Goal: Information Seeking & Learning: Get advice/opinions

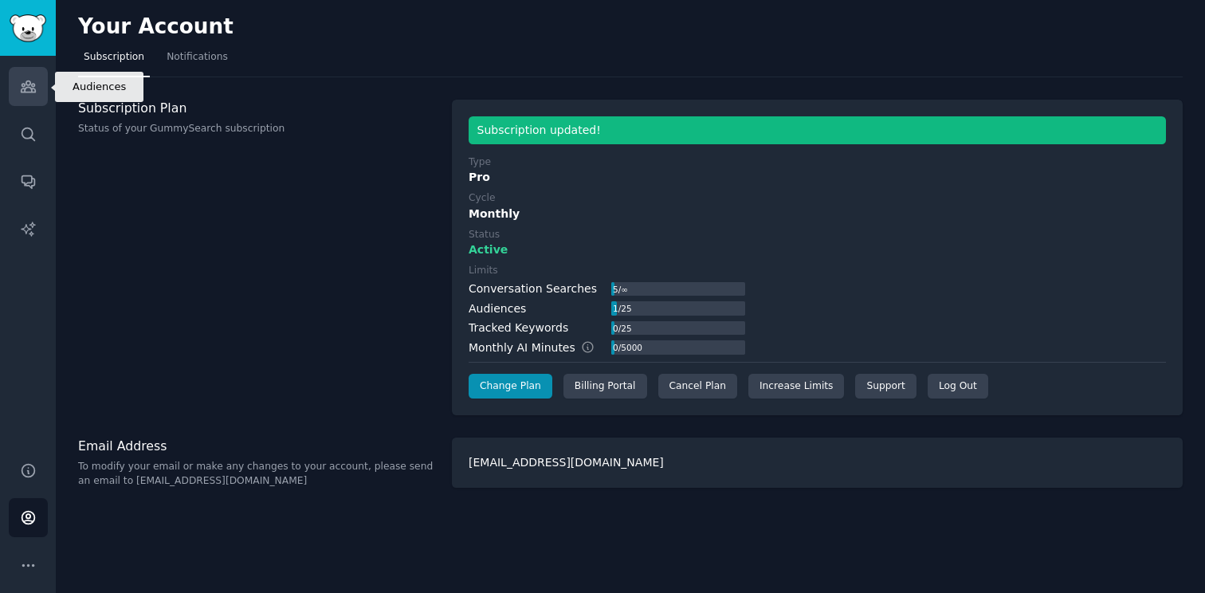
click at [18, 88] on link "Audiences" at bounding box center [28, 86] width 39 height 39
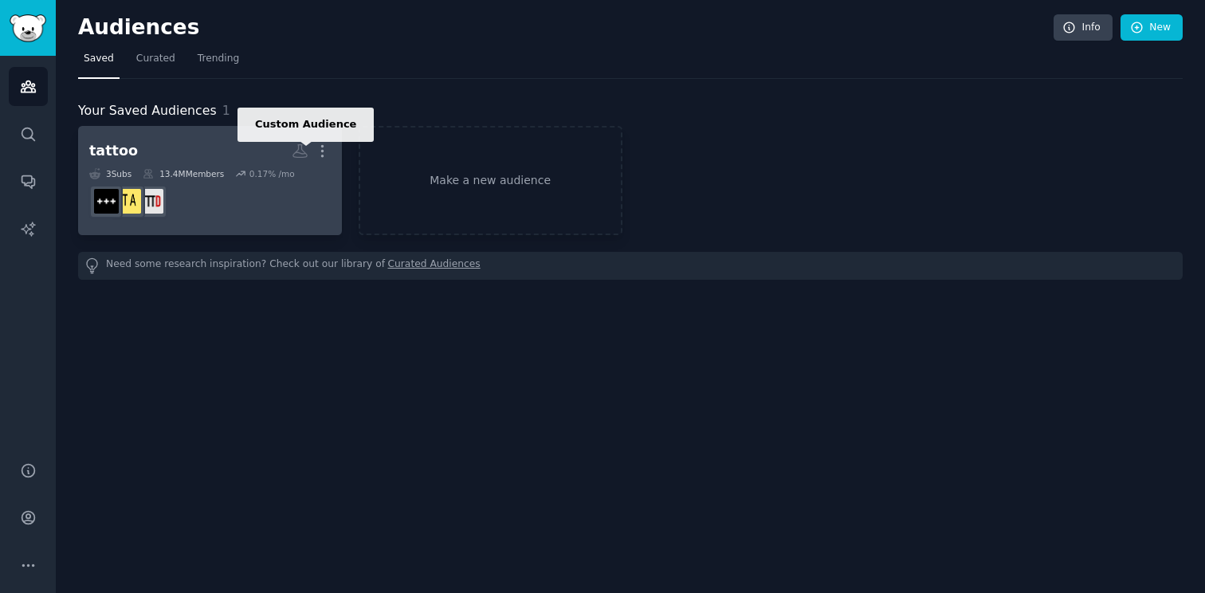
click at [302, 152] on icon at bounding box center [300, 151] width 17 height 17
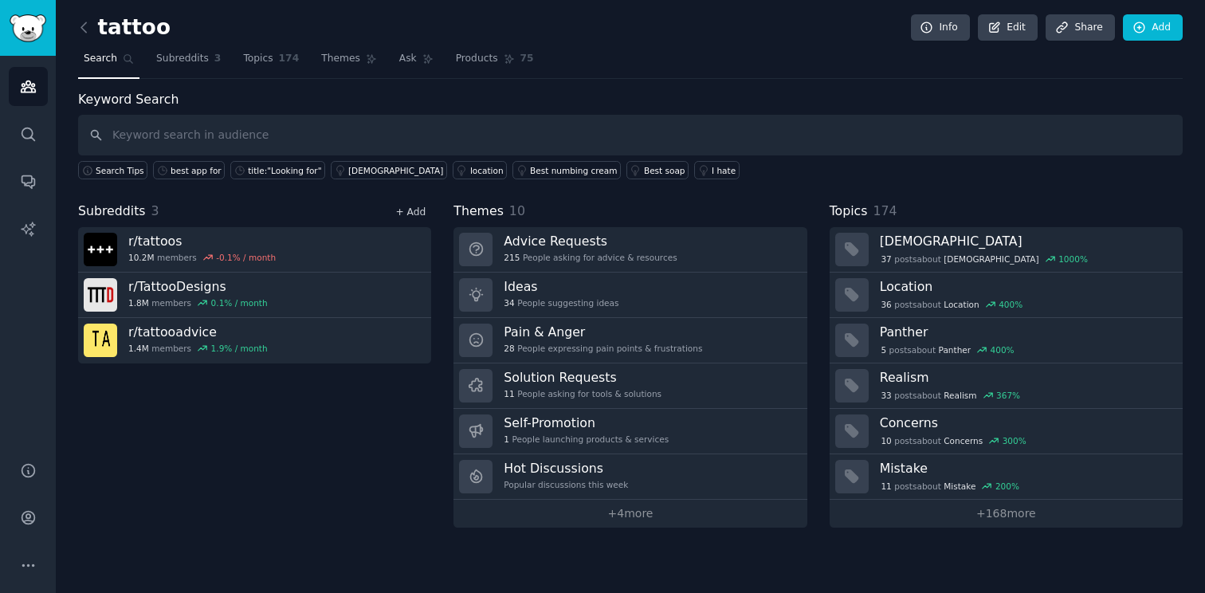
click at [404, 209] on link "+ Add" at bounding box center [410, 211] width 30 height 11
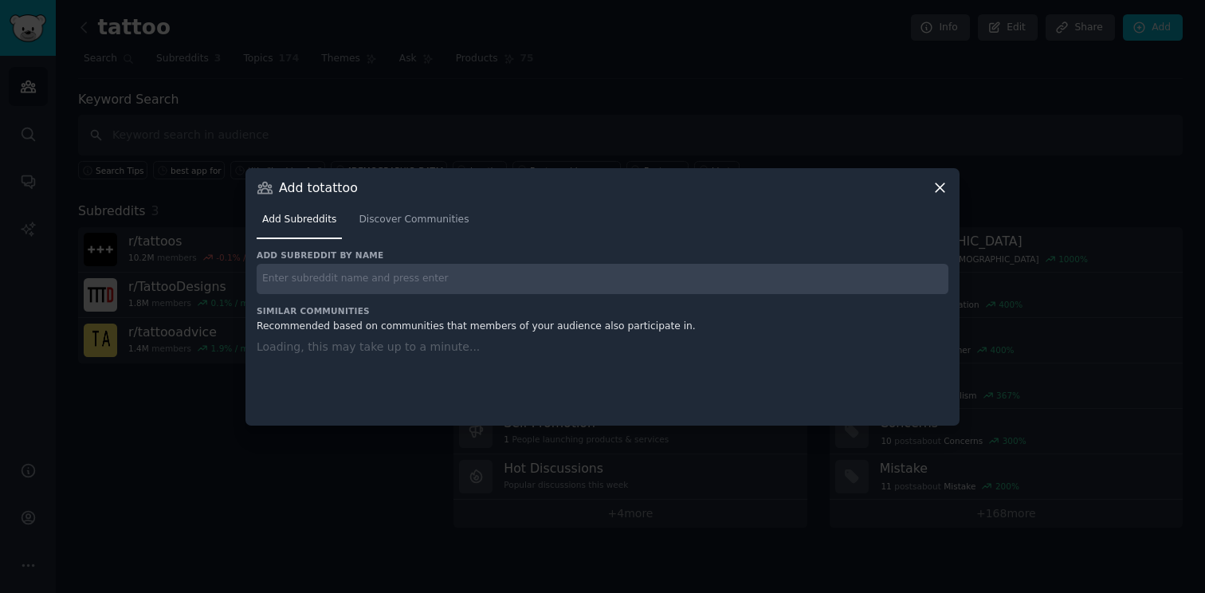
click at [387, 281] on input "text" at bounding box center [603, 279] width 692 height 31
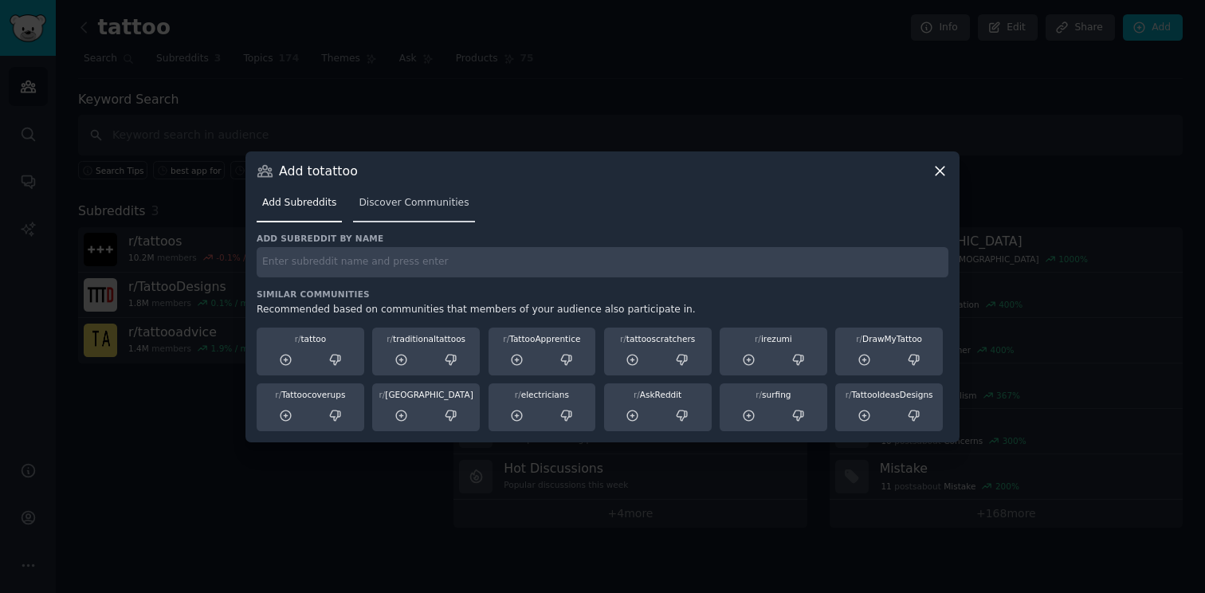
click at [395, 195] on link "Discover Communities" at bounding box center [413, 207] width 121 height 33
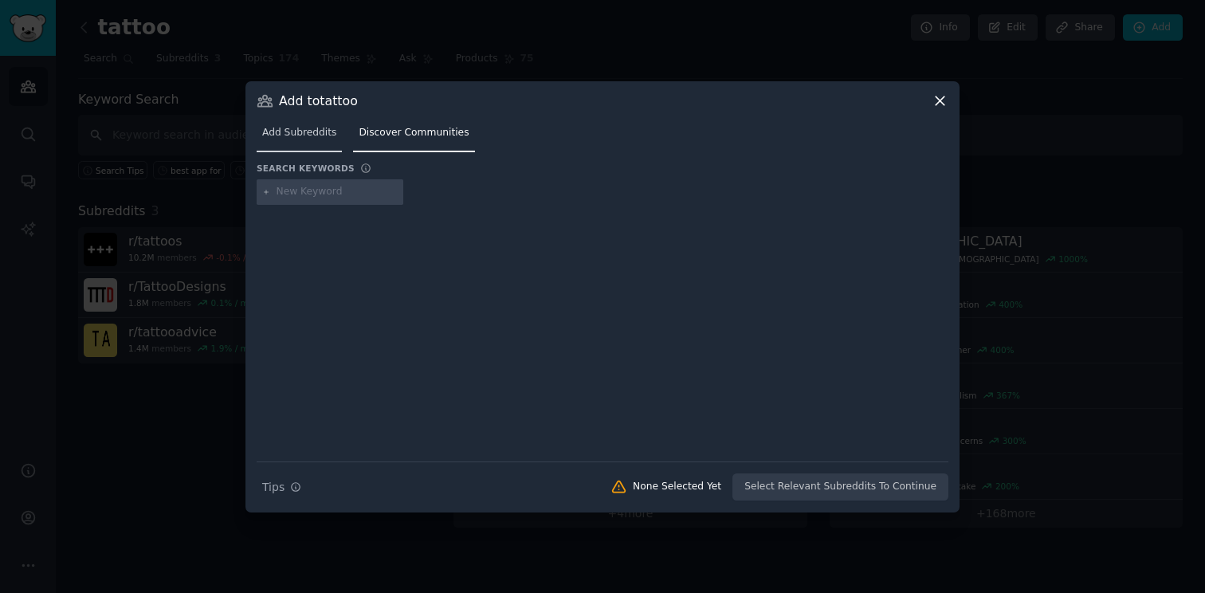
click at [311, 139] on link "Add Subreddits" at bounding box center [299, 136] width 85 height 33
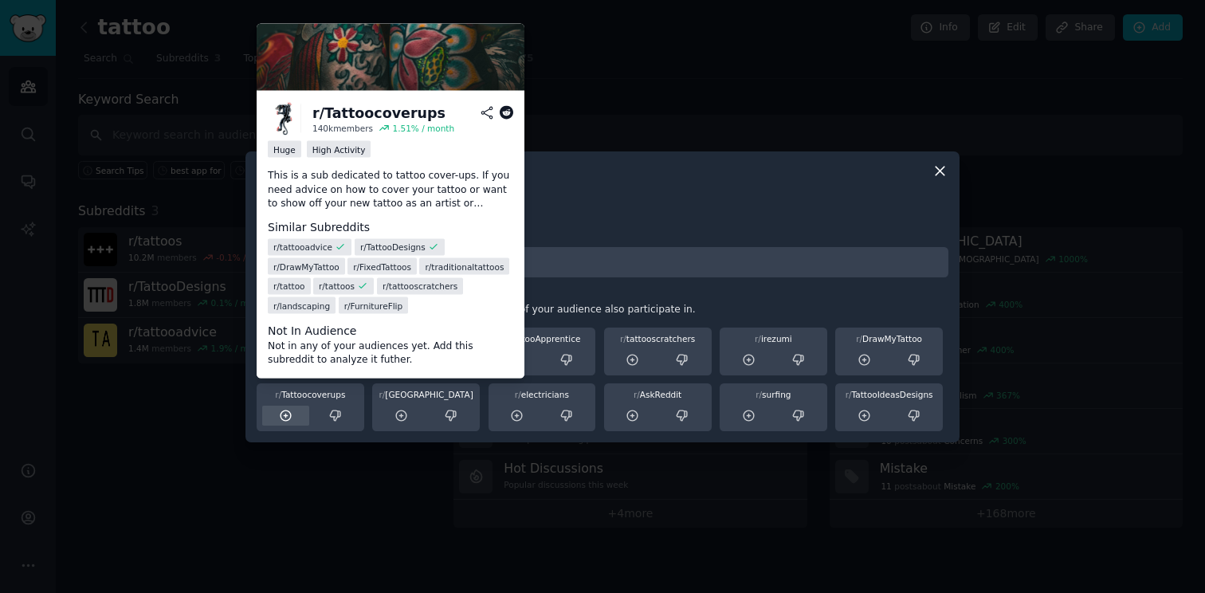
click at [290, 412] on icon at bounding box center [286, 415] width 10 height 10
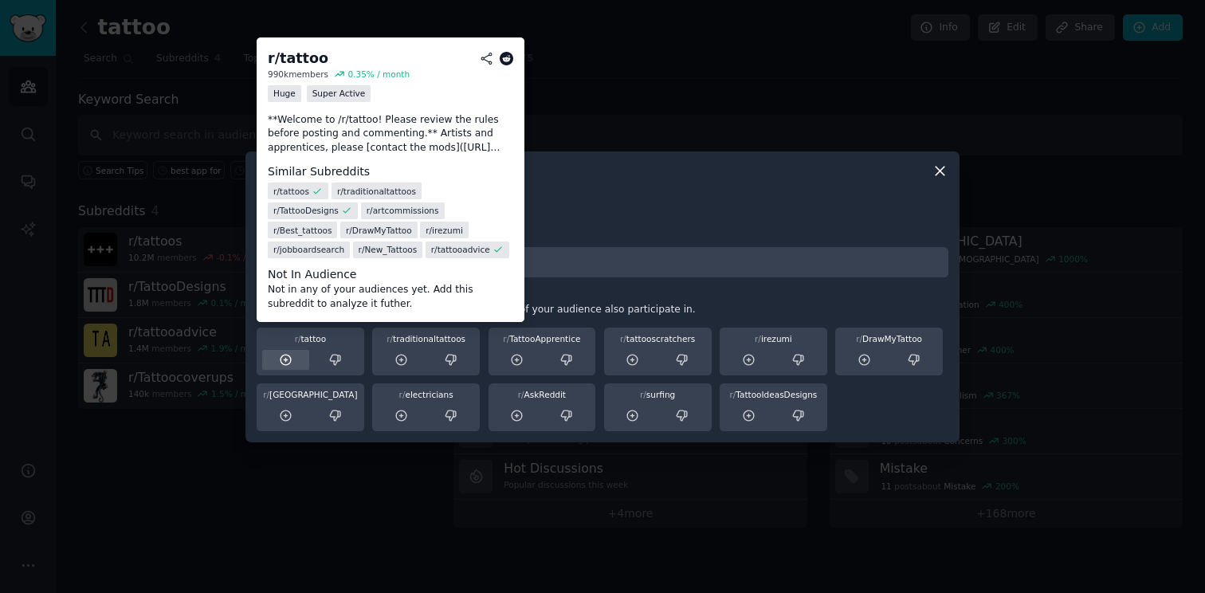
click at [279, 363] on icon at bounding box center [286, 360] width 14 height 14
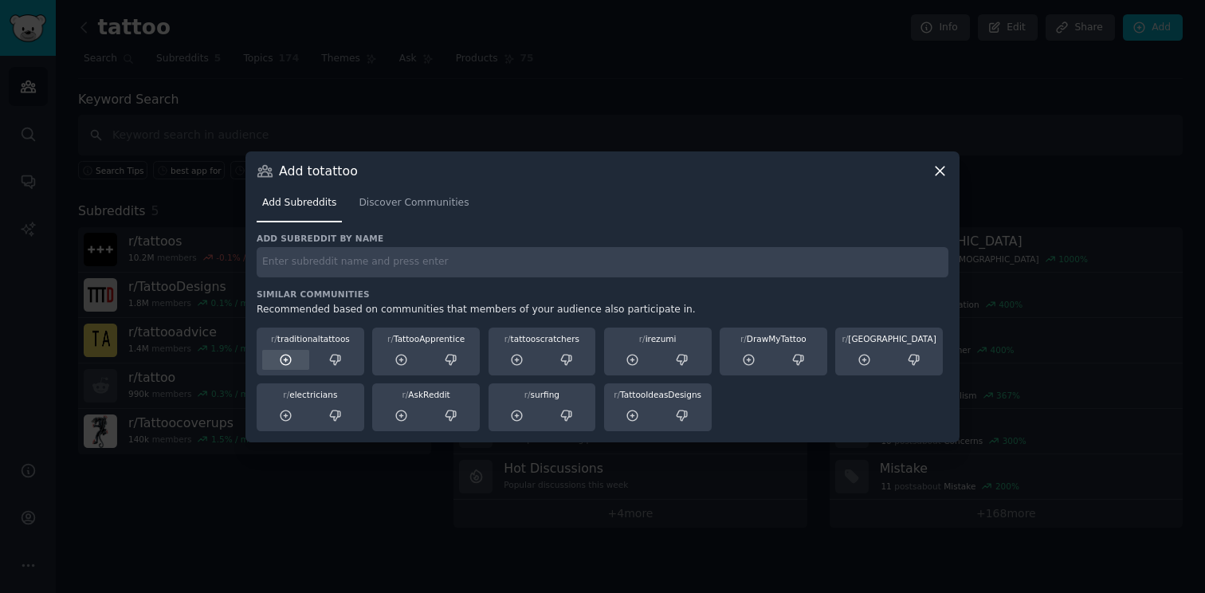
click at [295, 359] on div at bounding box center [285, 360] width 47 height 20
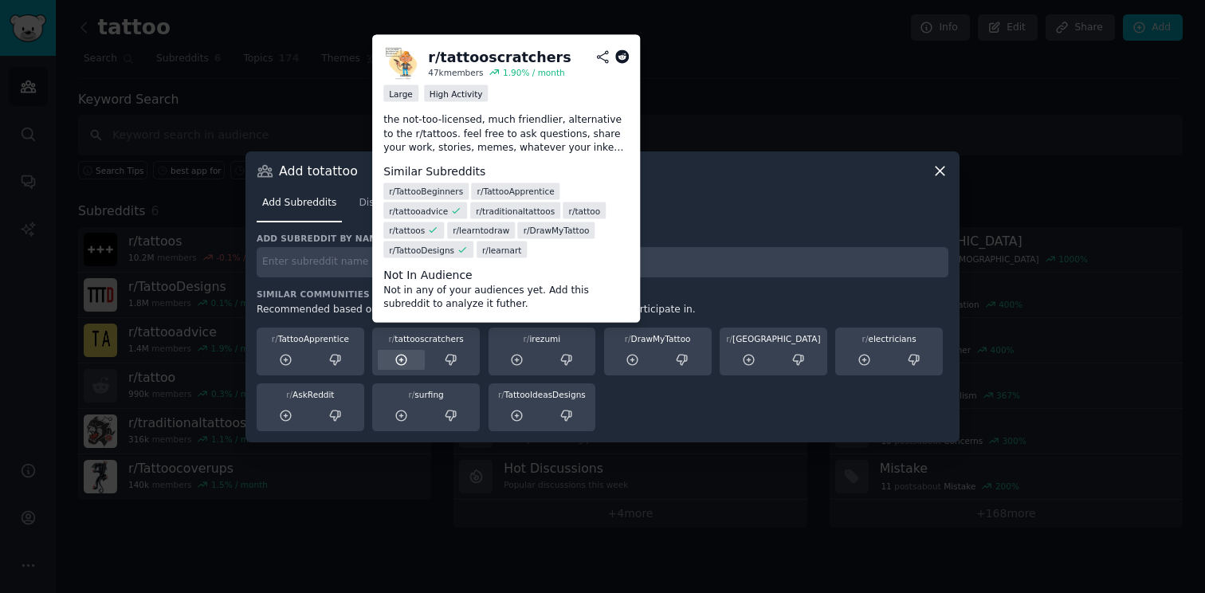
click at [404, 365] on icon at bounding box center [401, 360] width 10 height 10
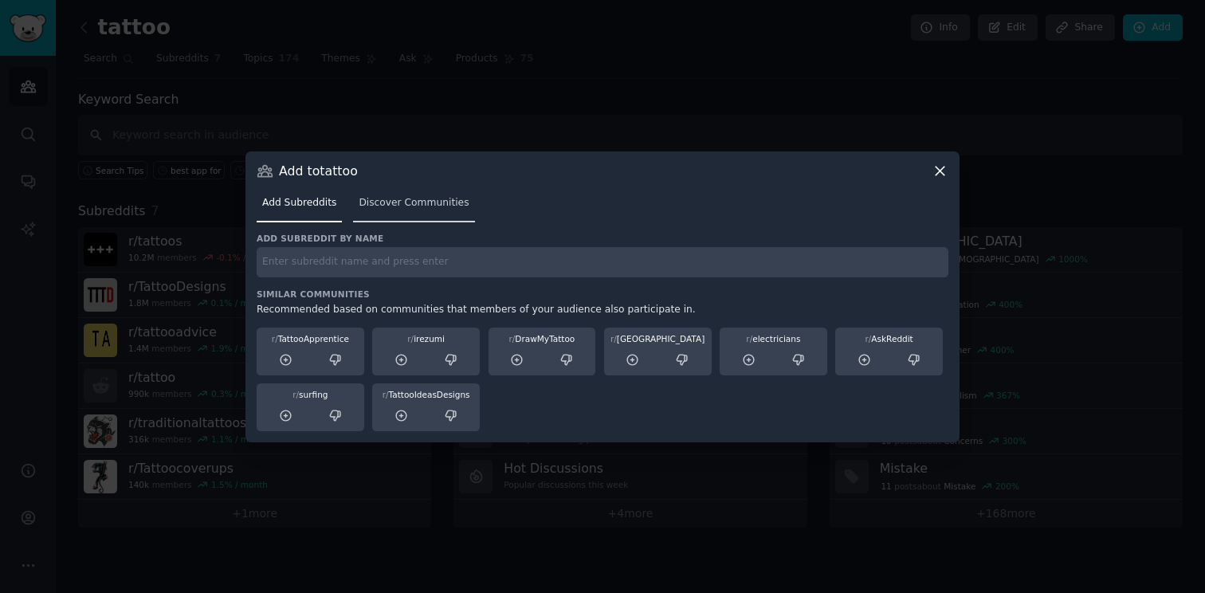
click at [427, 198] on span "Discover Communities" at bounding box center [414, 203] width 110 height 14
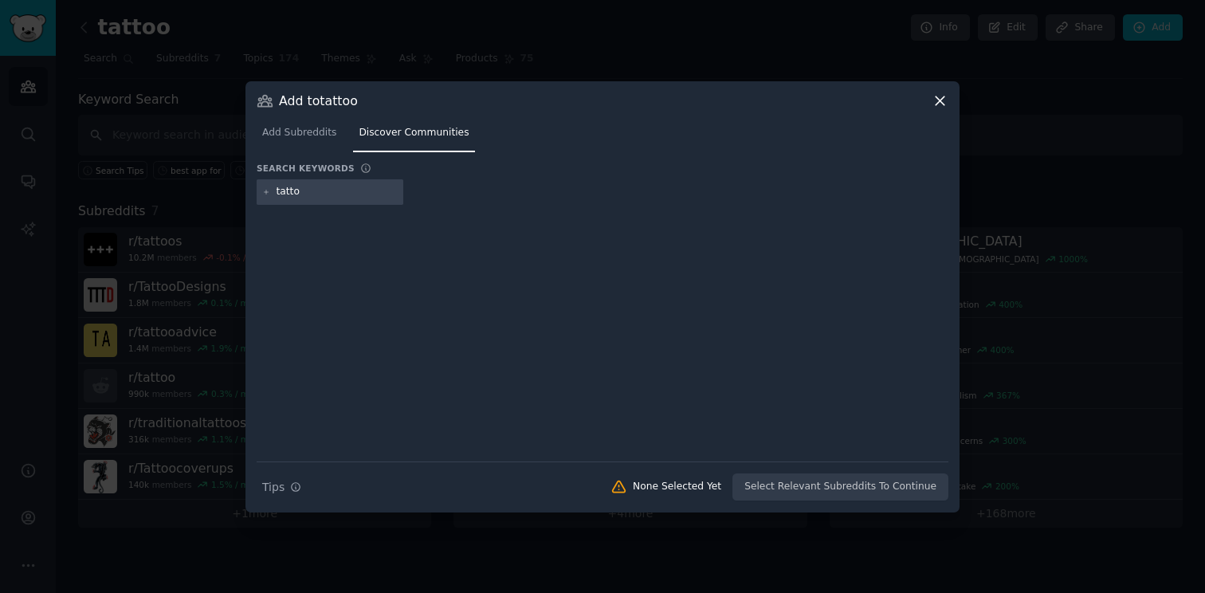
type input "tattoo"
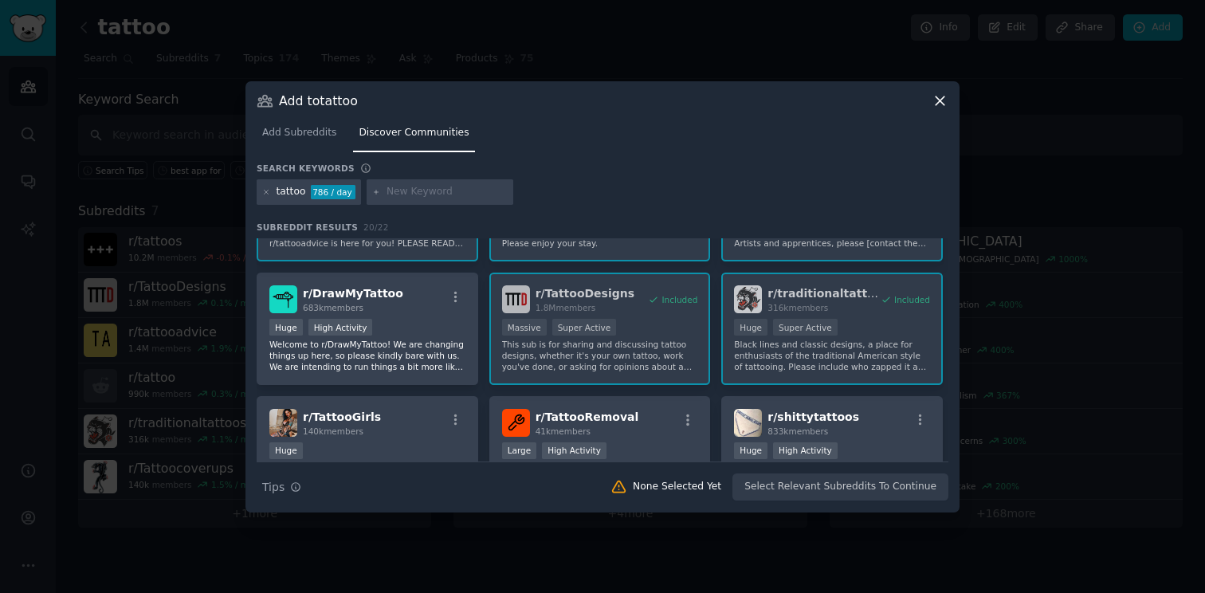
scroll to position [90, 0]
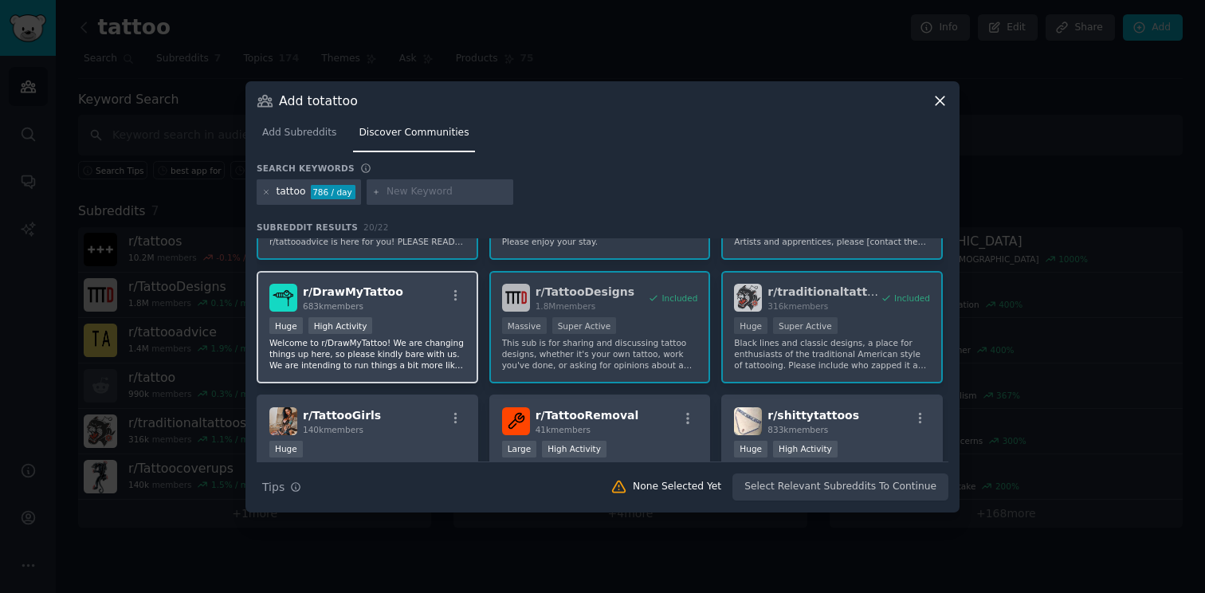
click at [438, 328] on div "Huge High Activity" at bounding box center [367, 327] width 196 height 20
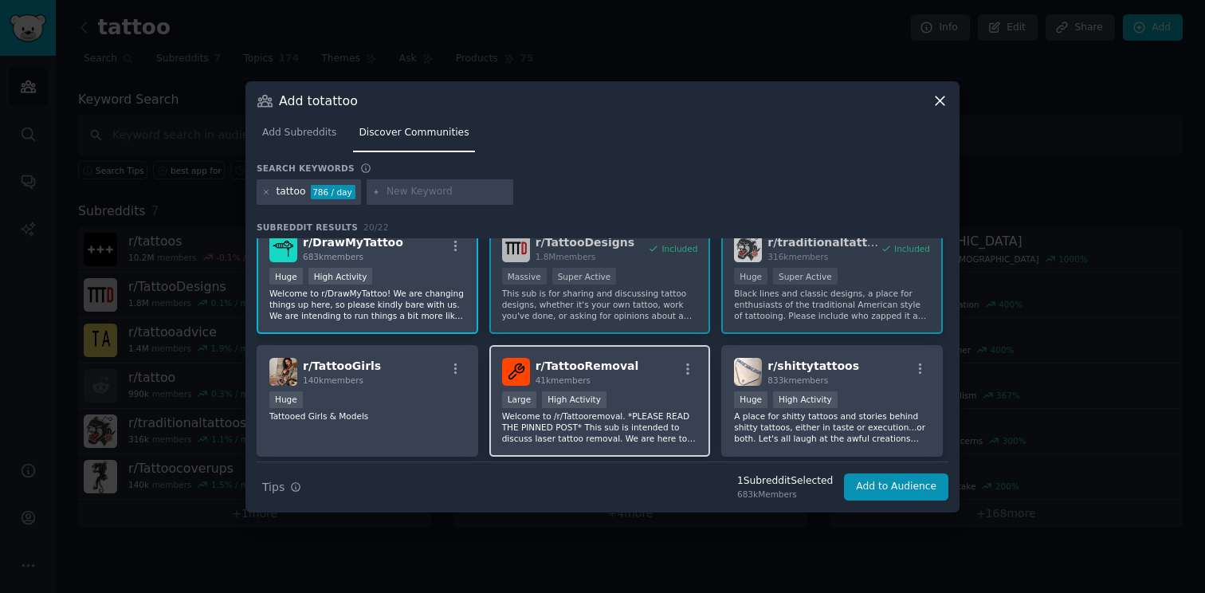
scroll to position [140, 0]
click at [656, 414] on p "Welcome to /r/Tattooremoval. *PLEASE READ THE PINNED POST* This sub is intended…" at bounding box center [600, 426] width 196 height 33
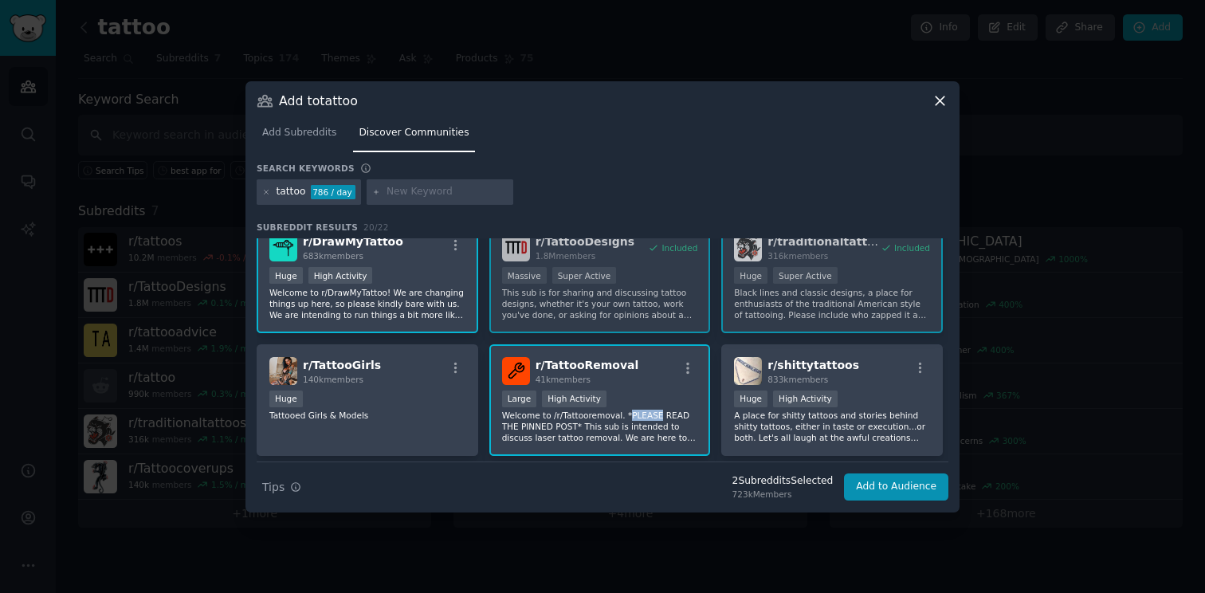
click at [656, 414] on p "Welcome to /r/Tattooremoval. *PLEASE READ THE PINNED POST* This sub is intended…" at bounding box center [600, 426] width 196 height 33
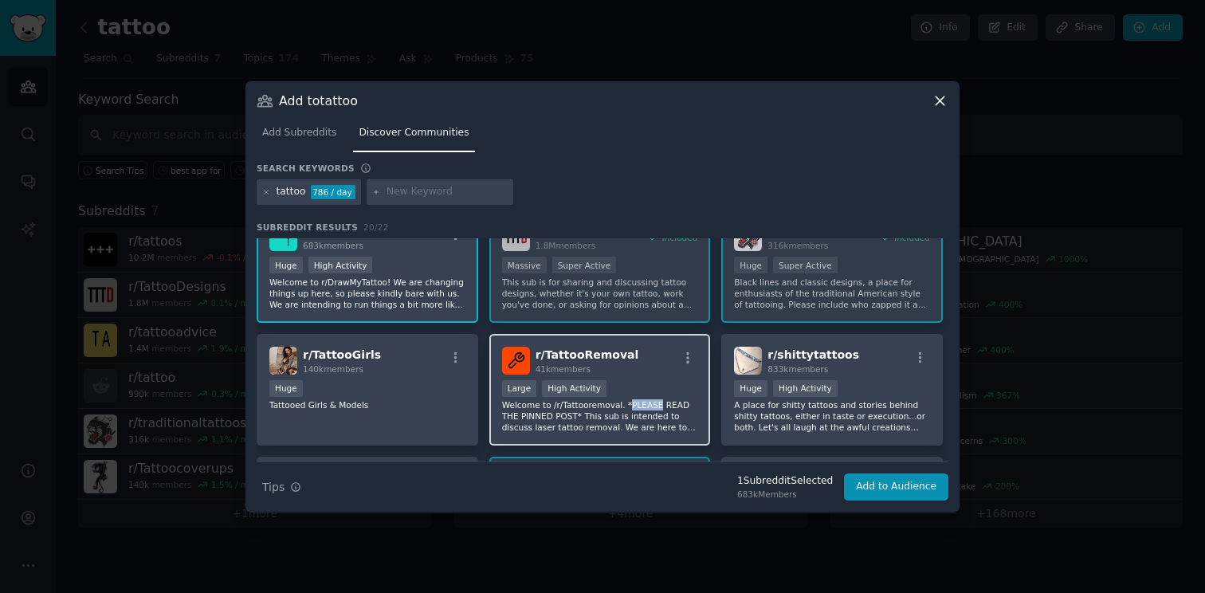
scroll to position [154, 0]
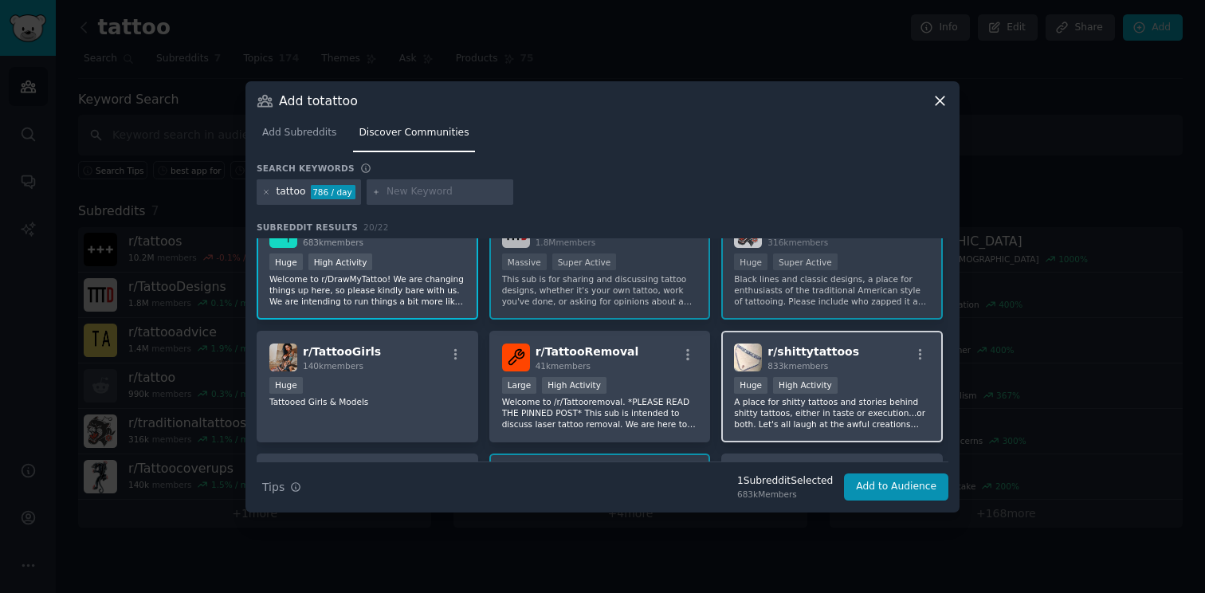
click at [794, 354] on span "r/ shittytattoos" at bounding box center [814, 351] width 92 height 13
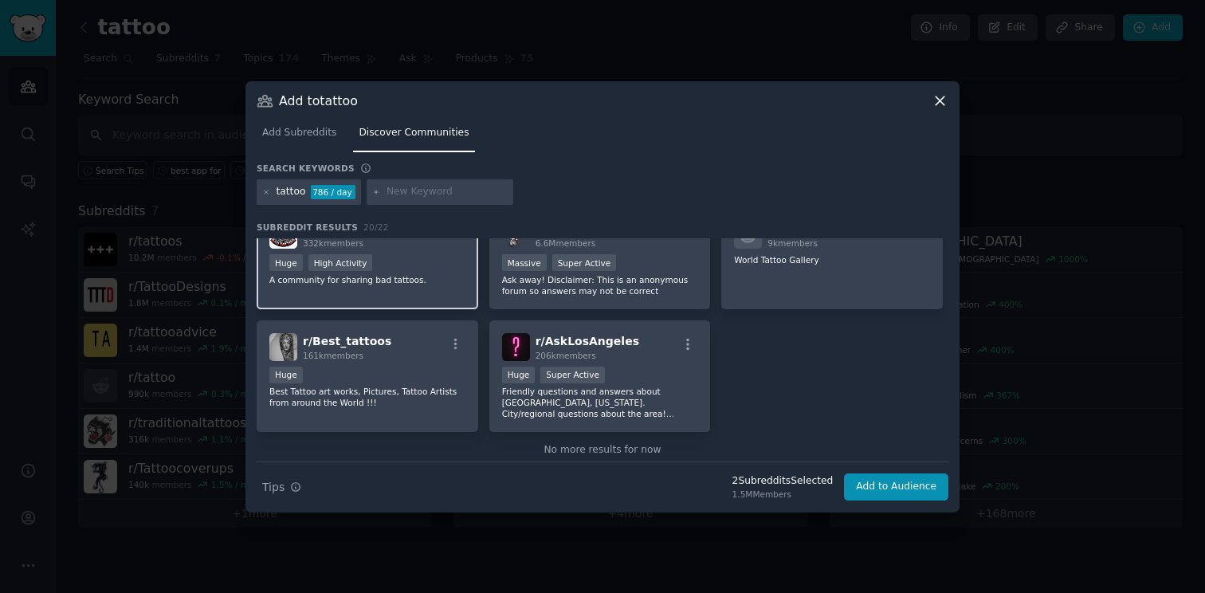
scroll to position [673, 0]
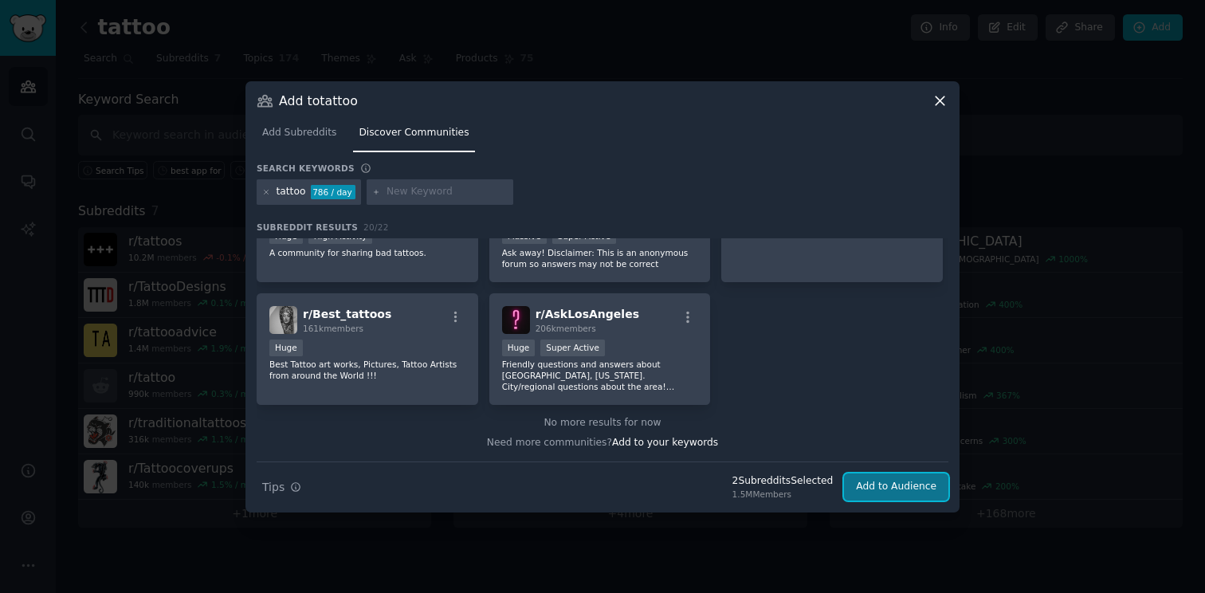
click at [933, 489] on button "Add to Audience" at bounding box center [896, 486] width 104 height 27
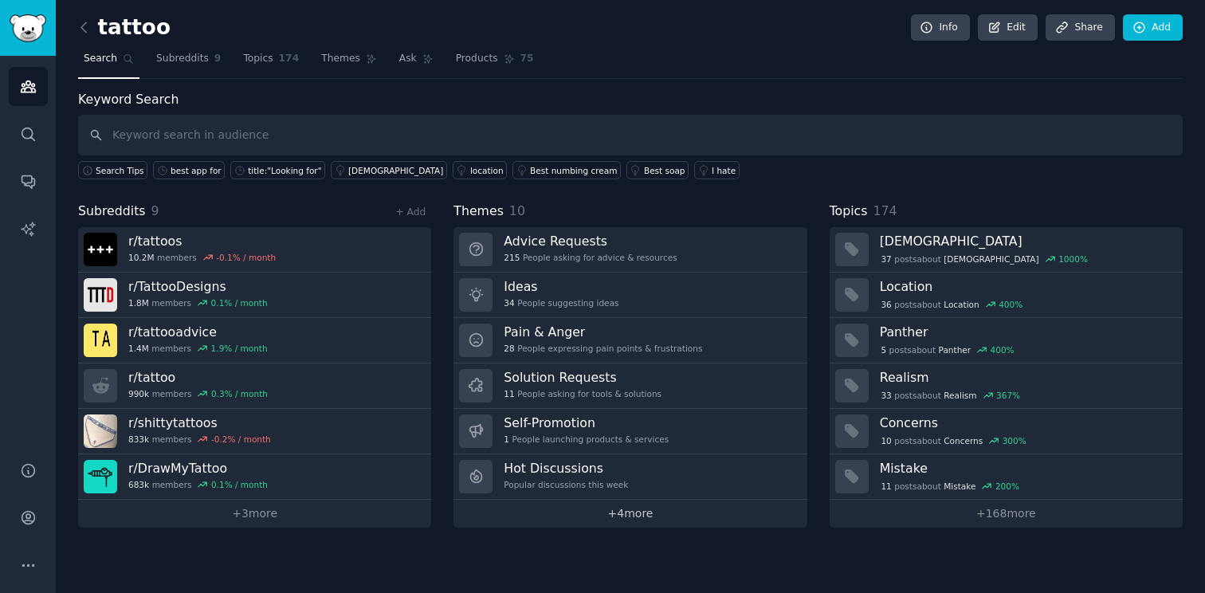
click at [595, 515] on link "+ 4 more" at bounding box center [630, 514] width 353 height 28
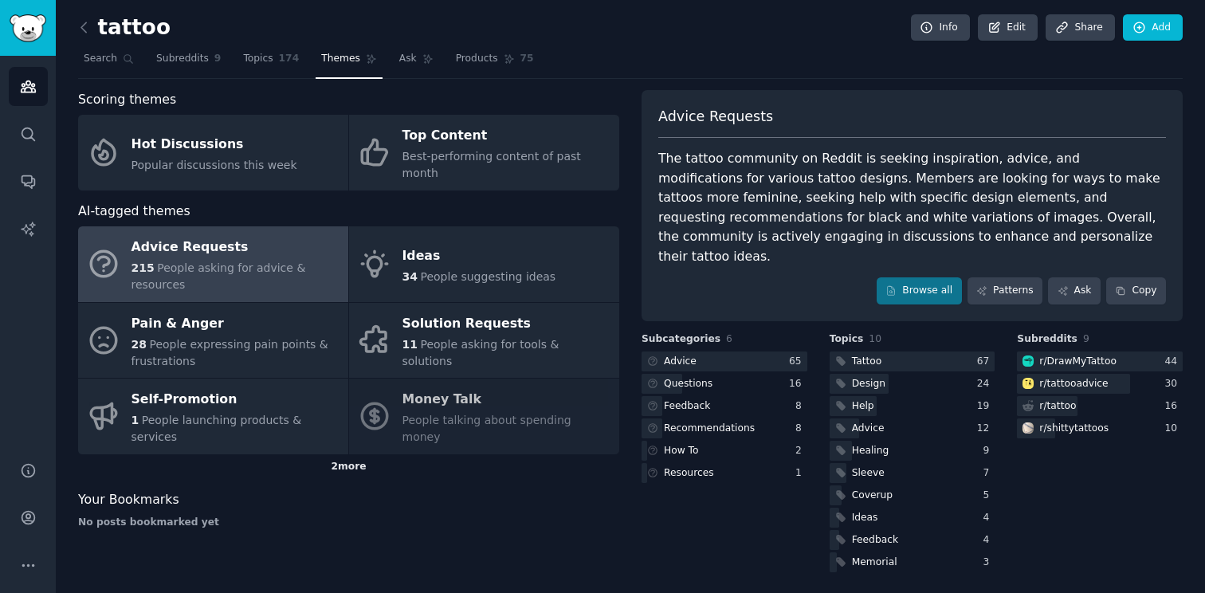
click at [355, 454] on div "2 more" at bounding box center [348, 467] width 541 height 26
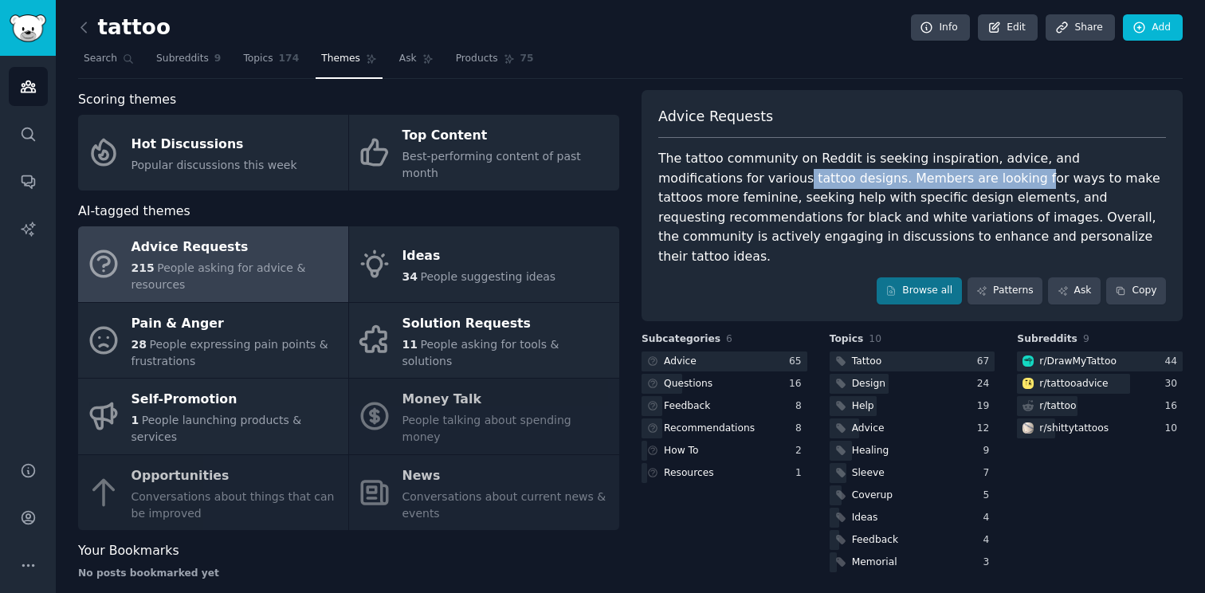
drag, startPoint x: 699, startPoint y: 177, endPoint x: 921, endPoint y: 185, distance: 221.7
click at [921, 185] on div "The tattoo community on Reddit is seeking inspiration, advice, and modification…" at bounding box center [912, 207] width 508 height 117
click at [1060, 277] on link "Ask" at bounding box center [1074, 290] width 53 height 27
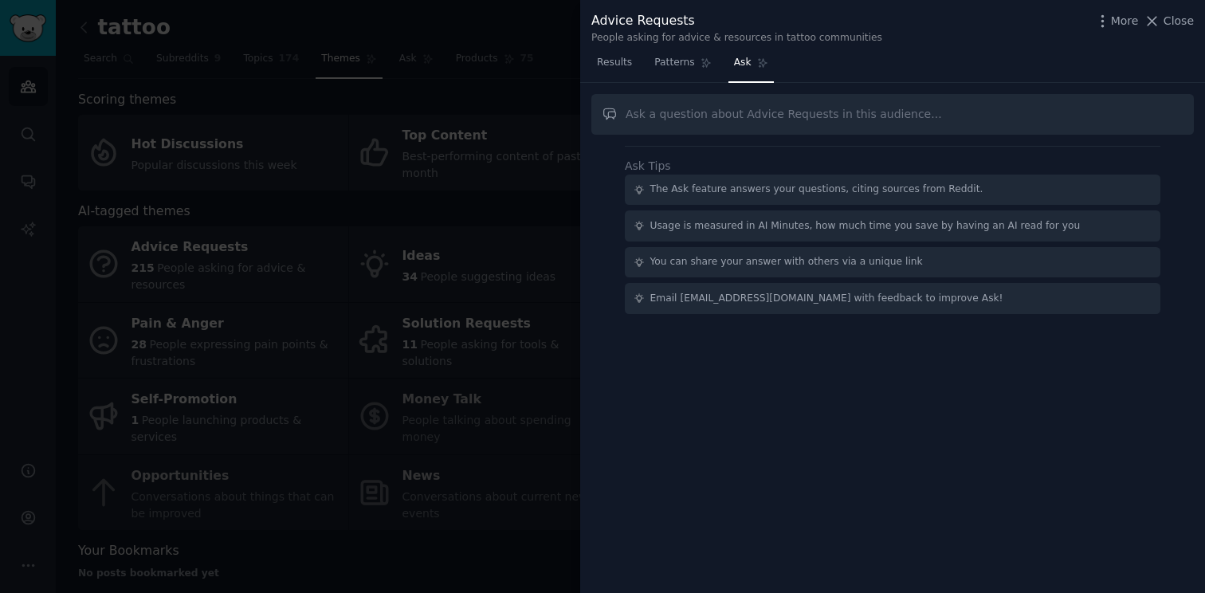
click at [735, 125] on input "text" at bounding box center [892, 114] width 603 height 41
type input "can i build an tattoos generation app to solve their problem?"
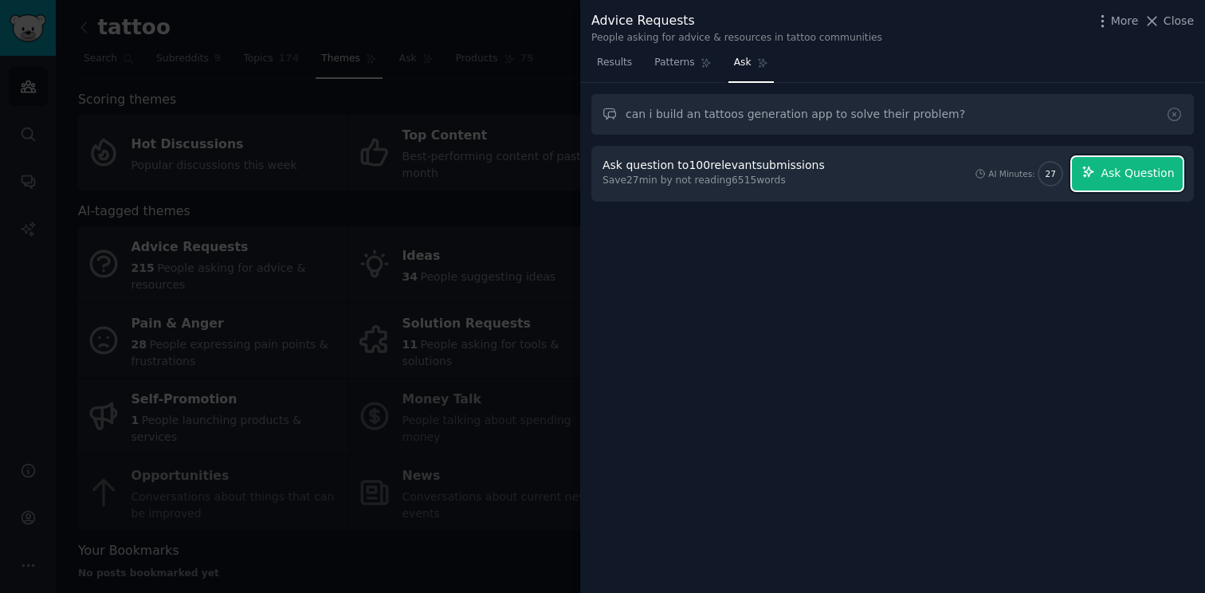
click at [1106, 179] on span "Ask Question" at bounding box center [1137, 173] width 73 height 17
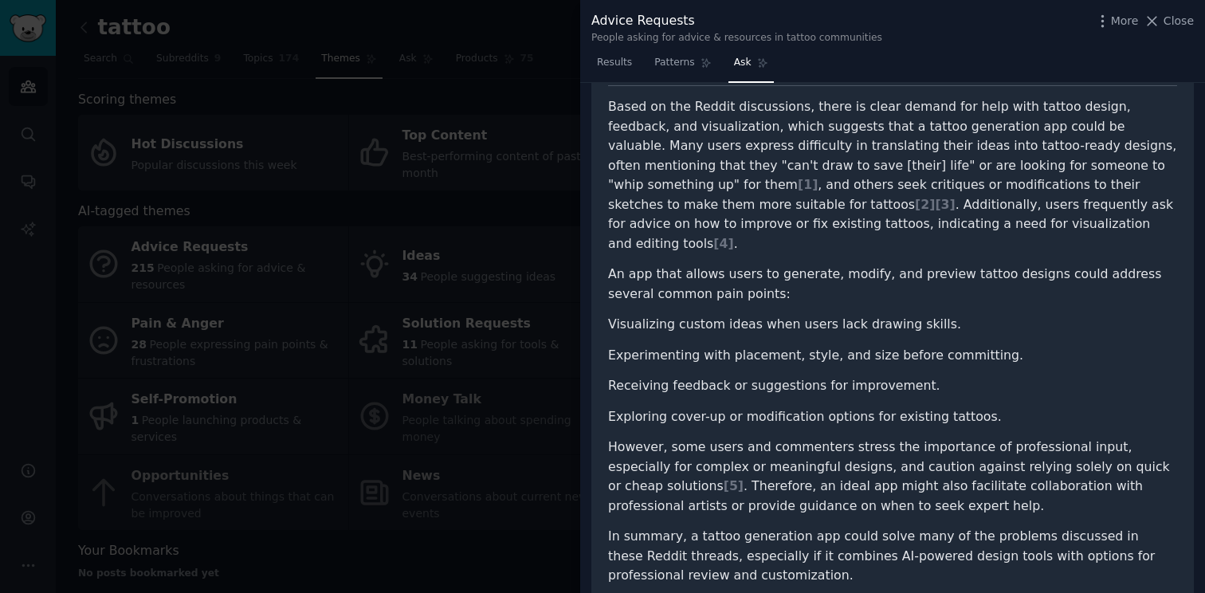
scroll to position [88, 0]
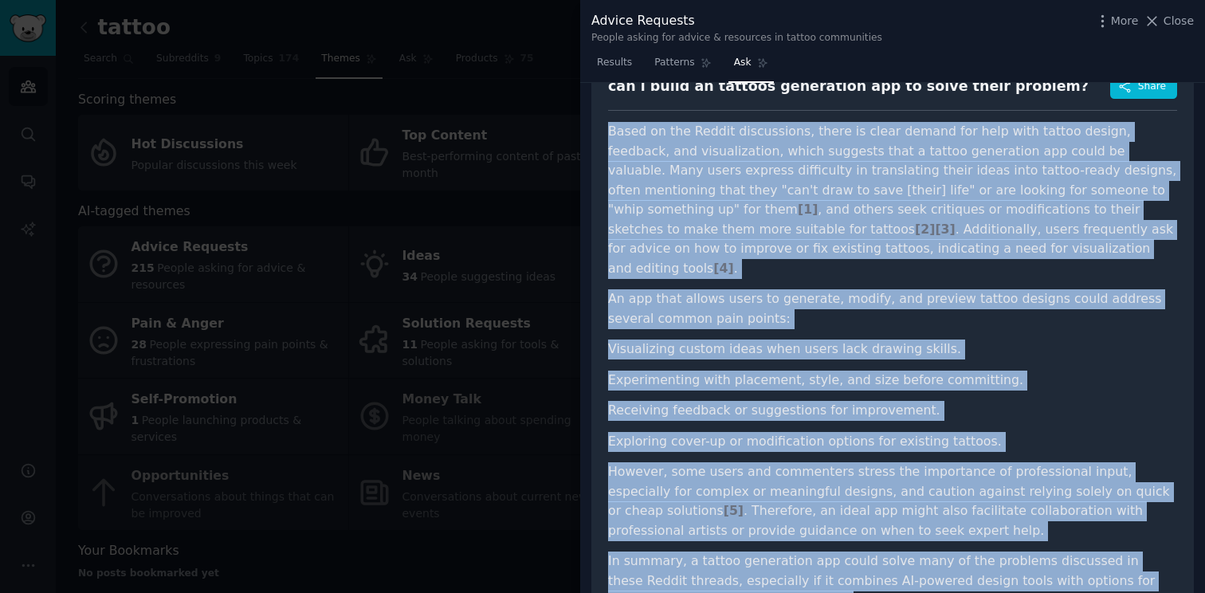
drag, startPoint x: 692, startPoint y: 582, endPoint x: 609, endPoint y: 139, distance: 450.1
click at [609, 139] on article "Based on the Reddit discussions, there is clear demand for help with tattoo des…" at bounding box center [892, 366] width 569 height 489
click at [1044, 166] on p "Based on the Reddit discussions, there is clear demand for help with tattoo des…" at bounding box center [892, 200] width 569 height 156
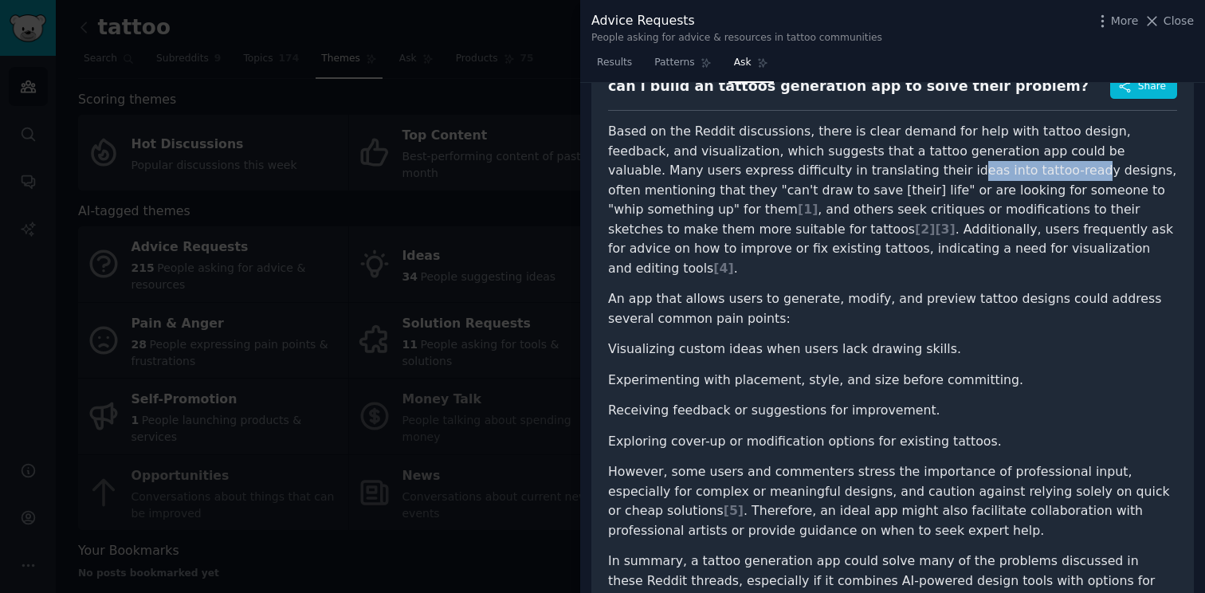
drag, startPoint x: 780, startPoint y: 174, endPoint x: 895, endPoint y: 175, distance: 115.6
click at [895, 175] on p "Based on the Reddit discussions, there is clear demand for help with tattoo des…" at bounding box center [892, 200] width 569 height 156
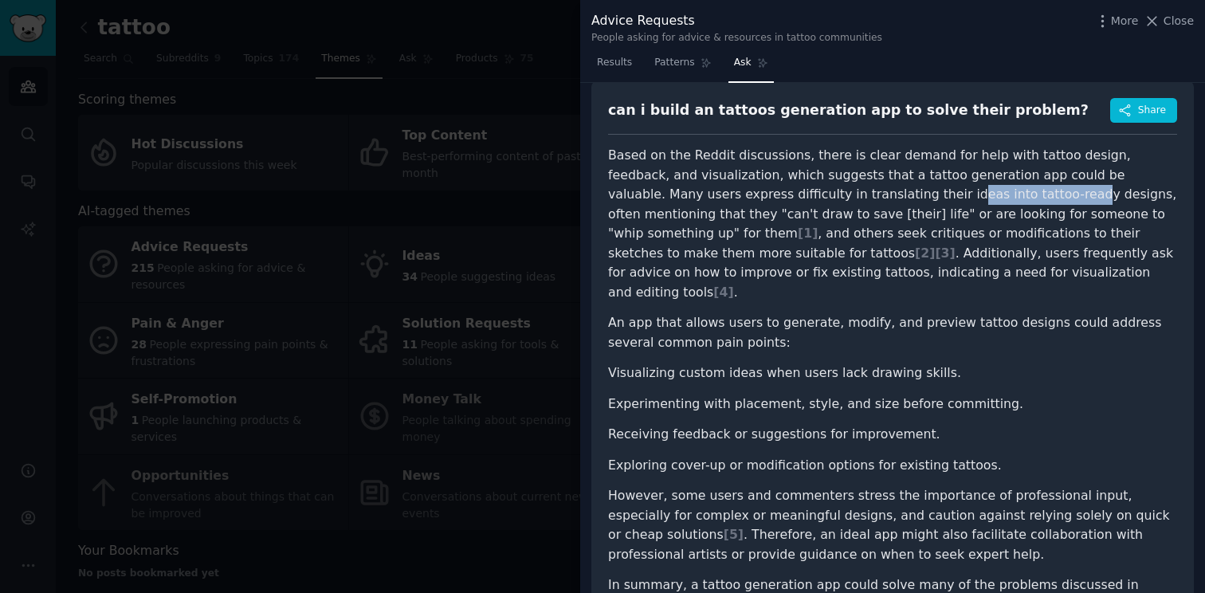
scroll to position [60, 0]
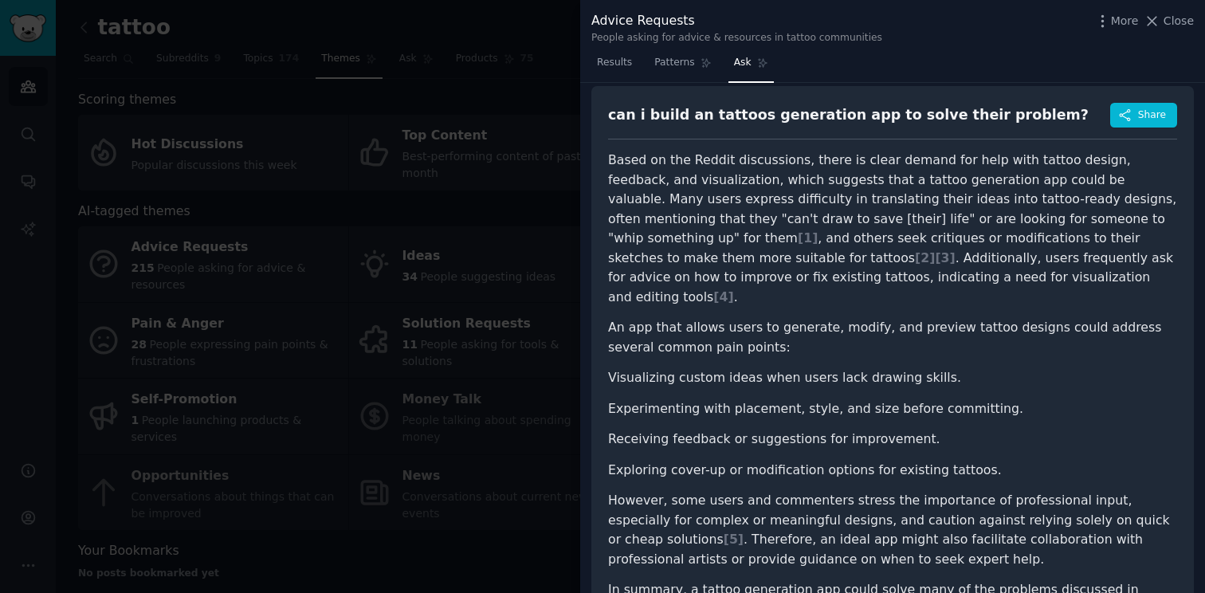
click at [688, 156] on p "Based on the Reddit discussions, there is clear demand for help with tattoo des…" at bounding box center [892, 229] width 569 height 156
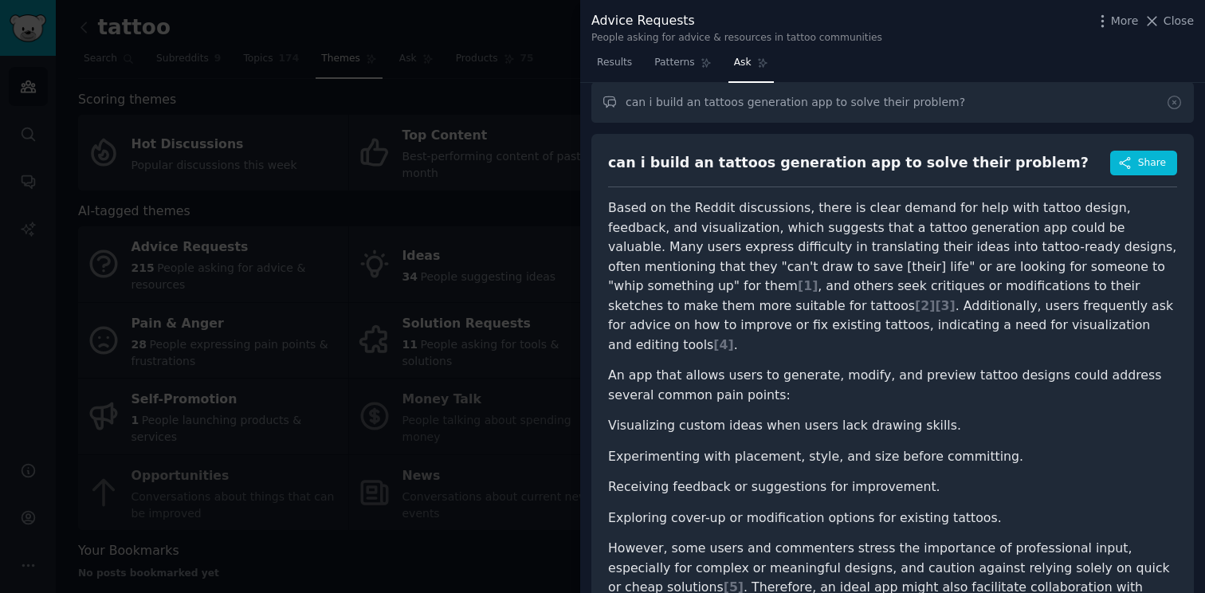
scroll to position [0, 0]
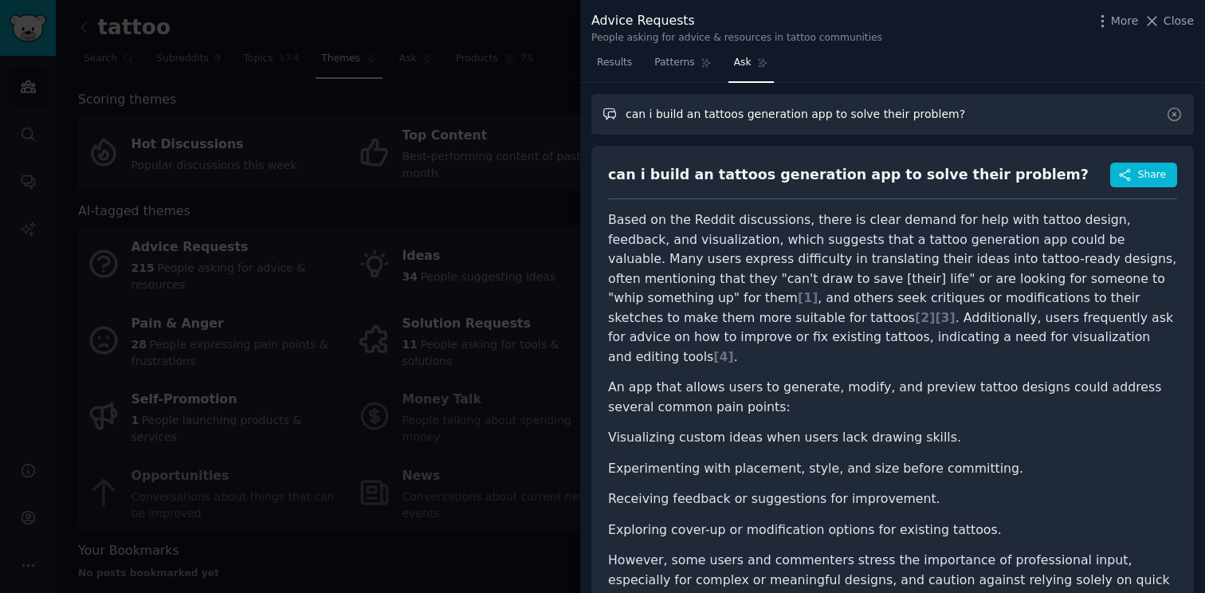
click at [752, 108] on input "can i build an tattoos generation app to solve their problem?" at bounding box center [892, 114] width 603 height 41
click at [681, 80] on link "Patterns" at bounding box center [683, 66] width 68 height 33
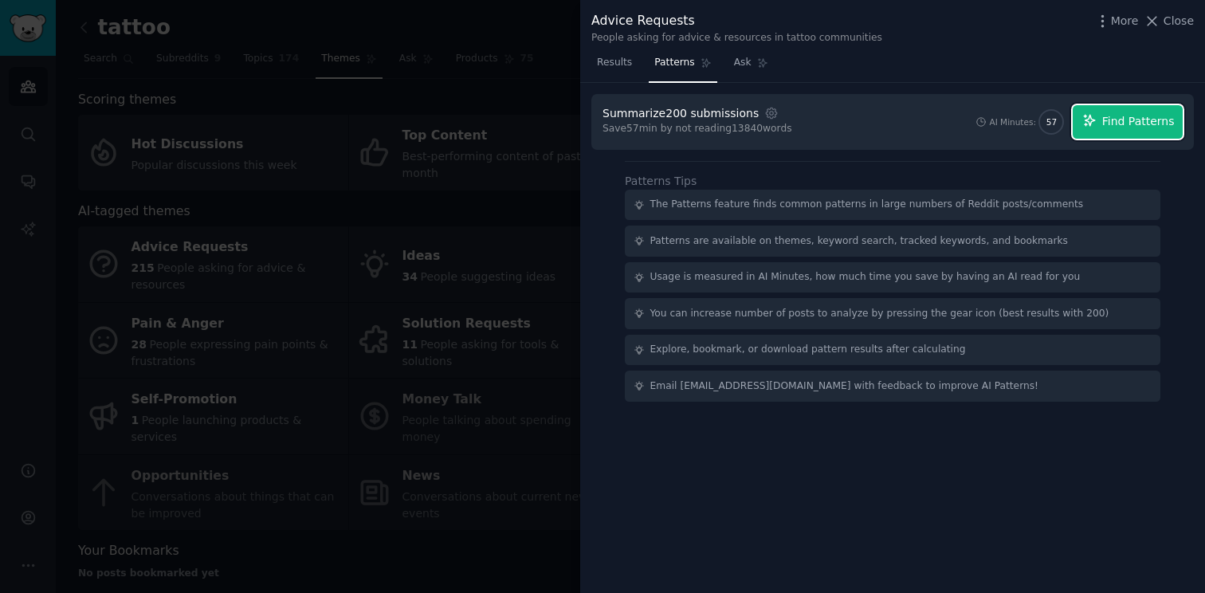
click at [1090, 111] on button "Find Patterns" at bounding box center [1128, 121] width 110 height 33
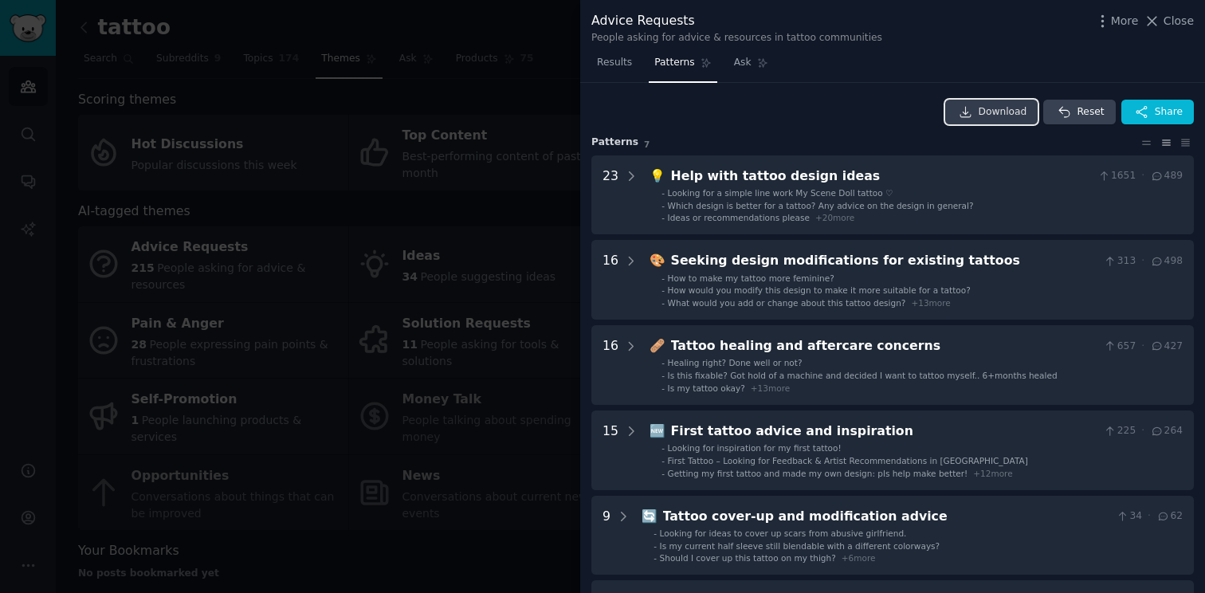
click at [967, 110] on icon at bounding box center [966, 112] width 14 height 14
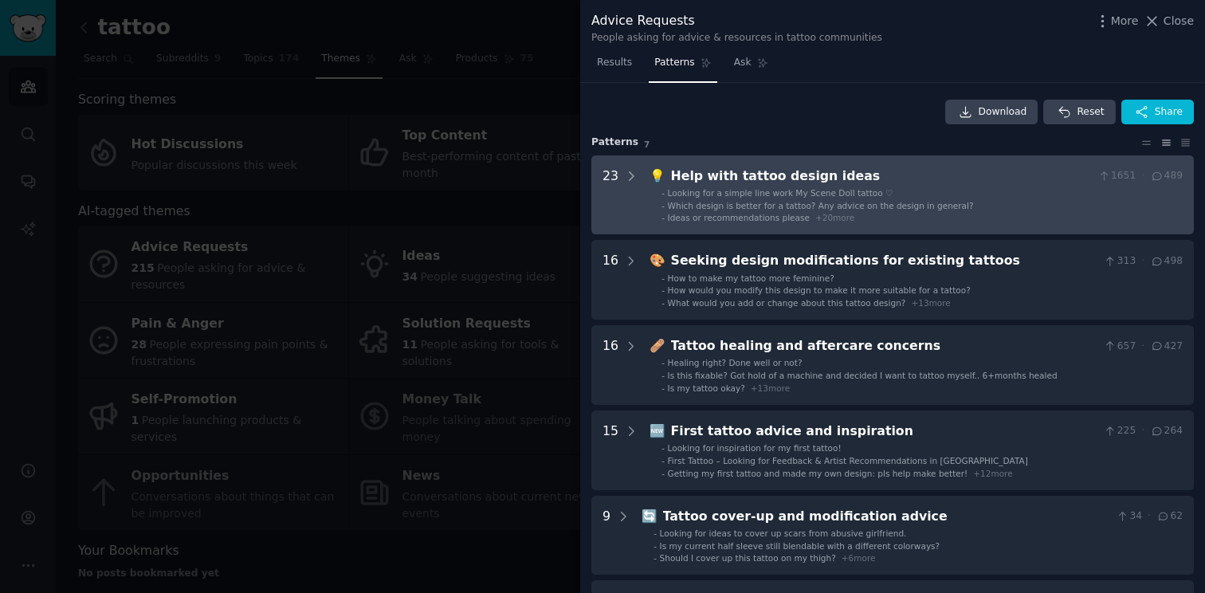
click at [717, 202] on span "Which design is better for a tattoo? Any advice on the design in general?" at bounding box center [821, 206] width 306 height 10
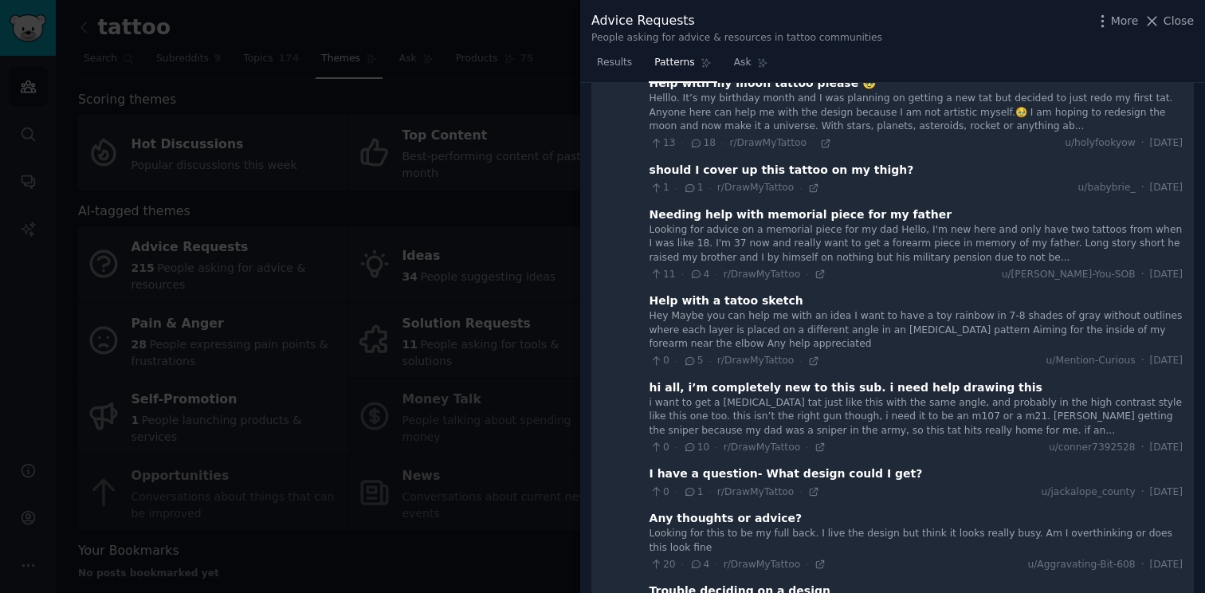
scroll to position [831, 0]
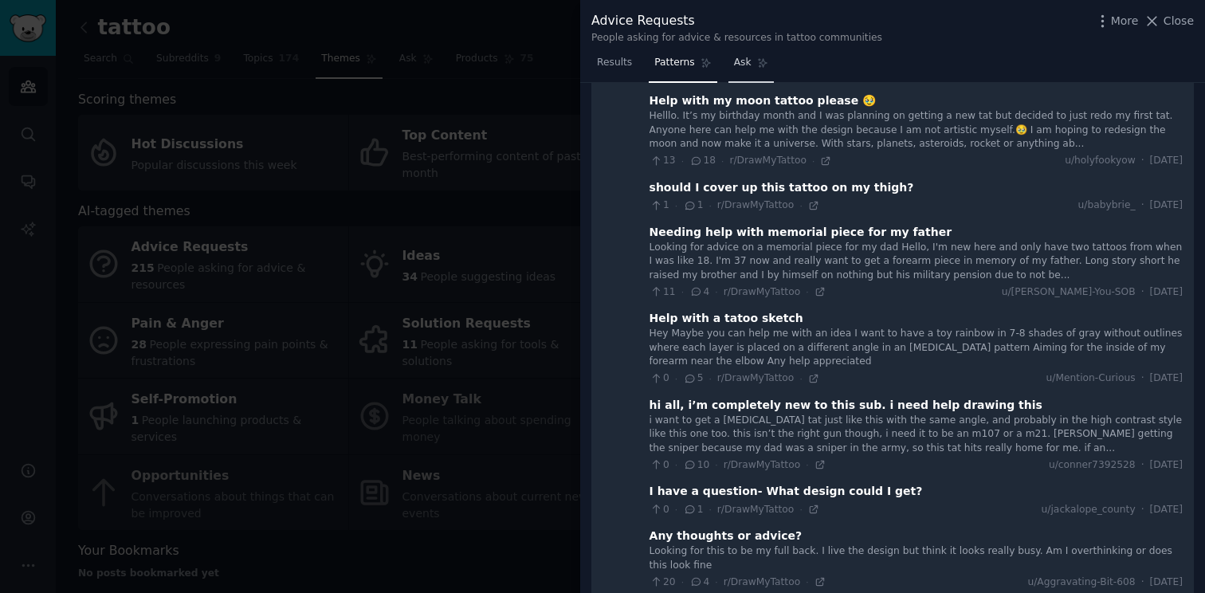
click at [740, 75] on link "Ask" at bounding box center [751, 66] width 45 height 33
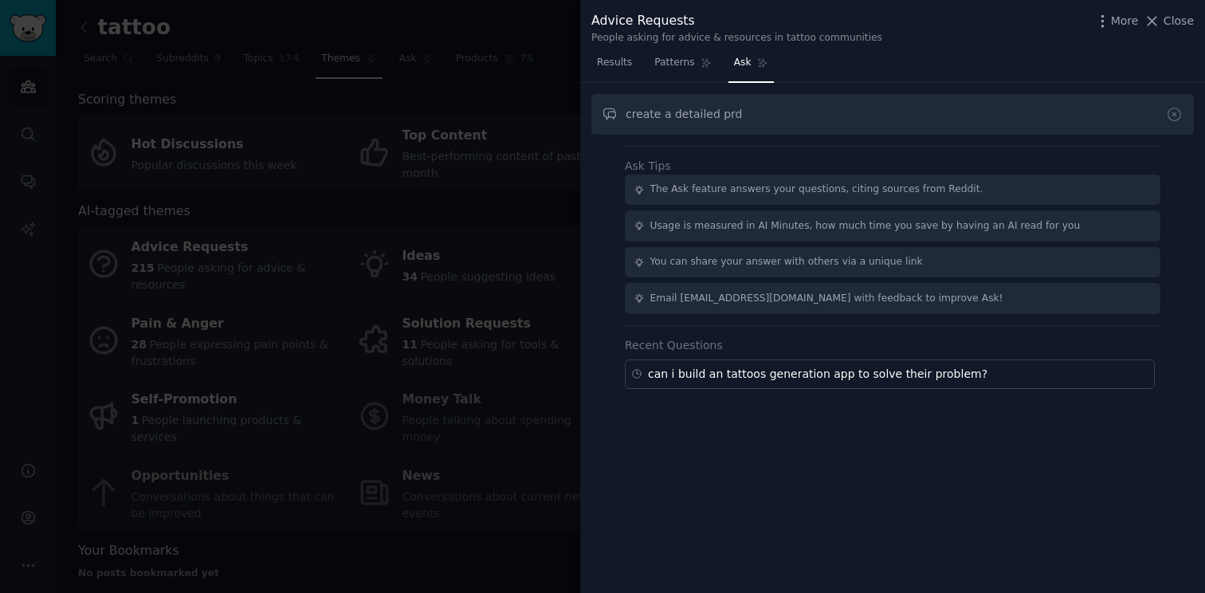
type input "create a detailed prd"
type input "人弓"
click at [631, 112] on input "生成一個詳細的prd文檔" at bounding box center [892, 114] width 603 height 41
click at [925, 116] on input "根據需求列出最少20個關鍵詞，以及生成一個詳細的prd文檔" at bounding box center [892, 114] width 603 height 41
type input "根據需求列出最少20個關鍵詞，以及生成一個詳細的prd文檔"
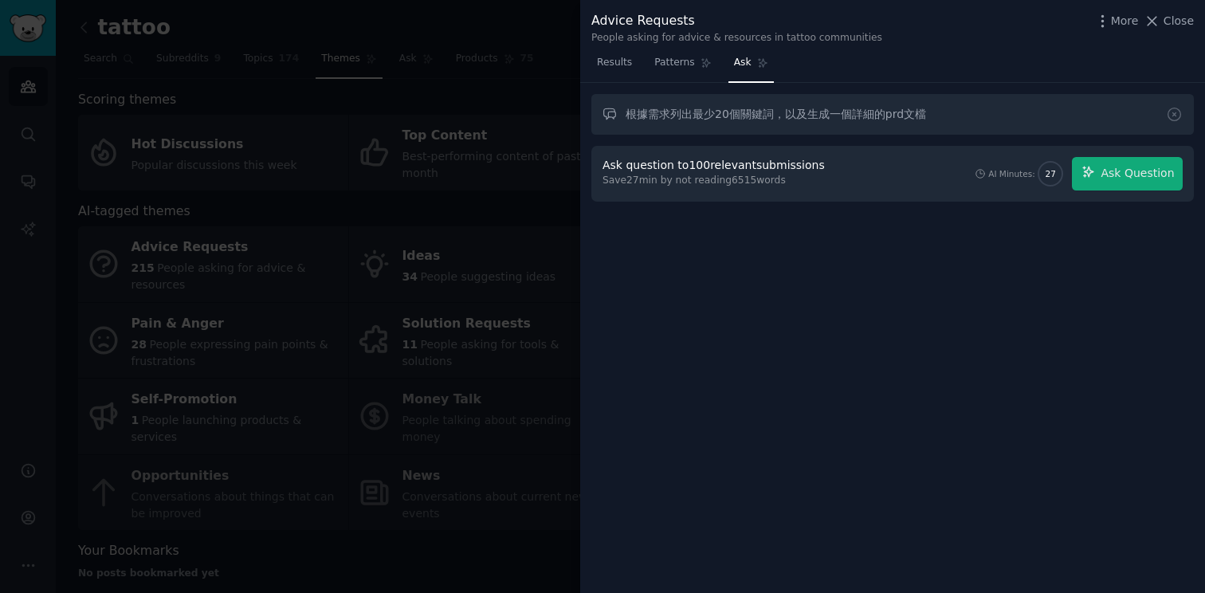
click at [1126, 191] on div "Ask question to 100 relevant submissions Save 27 min by not reading 6515 words …" at bounding box center [892, 174] width 603 height 56
click at [1126, 187] on button "Ask Question" at bounding box center [1127, 173] width 111 height 33
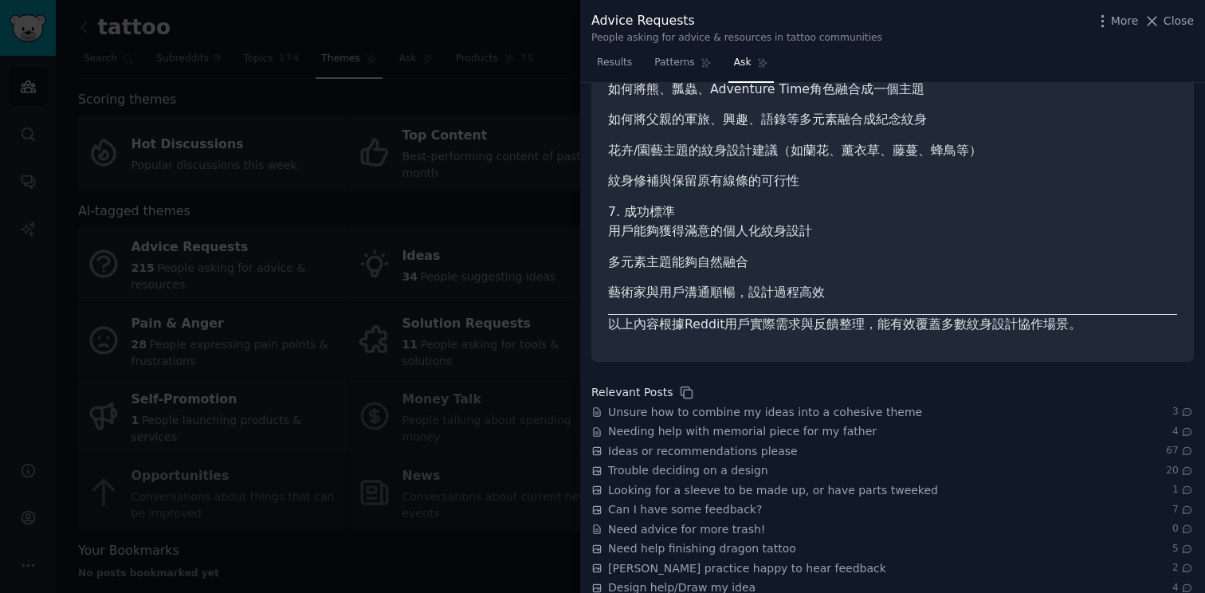
scroll to position [1890, 0]
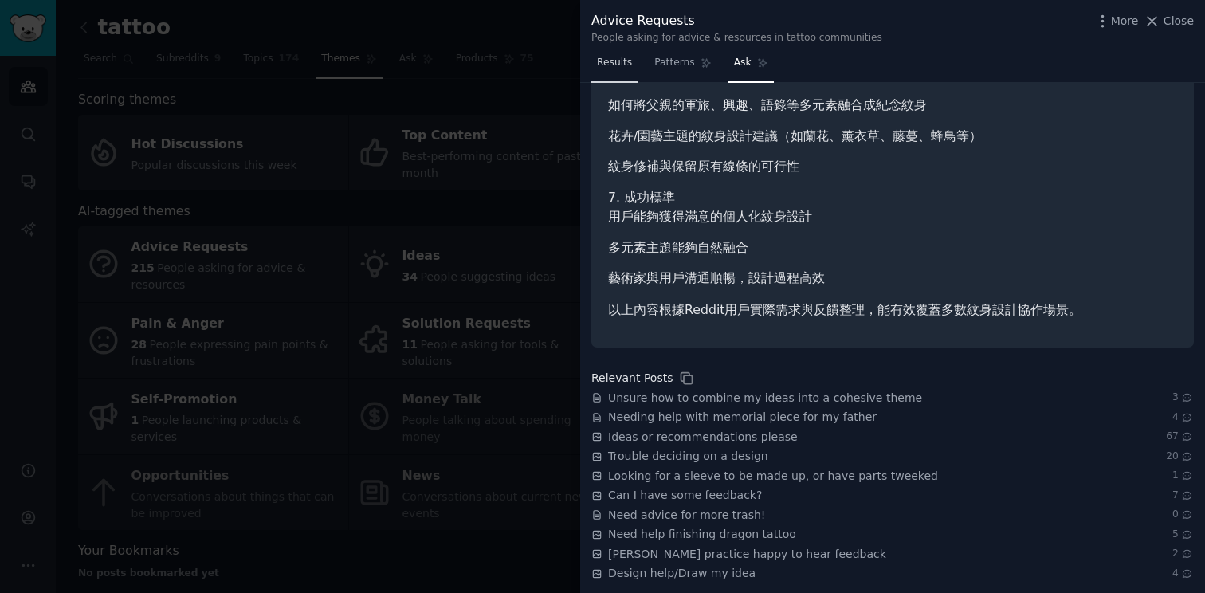
click at [602, 66] on span "Results" at bounding box center [614, 63] width 35 height 14
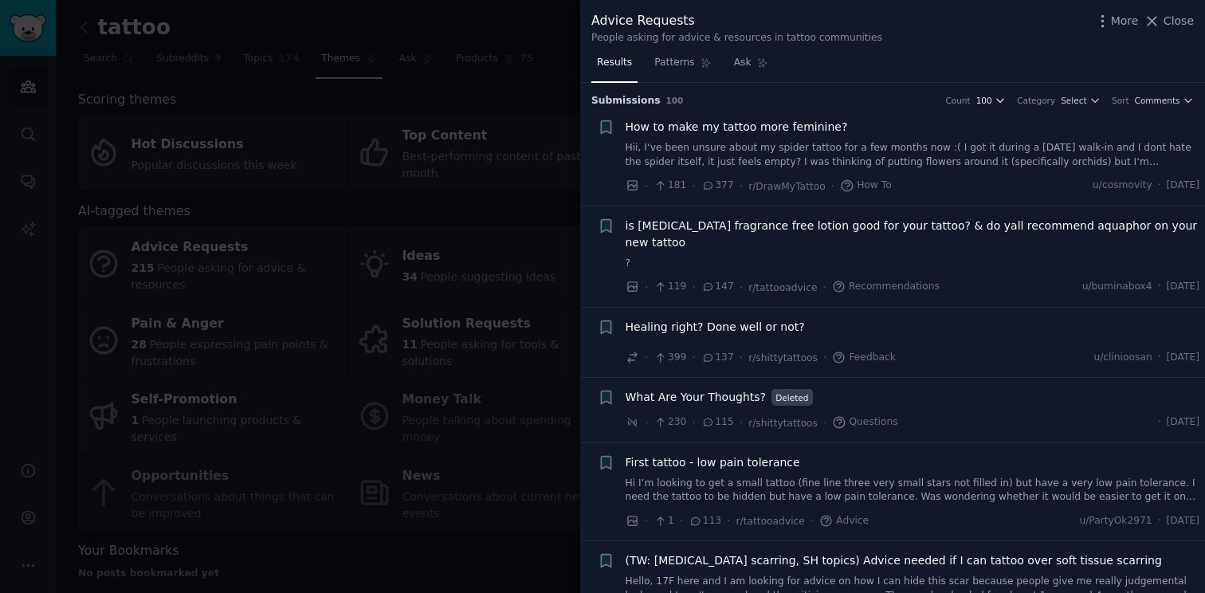
click at [998, 100] on button "100" at bounding box center [991, 100] width 30 height 11
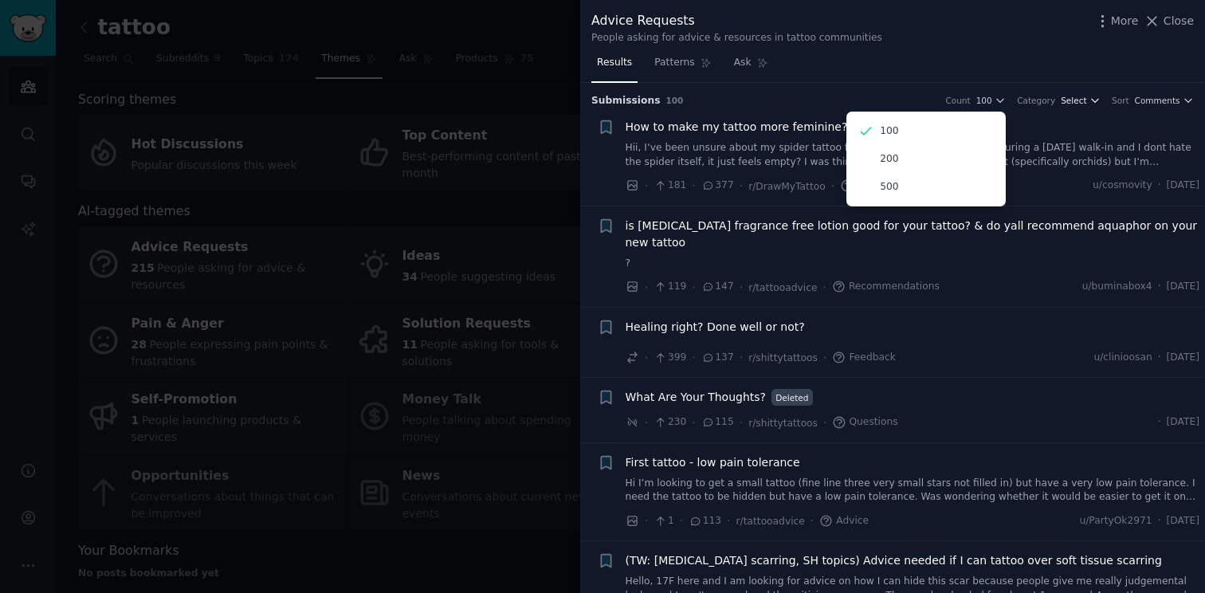
click at [1090, 100] on button "Select" at bounding box center [1081, 100] width 40 height 11
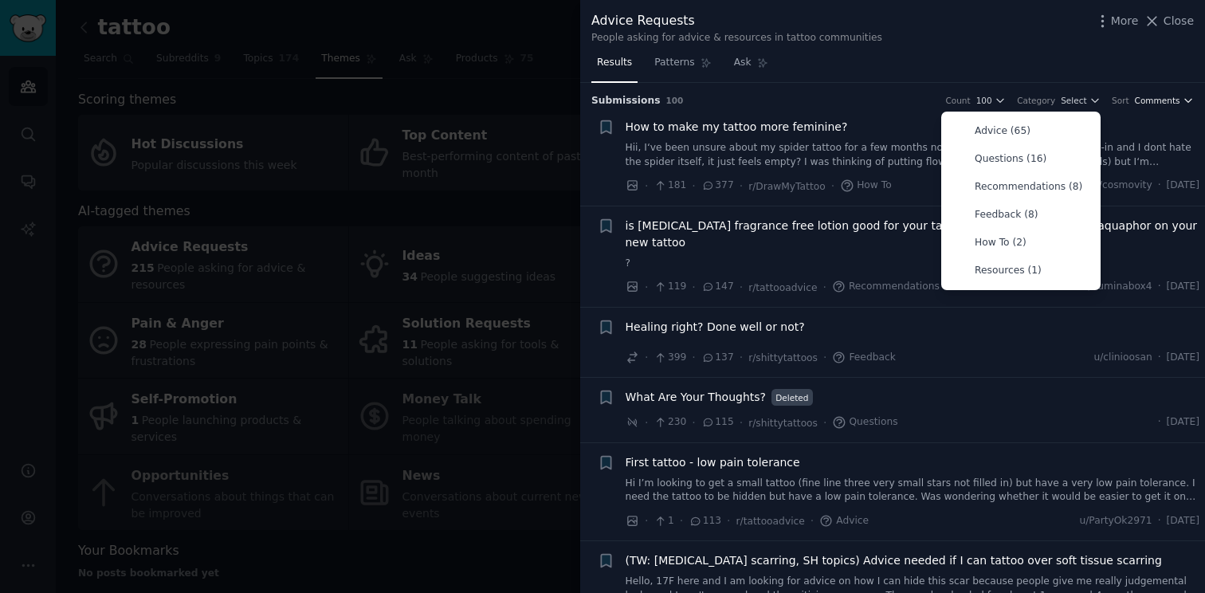
click at [1160, 102] on span "Comments" at bounding box center [1157, 100] width 45 height 11
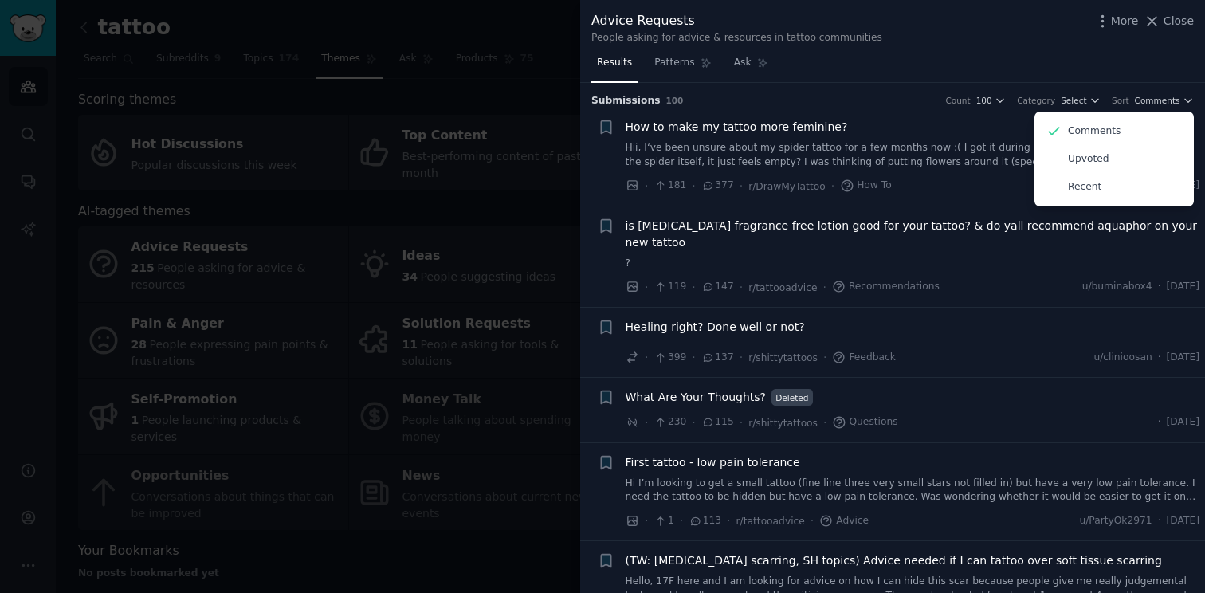
click at [964, 100] on div "Count" at bounding box center [957, 100] width 25 height 11
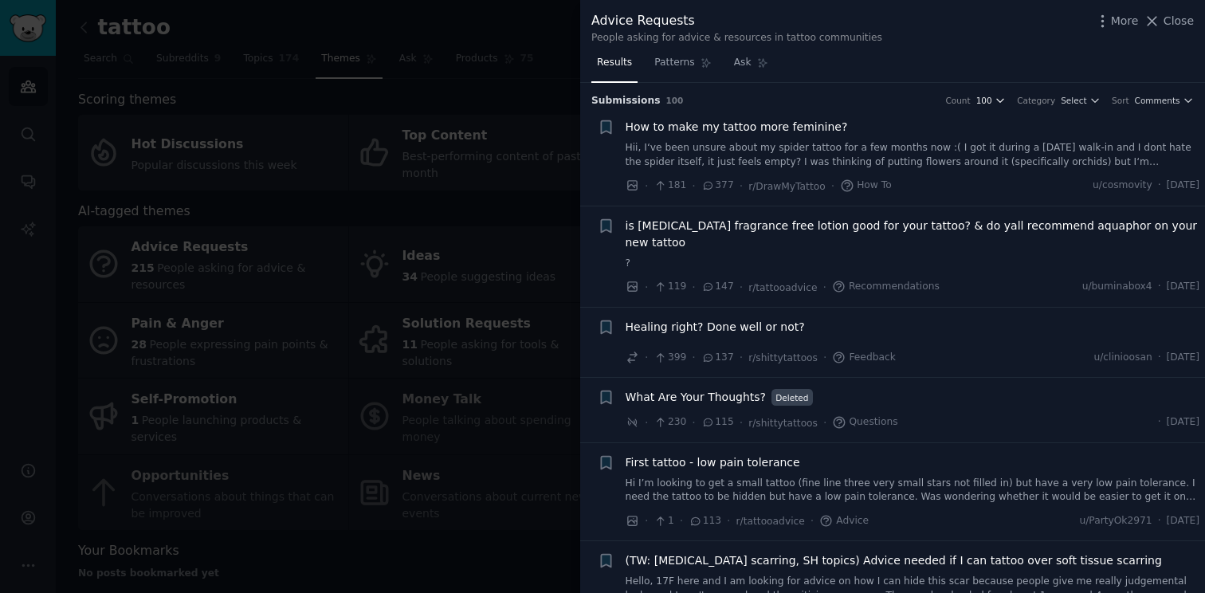
click at [987, 102] on span "100" at bounding box center [984, 100] width 16 height 11
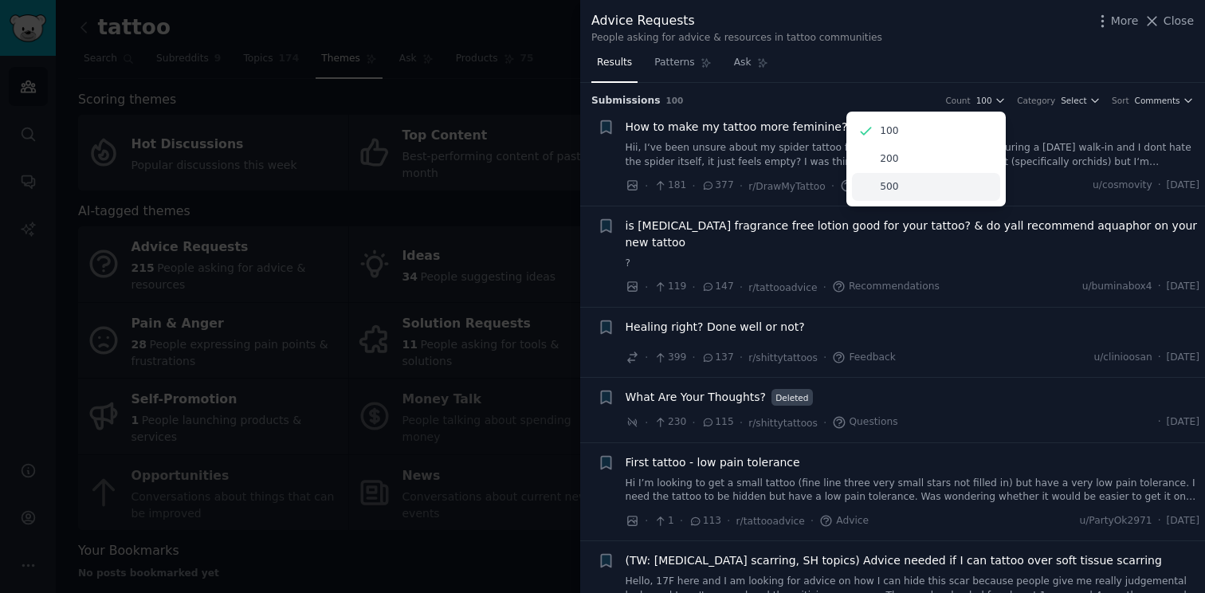
click at [979, 186] on div "500" at bounding box center [926, 187] width 148 height 28
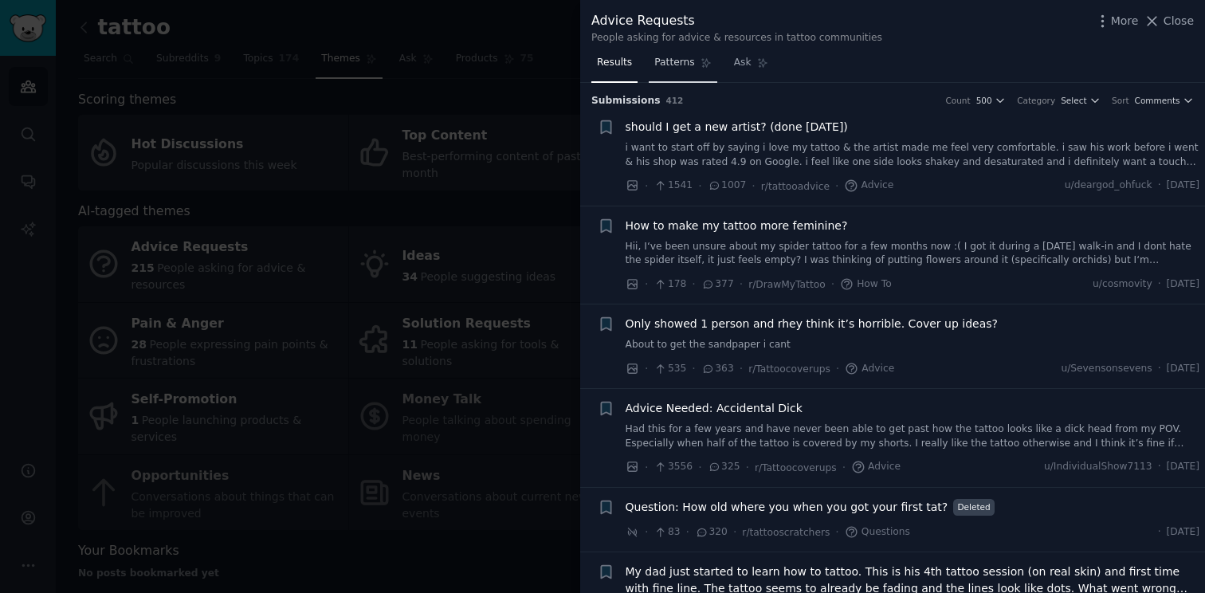
click at [676, 65] on span "Patterns" at bounding box center [674, 63] width 40 height 14
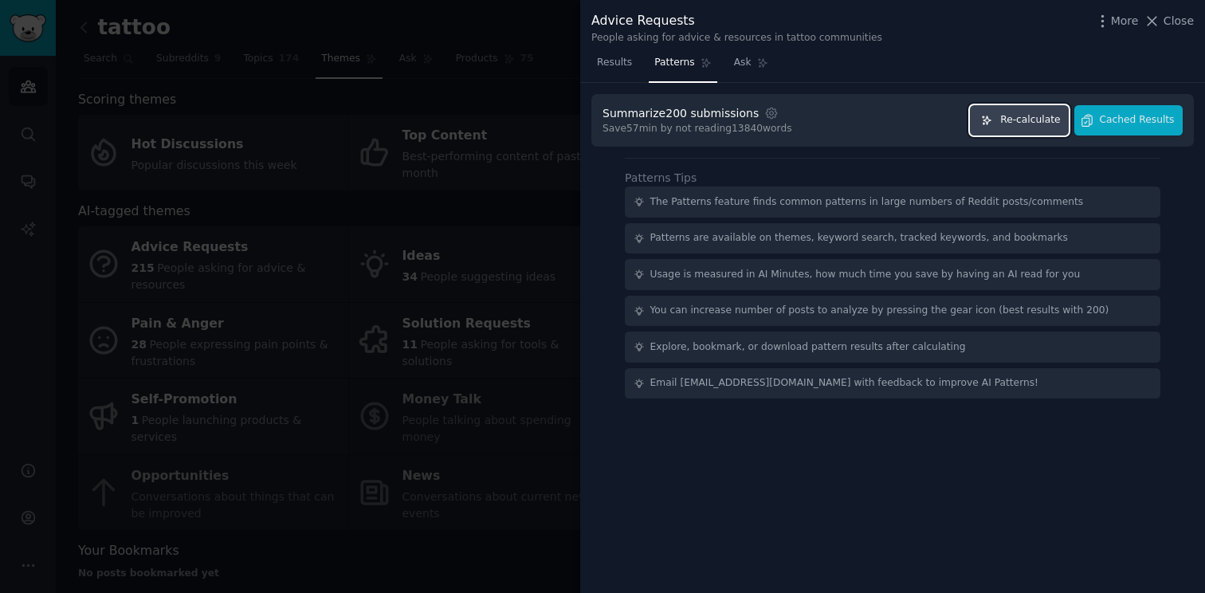
click at [1048, 124] on span "Re-calculate" at bounding box center [1030, 120] width 60 height 14
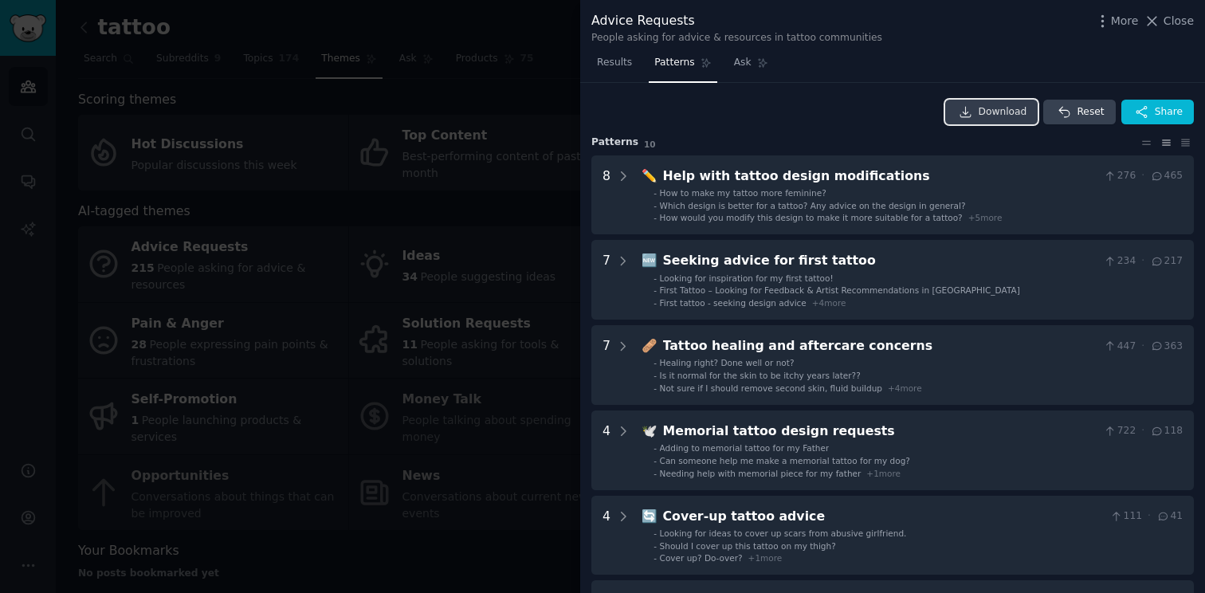
click at [996, 119] on span "Download" at bounding box center [1003, 112] width 49 height 14
click at [748, 69] on span "Ask" at bounding box center [743, 63] width 18 height 14
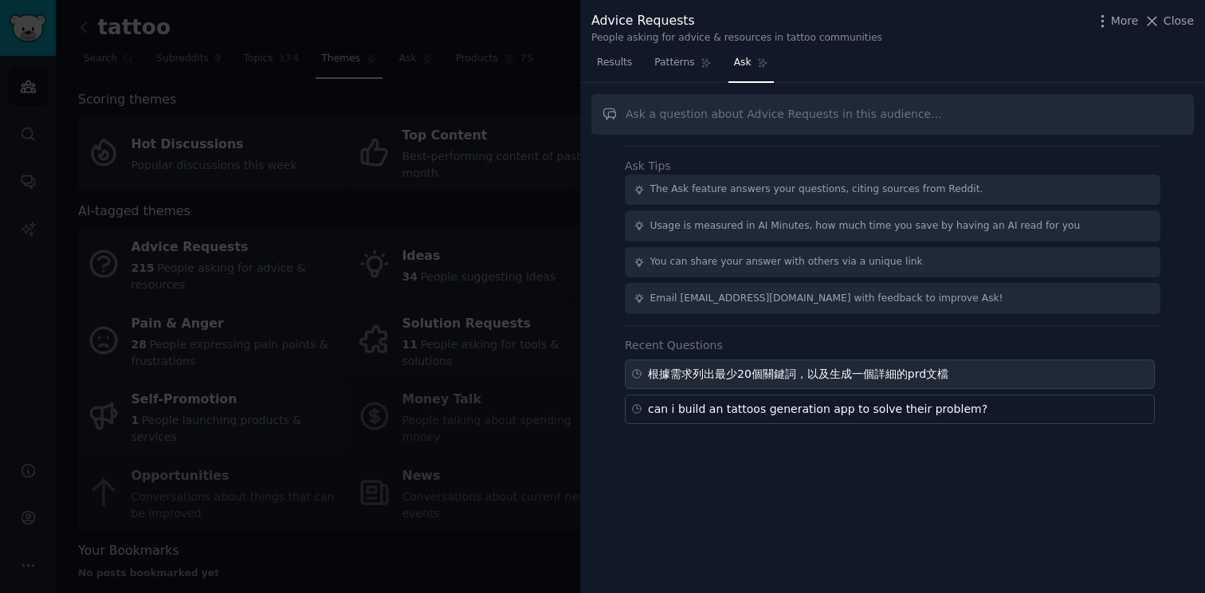
click at [817, 371] on div "根據需求列出最少20個關鍵詞，以及生成一個詳細的prd文檔" at bounding box center [798, 374] width 300 height 17
type input "根據需求列出最少20個關鍵詞，以及生成一個詳細的prd文檔"
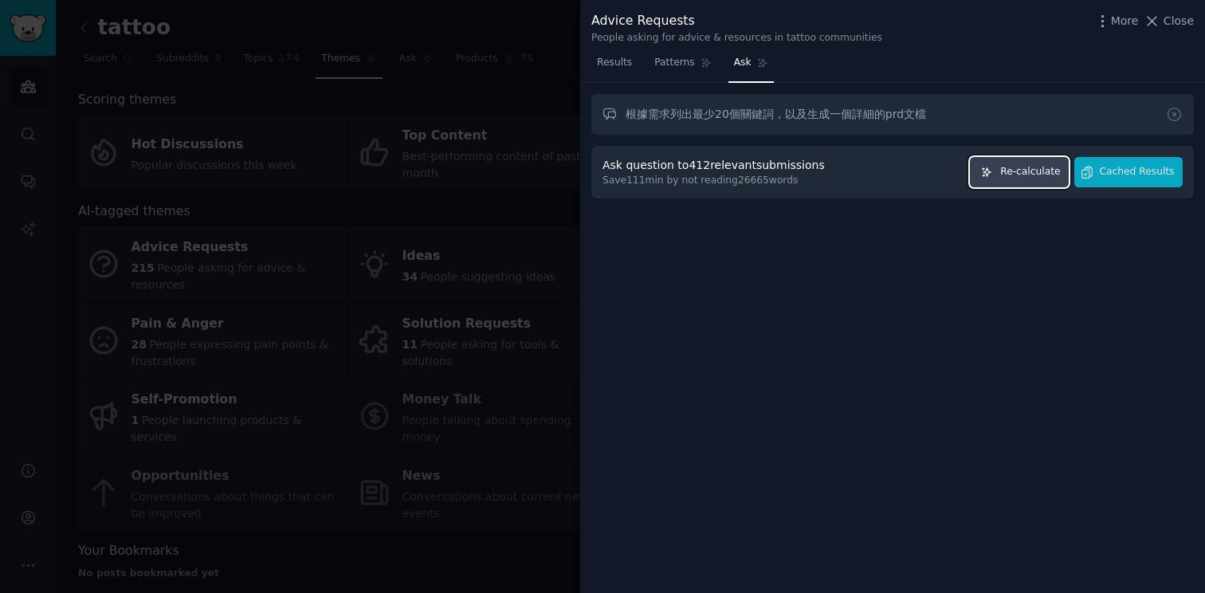
click at [1051, 184] on button "Re-calculate" at bounding box center [1019, 172] width 99 height 31
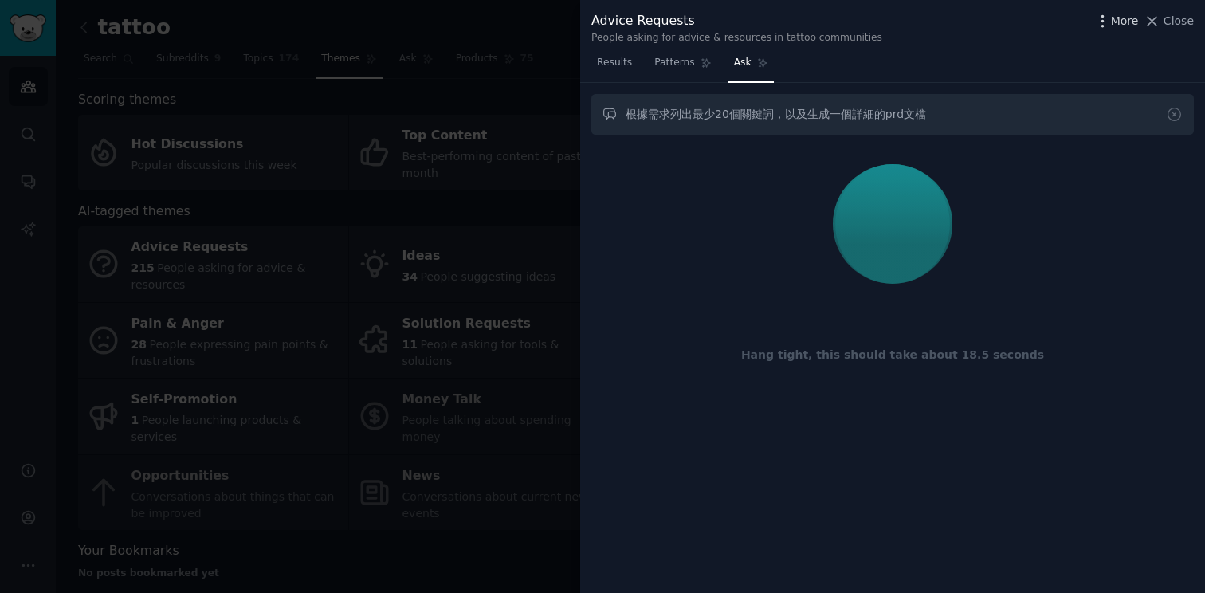
click at [1127, 17] on span "More" at bounding box center [1125, 21] width 28 height 17
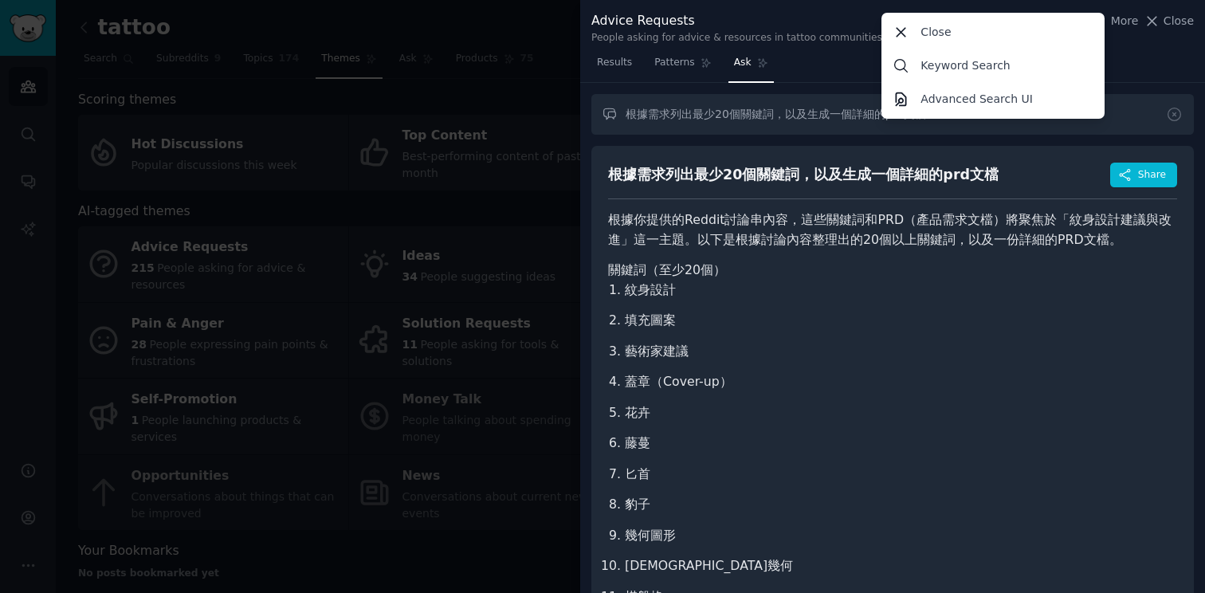
scroll to position [22, 0]
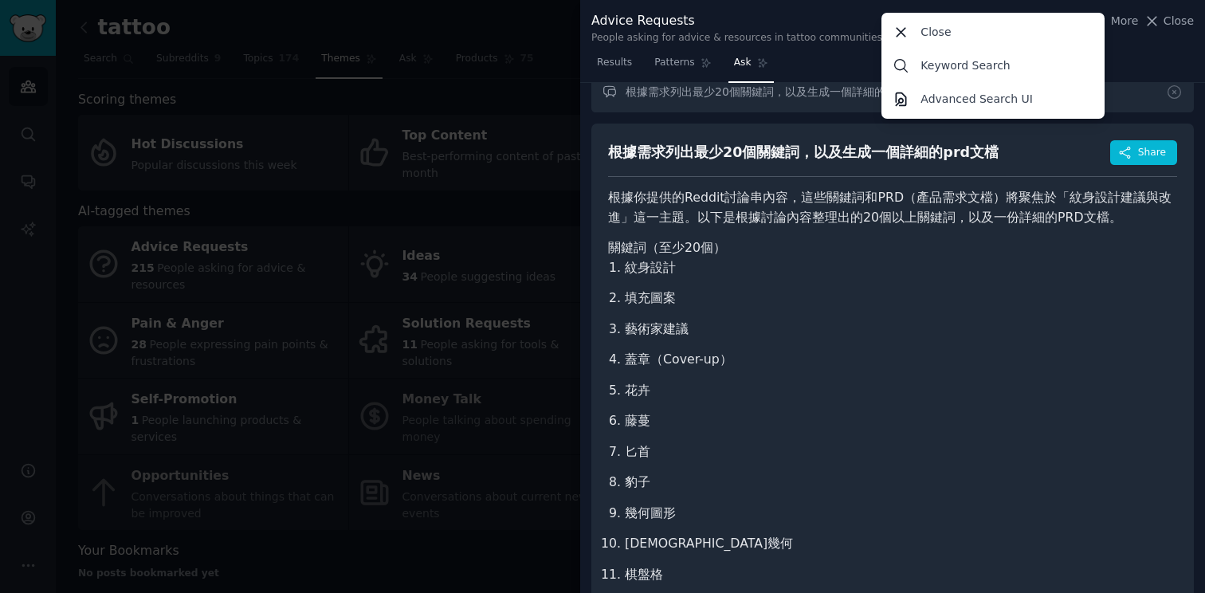
click at [805, 203] on p "根據你提供的Reddit討論串內容，這些關鍵詞和PRD（產品需求文檔）將聚焦於「紋身設計建議與改進」這一主題。以下是根據討論內容整理出的20個以上關鍵詞，以及…" at bounding box center [892, 207] width 569 height 39
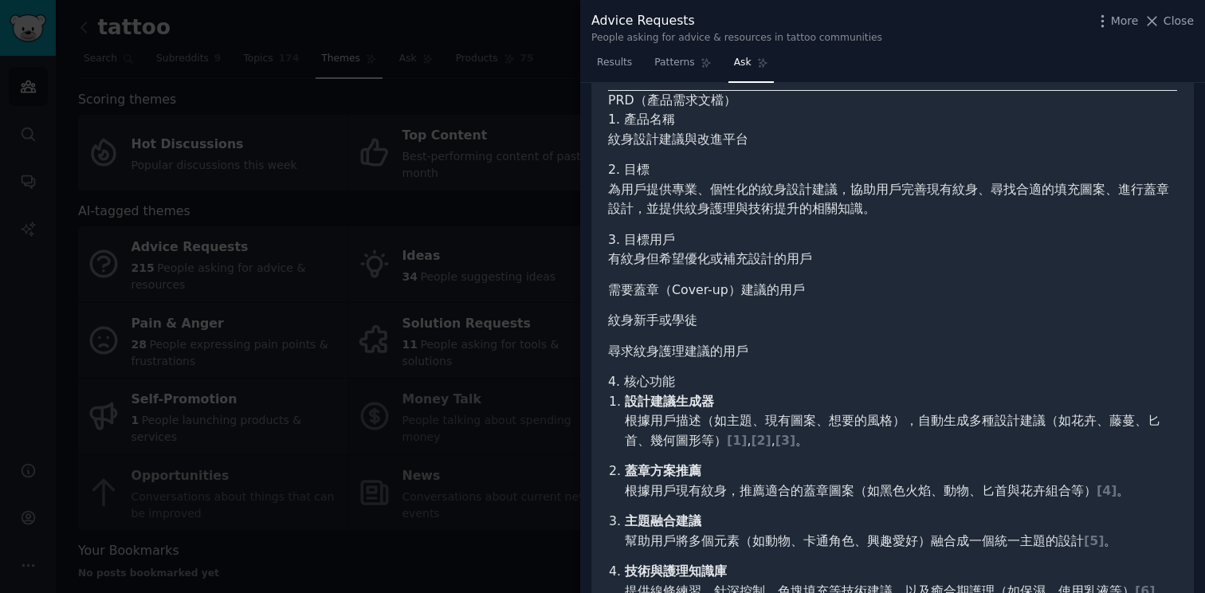
scroll to position [1113, 0]
drag, startPoint x: 618, startPoint y: 139, endPoint x: 735, endPoint y: 139, distance: 117.2
click at [735, 139] on p "紋身設計建議與改進平台" at bounding box center [892, 138] width 569 height 20
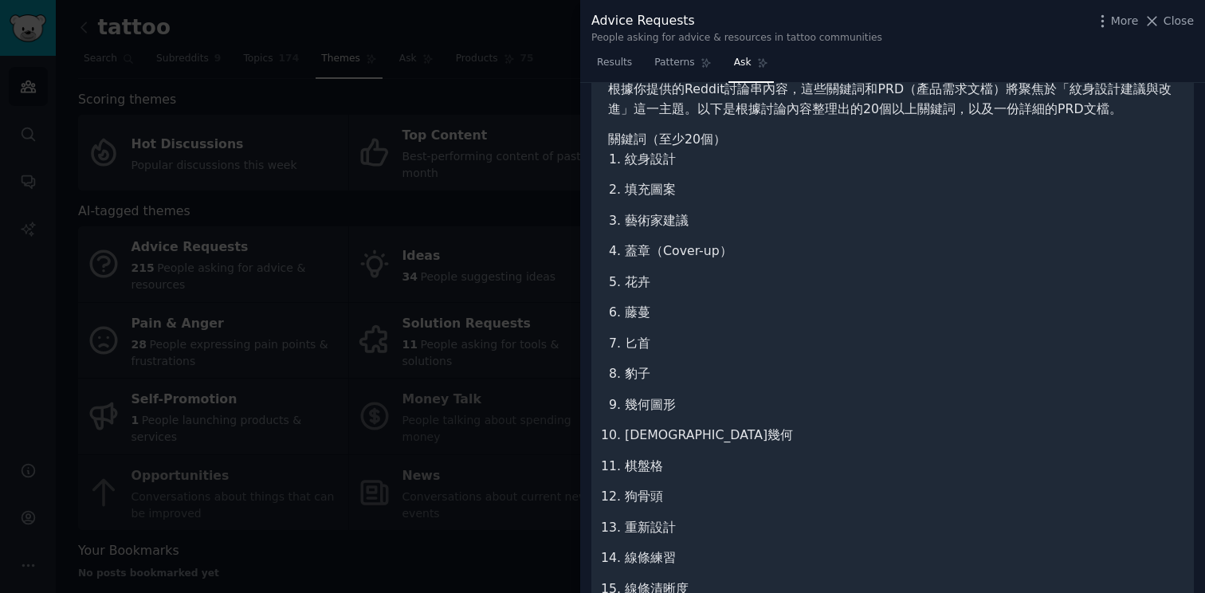
scroll to position [0, 0]
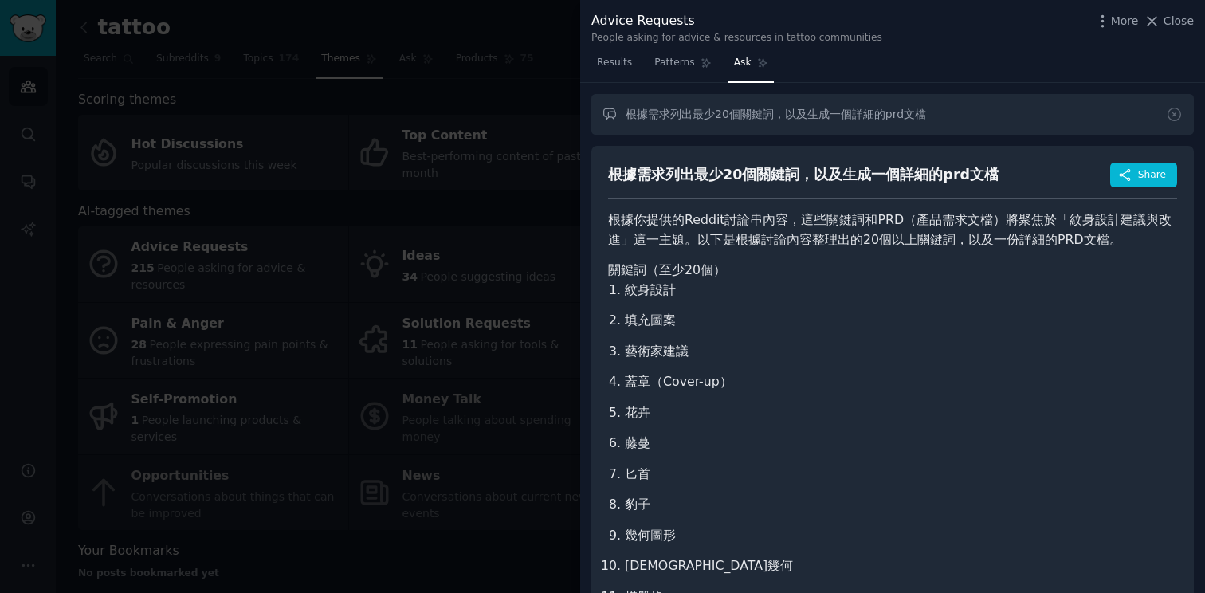
click at [595, 49] on div "Advice Requests People asking for advice & resources in tattoo communities More…" at bounding box center [892, 25] width 625 height 50
click at [606, 65] on span "Results" at bounding box center [614, 63] width 35 height 14
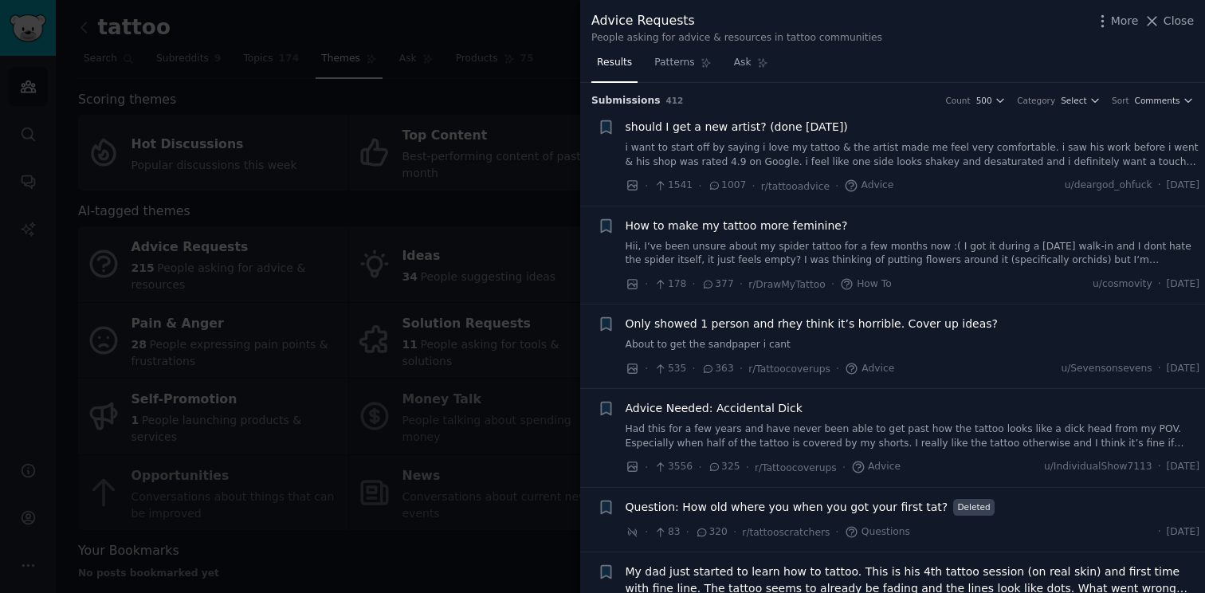
click at [501, 98] on div at bounding box center [602, 296] width 1205 height 593
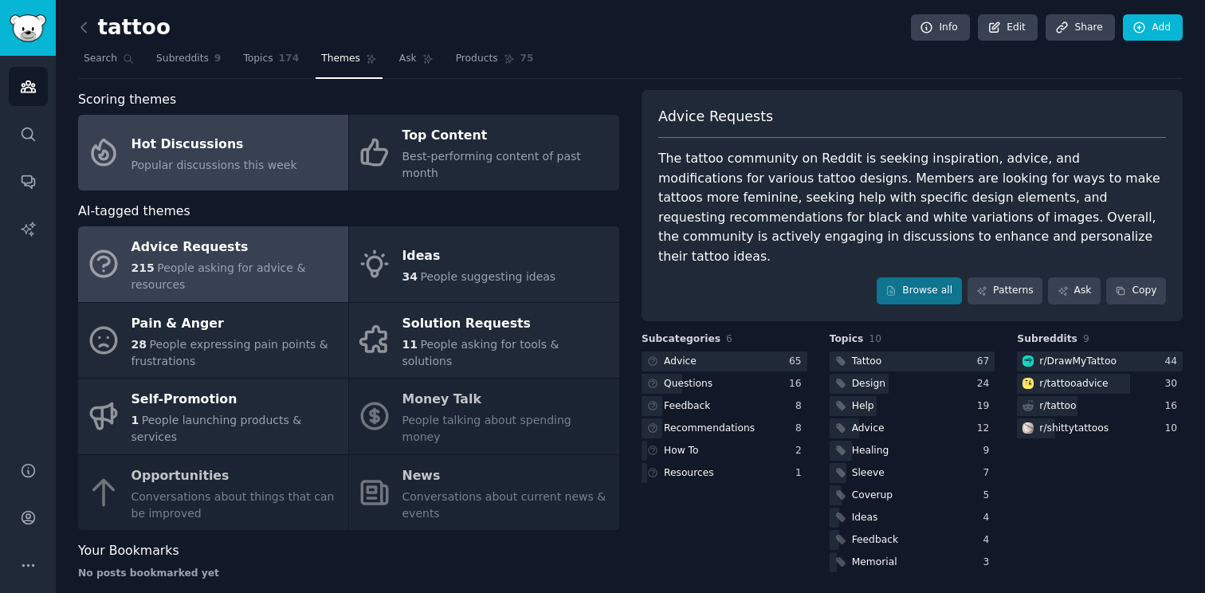
click at [304, 165] on link "Hot Discussions Popular discussions this week" at bounding box center [213, 153] width 270 height 76
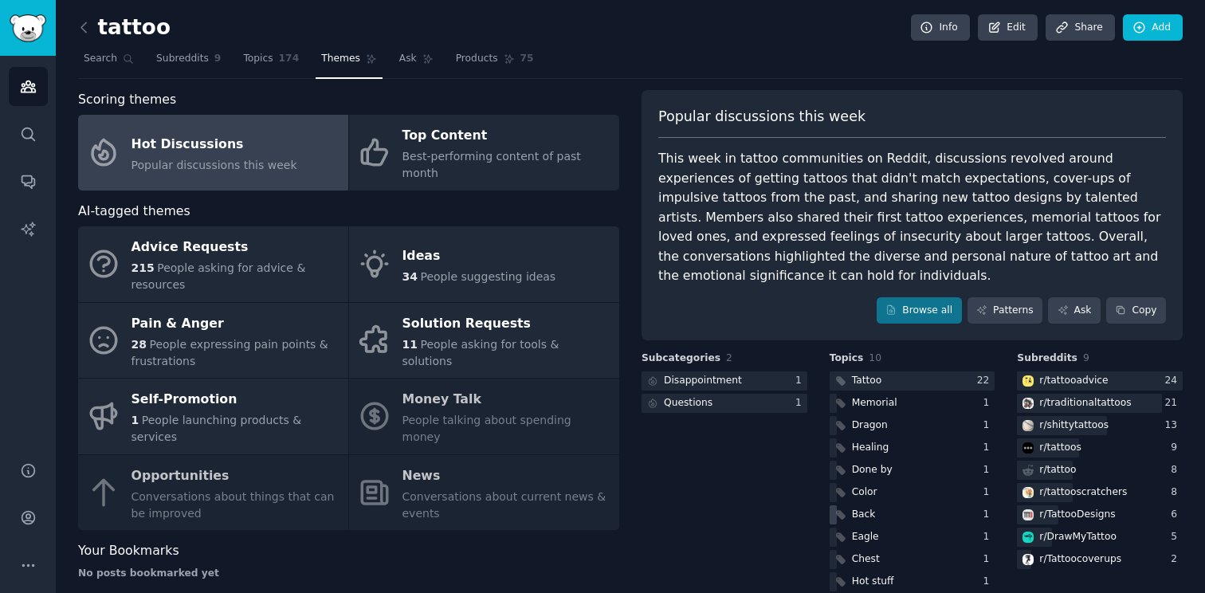
scroll to position [4, 0]
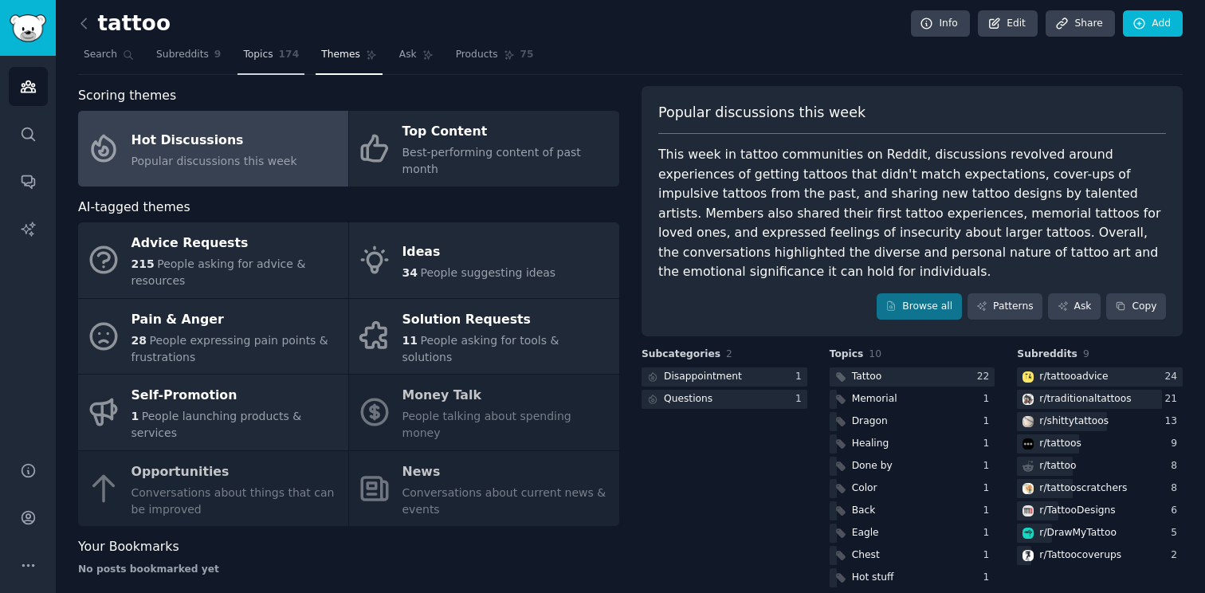
click at [283, 68] on link "Topics 174" at bounding box center [271, 58] width 67 height 33
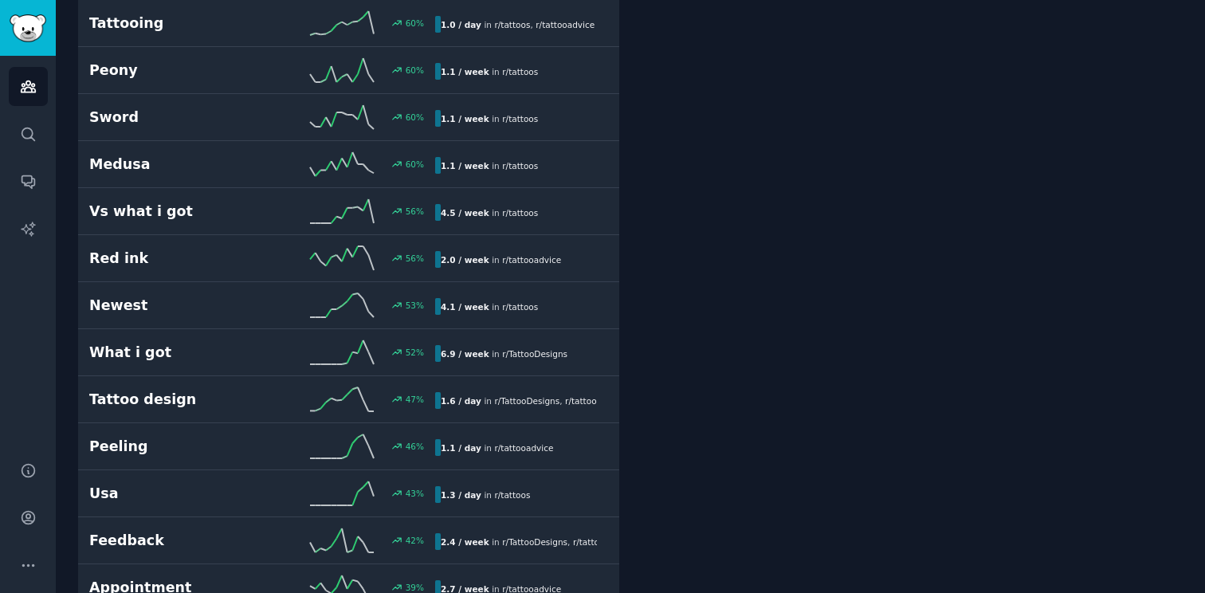
scroll to position [1202, 0]
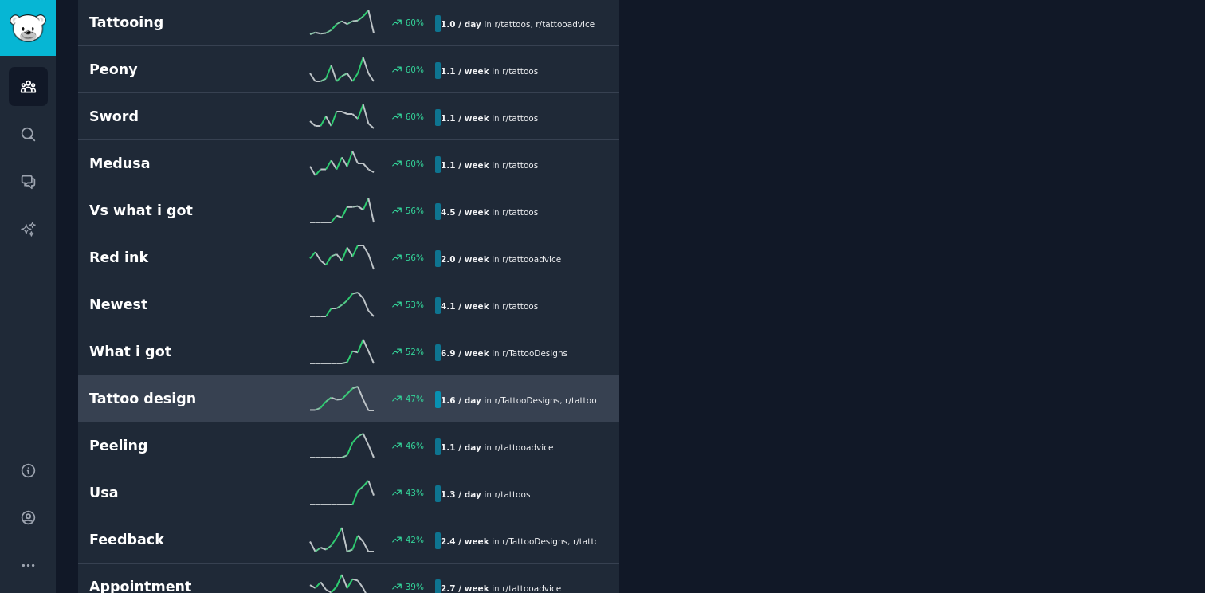
click at [253, 403] on h2 "Tattoo design" at bounding box center [175, 399] width 173 height 20
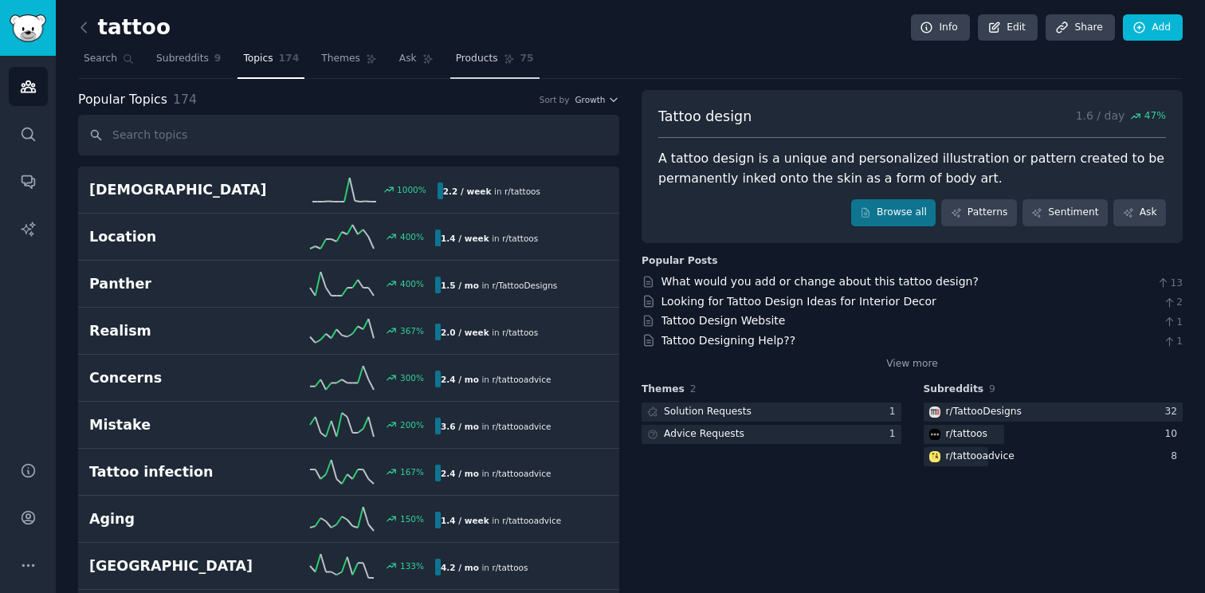
click at [498, 65] on link "Products 75" at bounding box center [494, 62] width 89 height 33
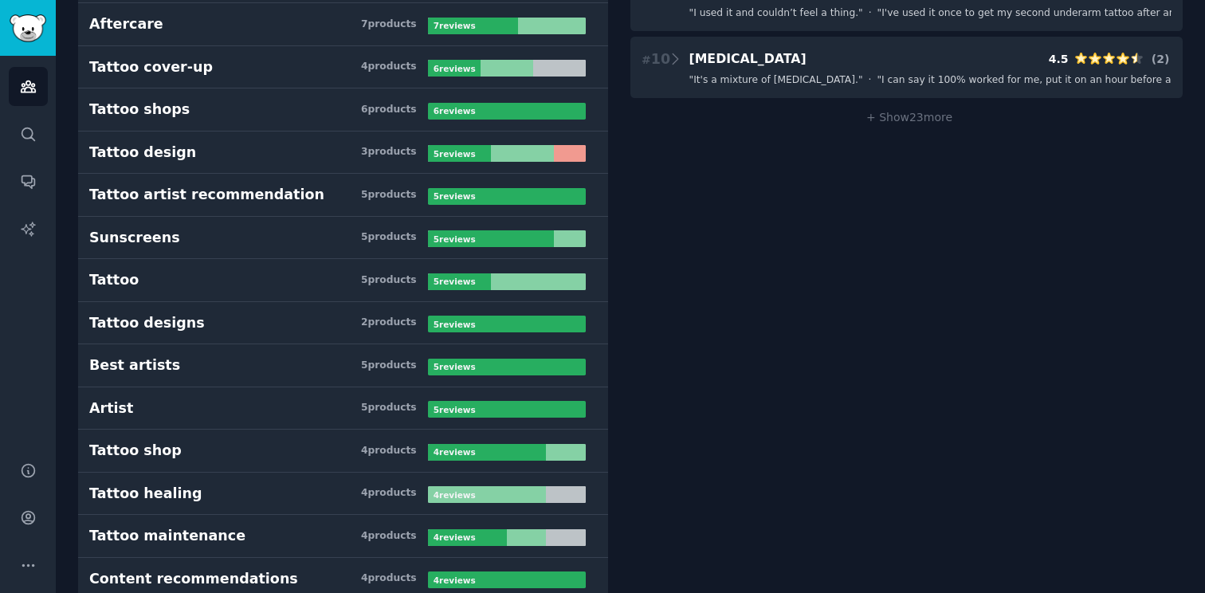
scroll to position [676, 0]
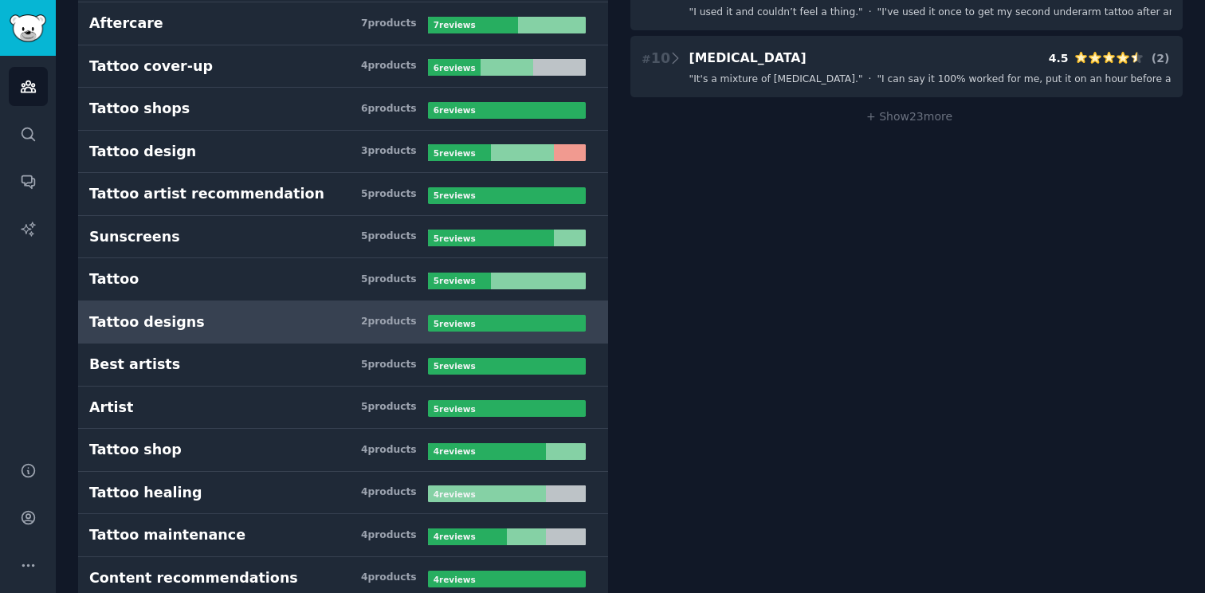
click at [371, 330] on h3 "Tattoo designs 2 product s" at bounding box center [258, 322] width 339 height 20
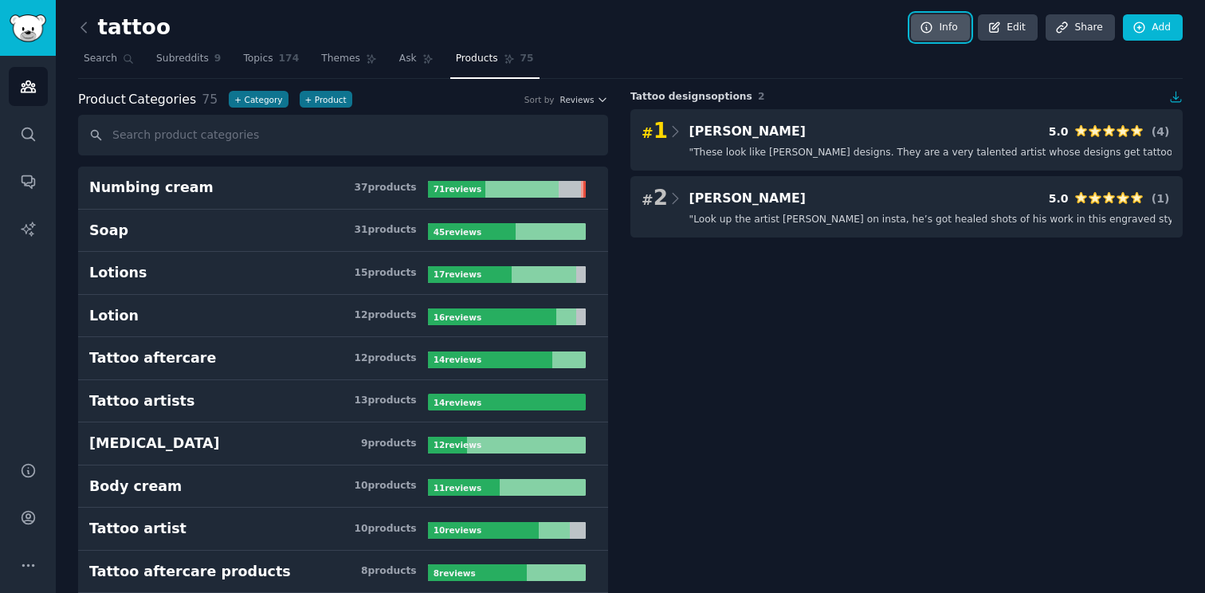
click at [923, 18] on link "Info" at bounding box center [940, 27] width 59 height 27
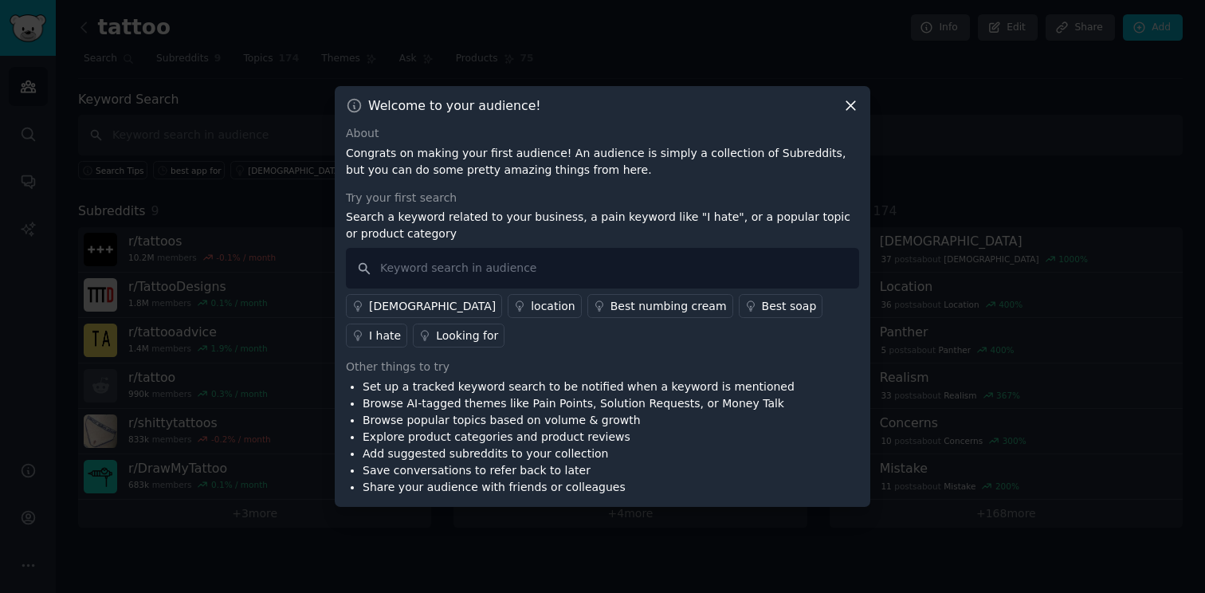
click at [849, 94] on div "Welcome to your audience! About Congrats on making your first audience! An audi…" at bounding box center [603, 296] width 536 height 421
click at [854, 112] on icon at bounding box center [851, 105] width 17 height 17
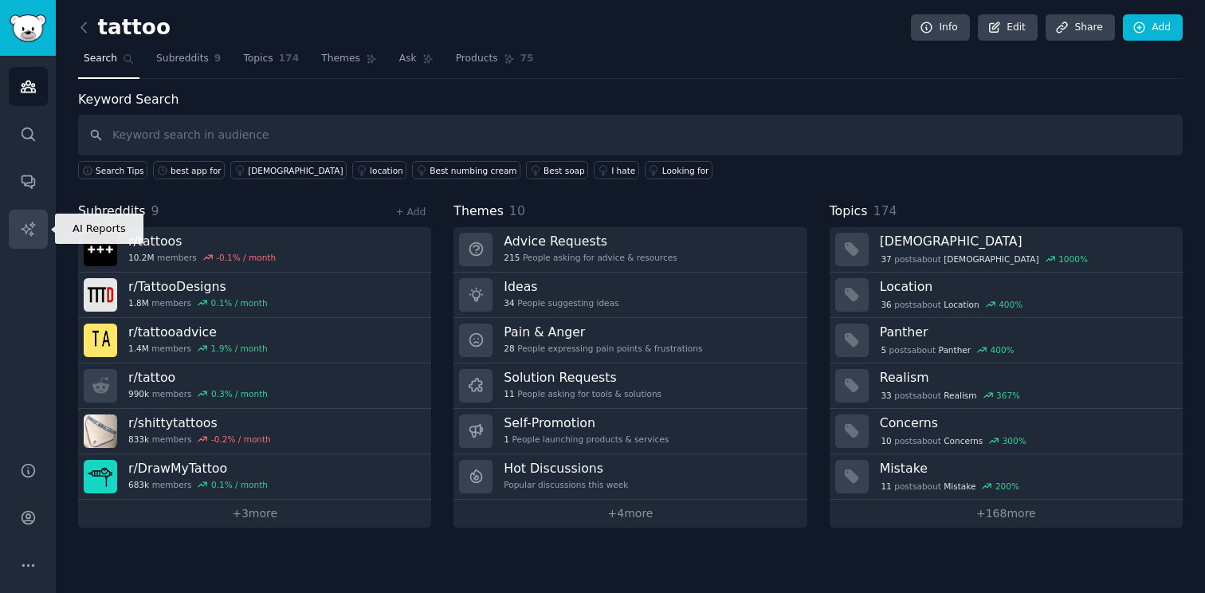
click at [39, 232] on link "AI Reports" at bounding box center [28, 229] width 39 height 39
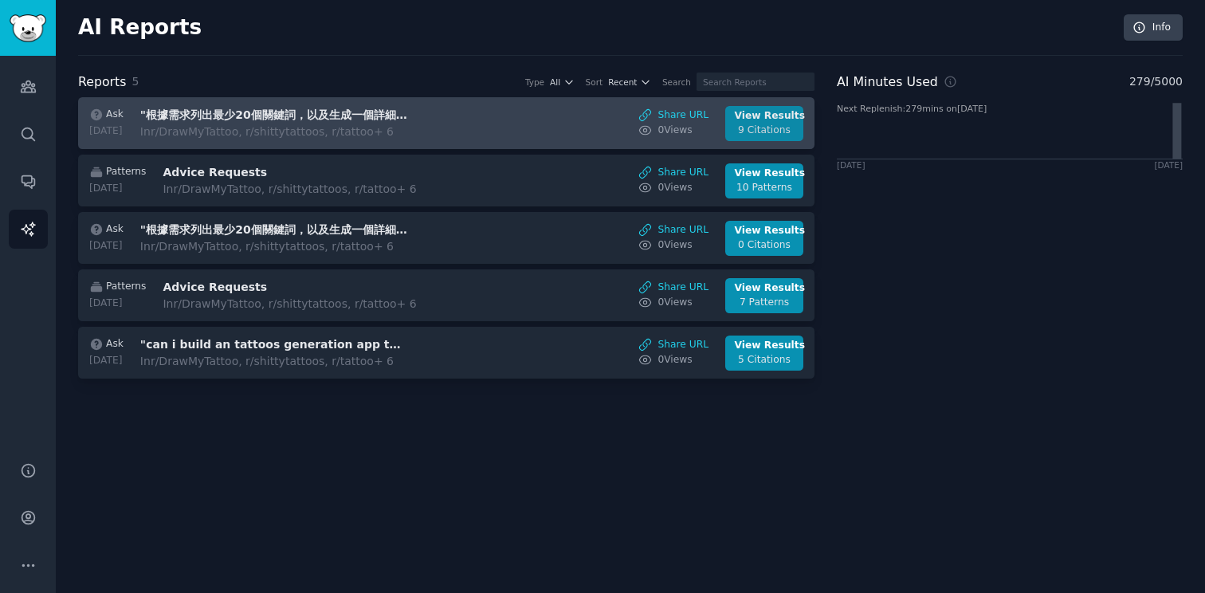
click at [780, 129] on div "9 Citations" at bounding box center [765, 131] width 60 height 14
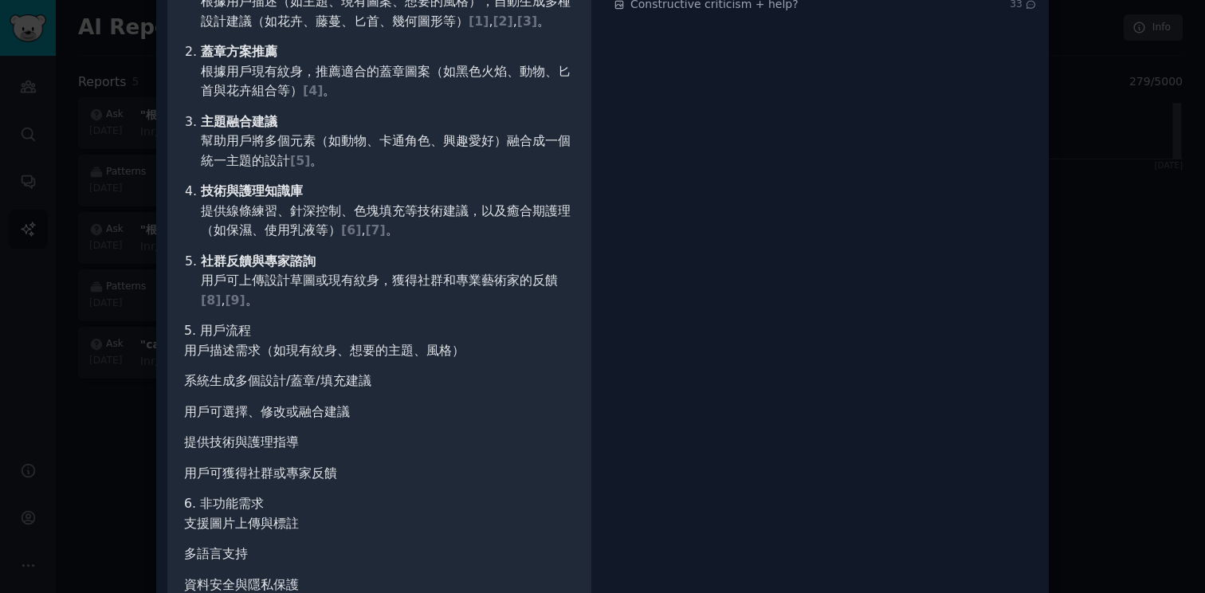
scroll to position [1517, 0]
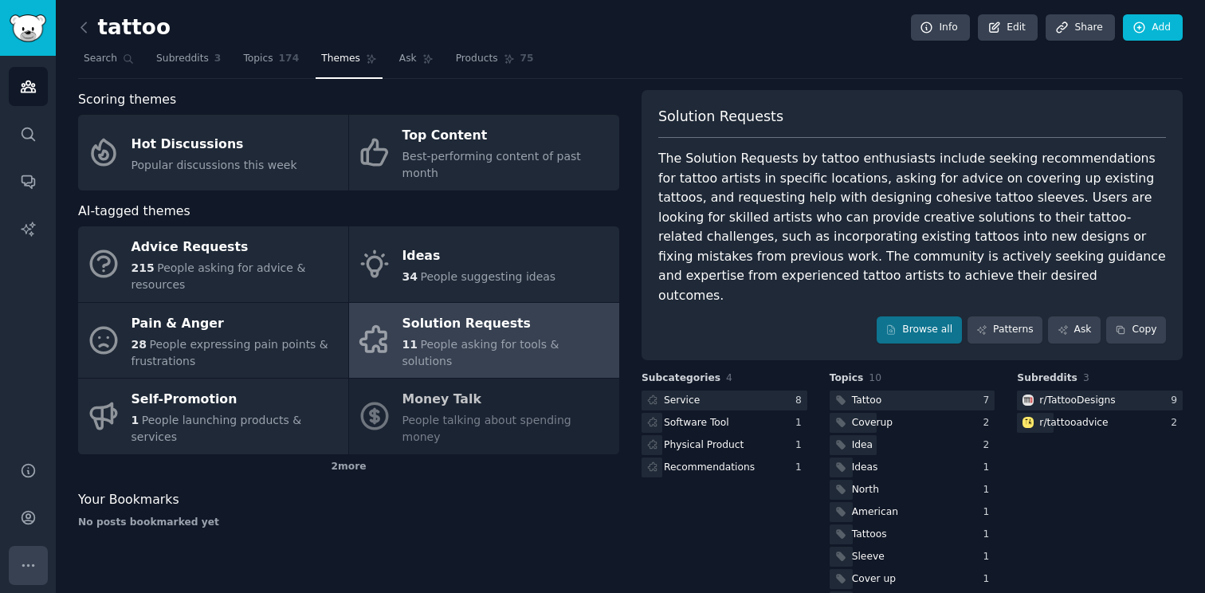
click at [36, 557] on icon "Sidebar" at bounding box center [28, 565] width 17 height 17
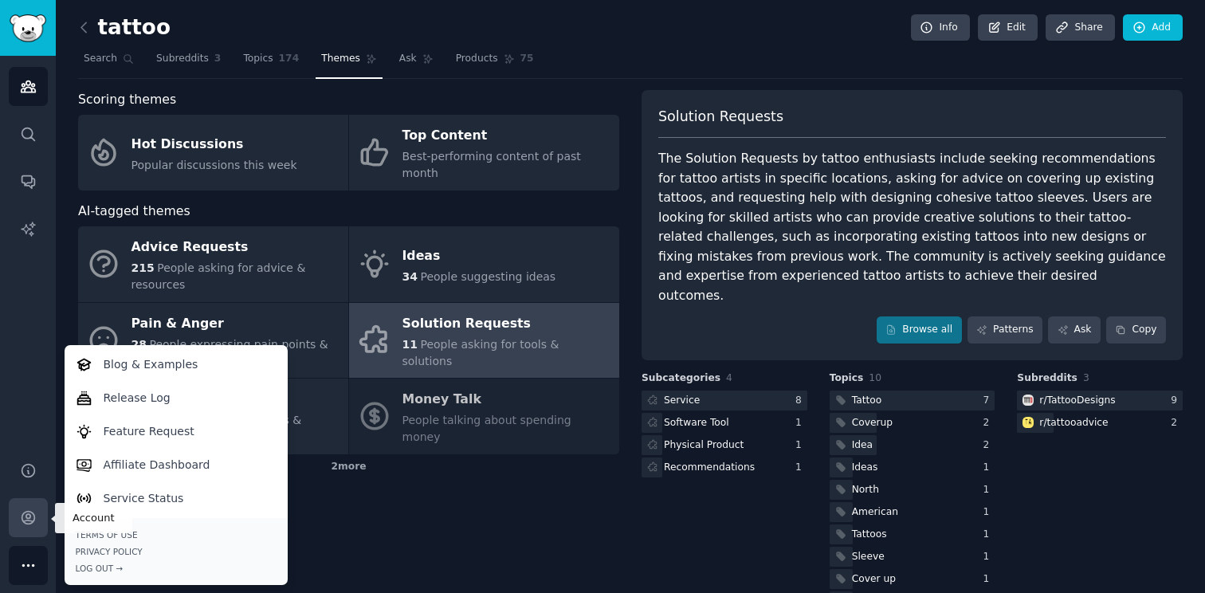
click at [29, 510] on icon "Sidebar" at bounding box center [28, 517] width 17 height 17
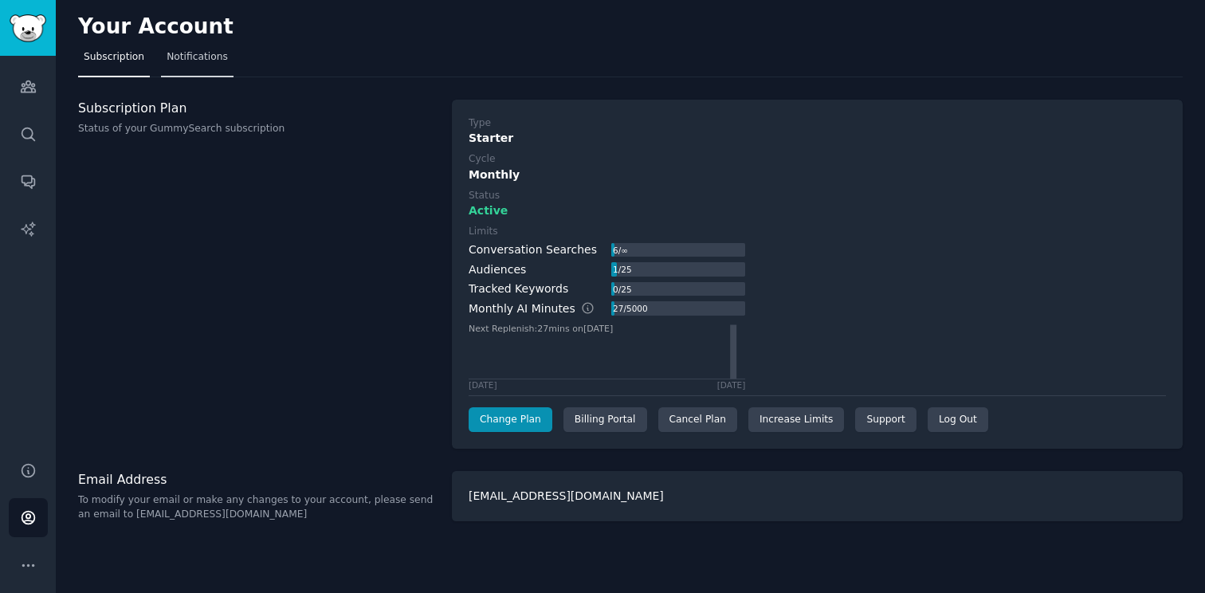
click at [194, 57] on span "Notifications" at bounding box center [197, 57] width 61 height 14
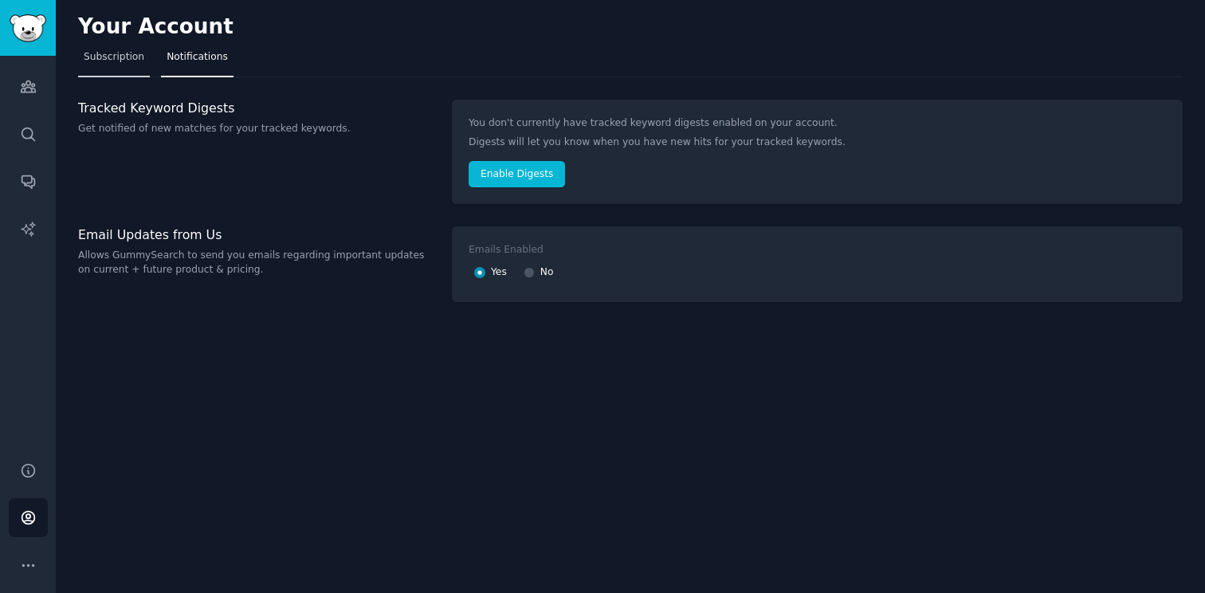
click at [135, 69] on link "Subscription" at bounding box center [114, 61] width 72 height 33
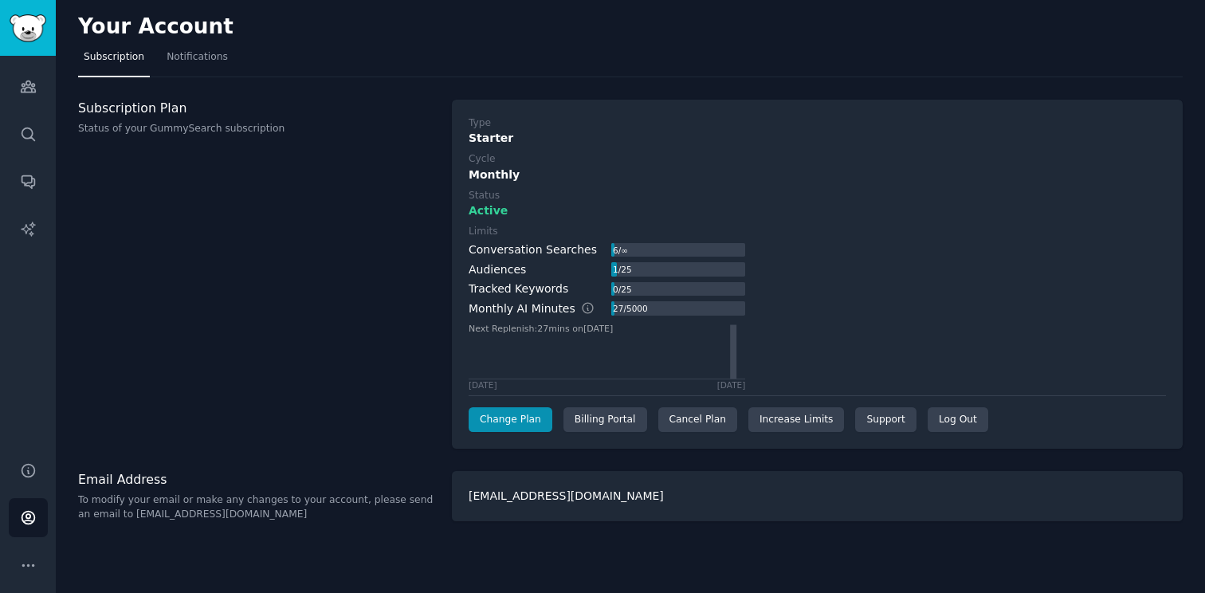
click at [550, 488] on div "[EMAIL_ADDRESS][DOMAIN_NAME]" at bounding box center [817, 496] width 731 height 50
click at [26, 218] on link "AI Reports" at bounding box center [28, 229] width 39 height 39
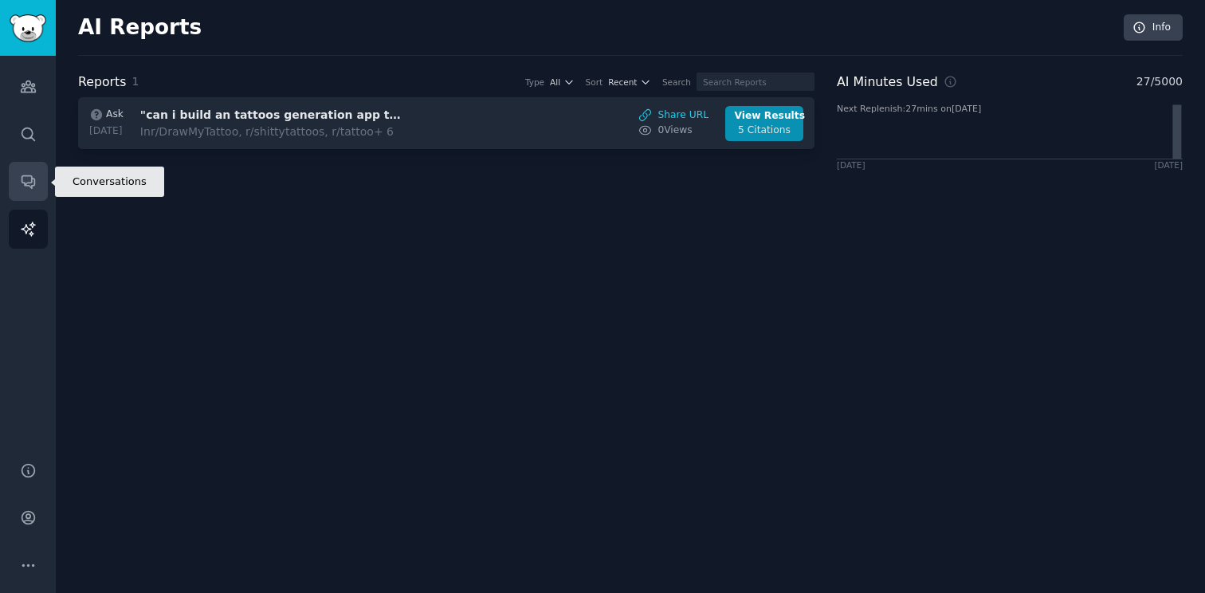
click at [26, 184] on icon "Sidebar" at bounding box center [28, 182] width 13 height 13
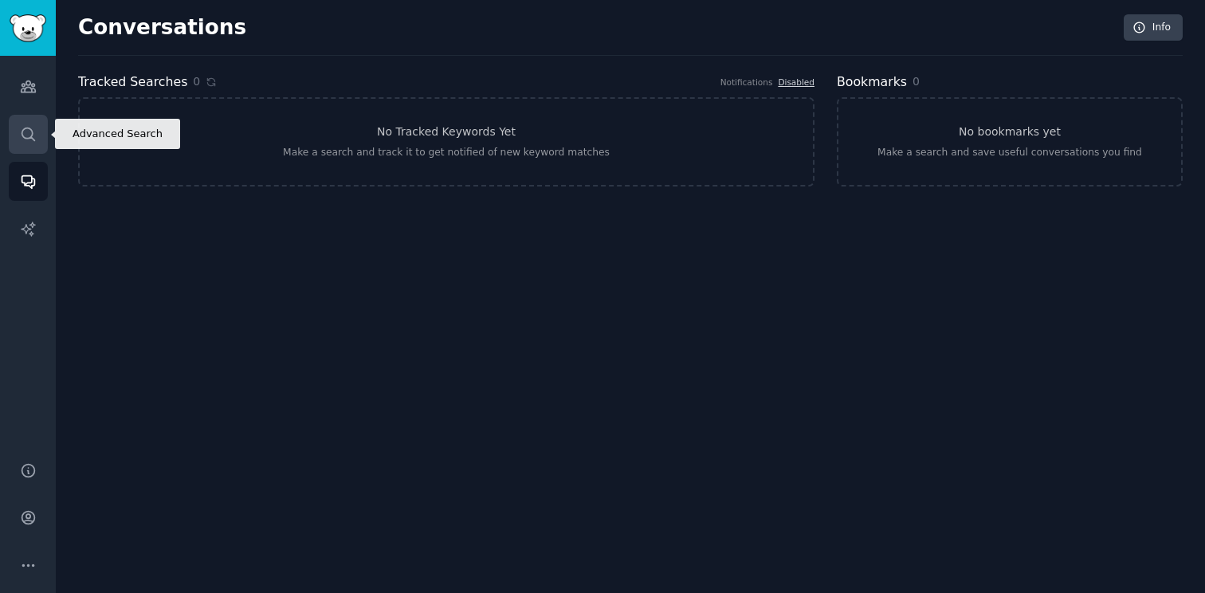
click at [18, 121] on link "Search" at bounding box center [28, 134] width 39 height 39
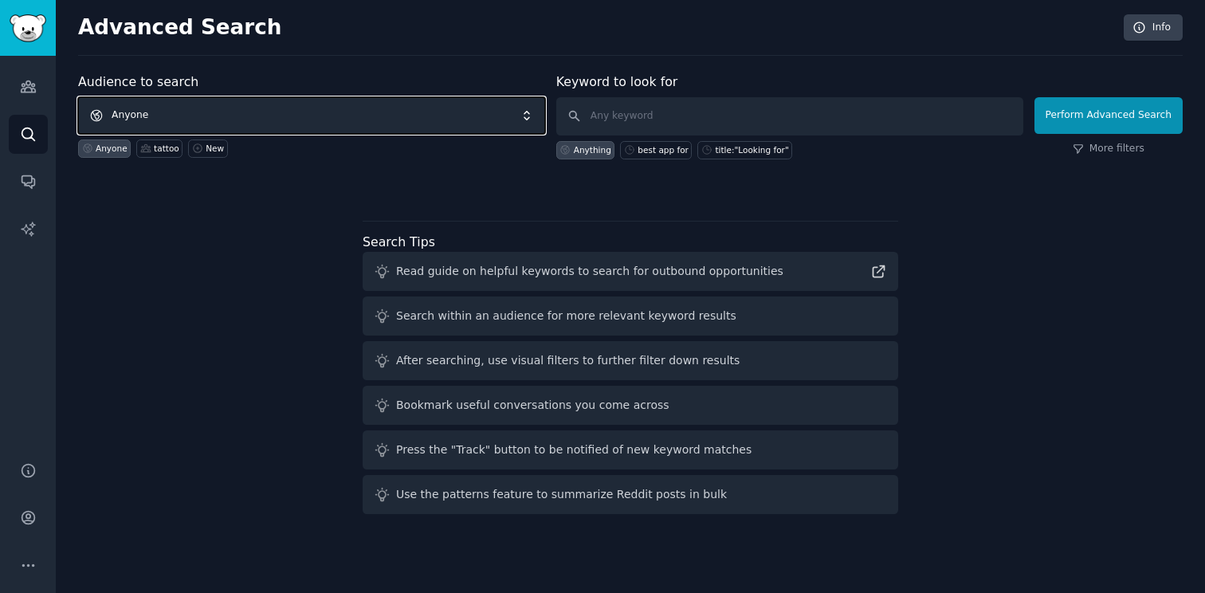
click at [203, 128] on span "Anyone" at bounding box center [311, 115] width 467 height 37
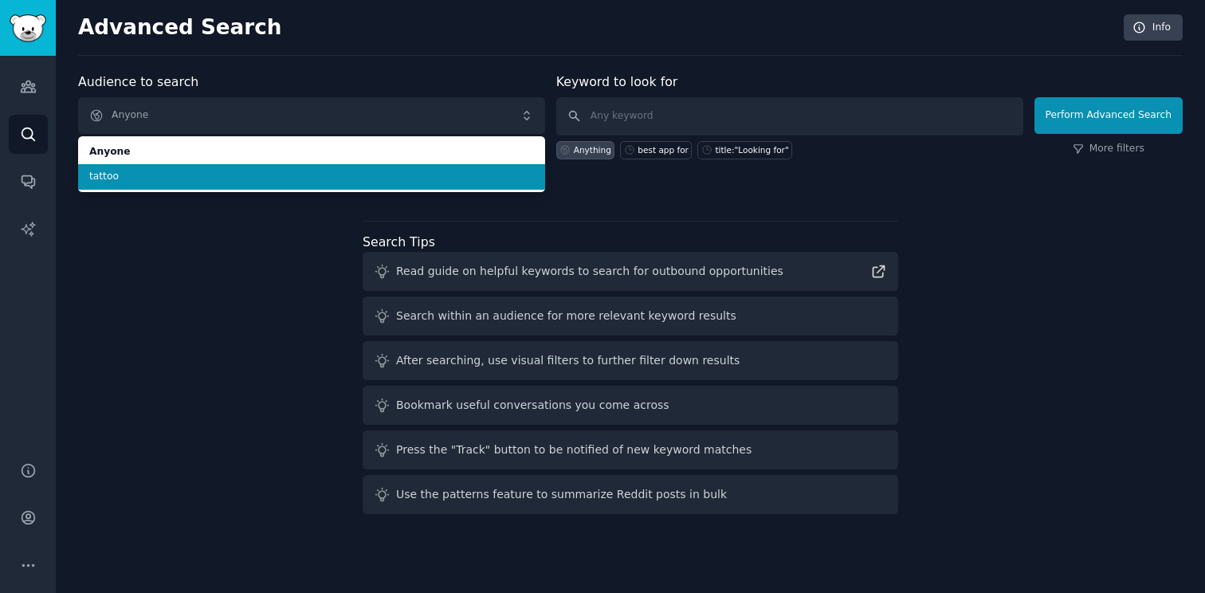
click at [200, 184] on li "tattoo" at bounding box center [311, 177] width 467 height 26
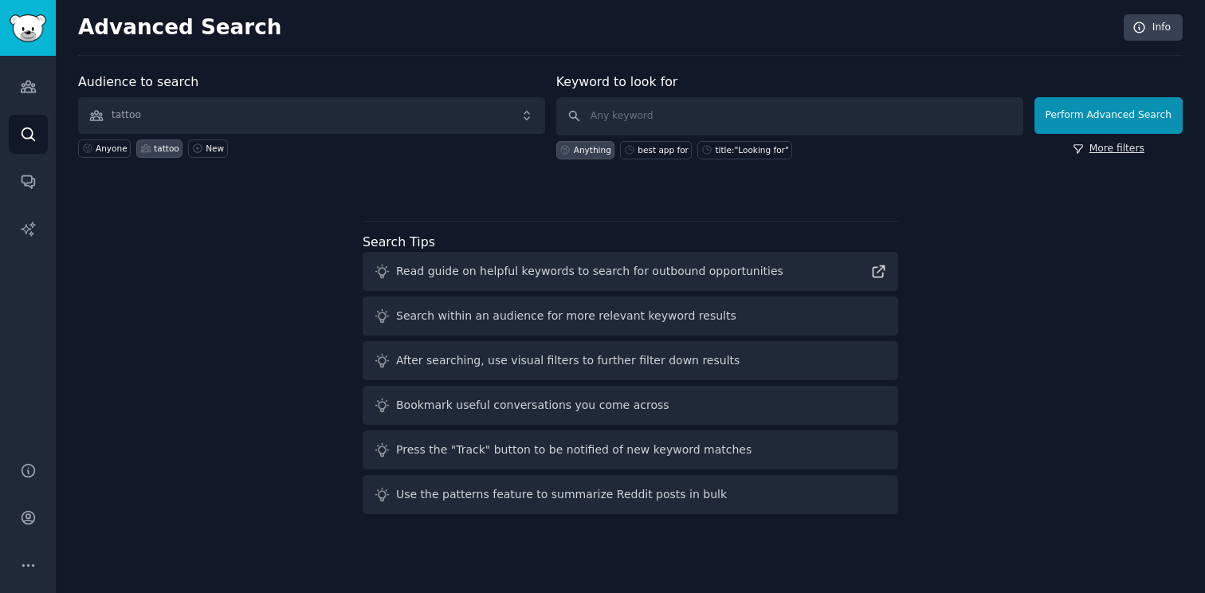
click at [1092, 152] on link "More filters" at bounding box center [1109, 149] width 72 height 14
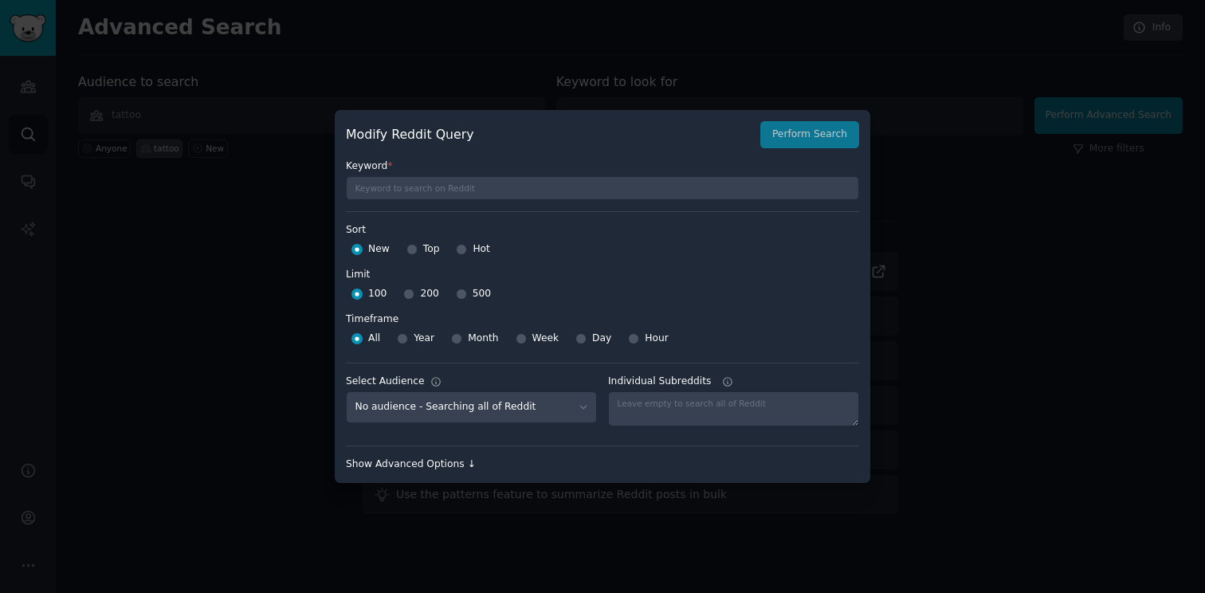
click at [448, 462] on div "Show Advanced Options ↓" at bounding box center [602, 465] width 513 height 14
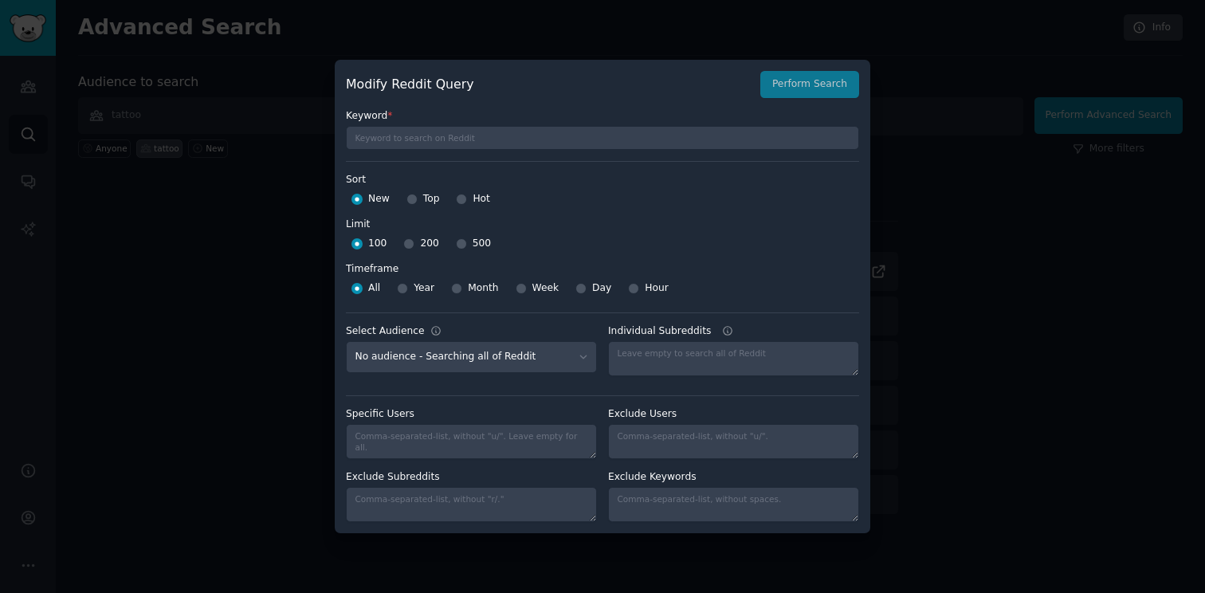
click at [273, 318] on div at bounding box center [602, 296] width 1205 height 593
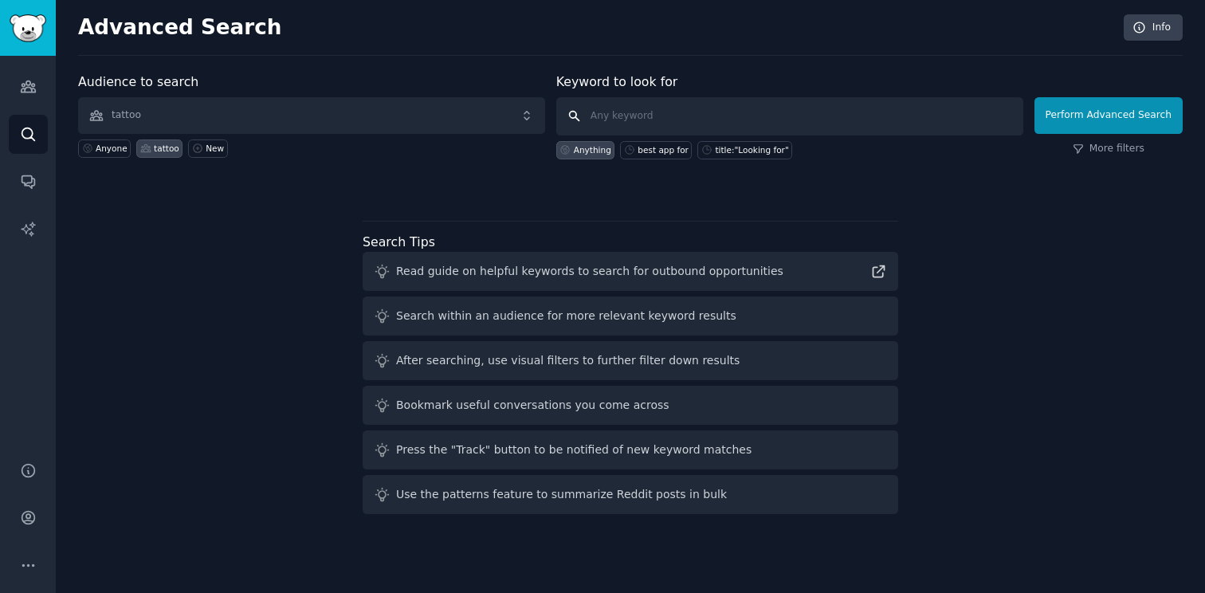
click at [615, 113] on input "text" at bounding box center [789, 116] width 467 height 38
drag, startPoint x: 465, startPoint y: 314, endPoint x: 623, endPoint y: 336, distance: 159.4
click at [623, 336] on div "Read guide on helpful keywords to search for outbound opportunities Search with…" at bounding box center [631, 383] width 536 height 262
click at [598, 77] on label "Keyword to look for" at bounding box center [617, 81] width 122 height 15
click at [18, 88] on link "Audiences" at bounding box center [28, 86] width 39 height 39
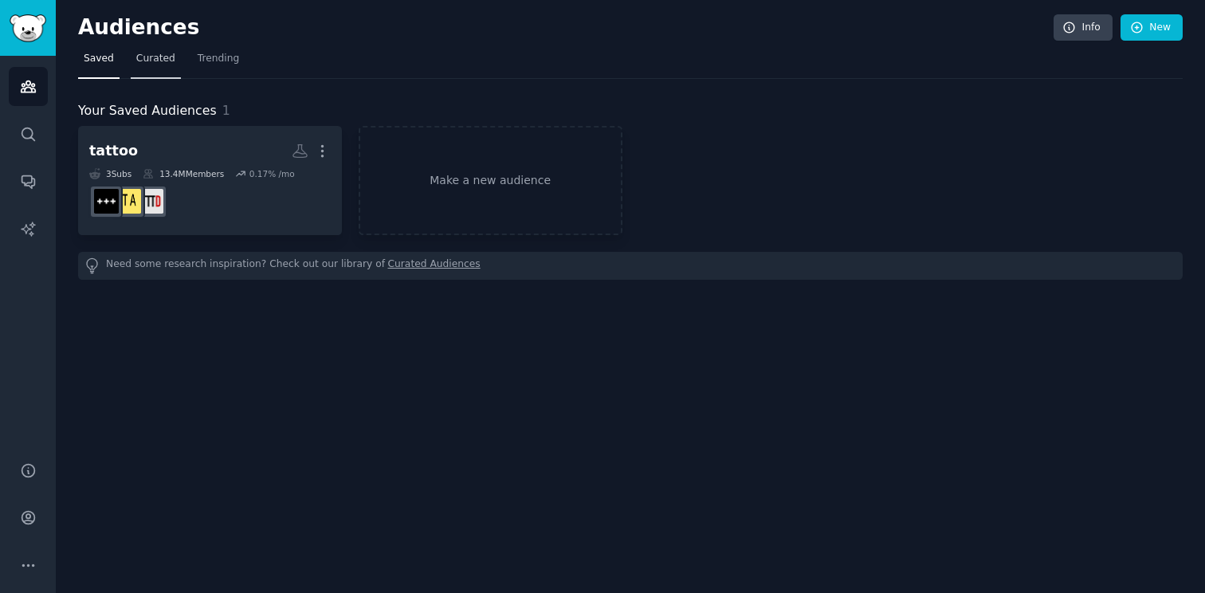
click at [134, 67] on link "Curated" at bounding box center [156, 62] width 50 height 33
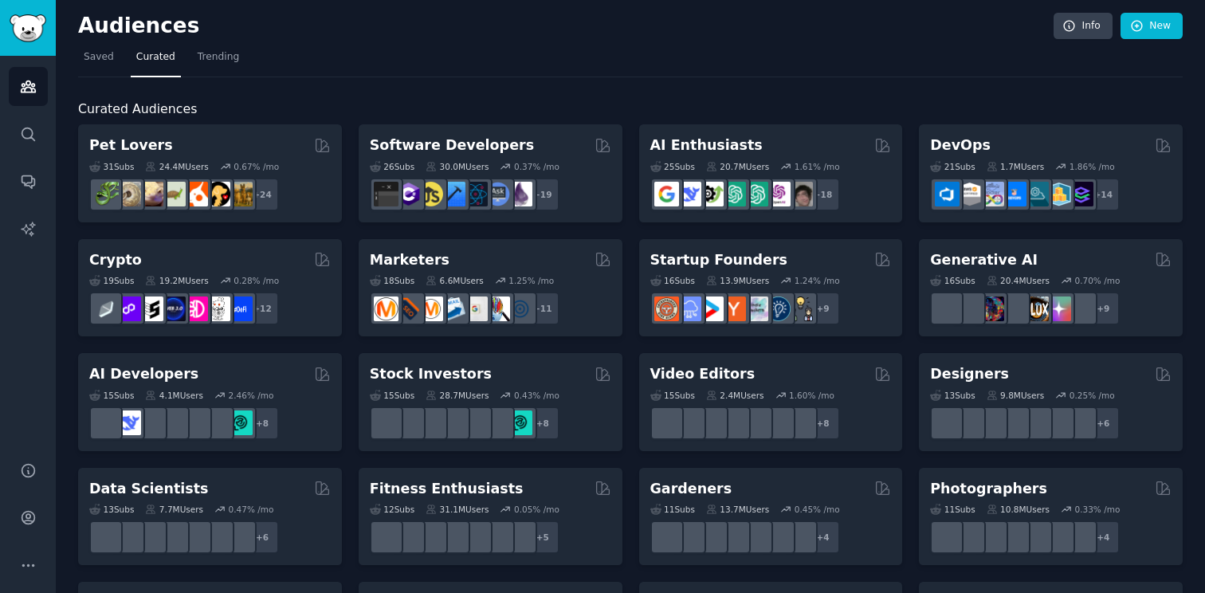
scroll to position [1, 0]
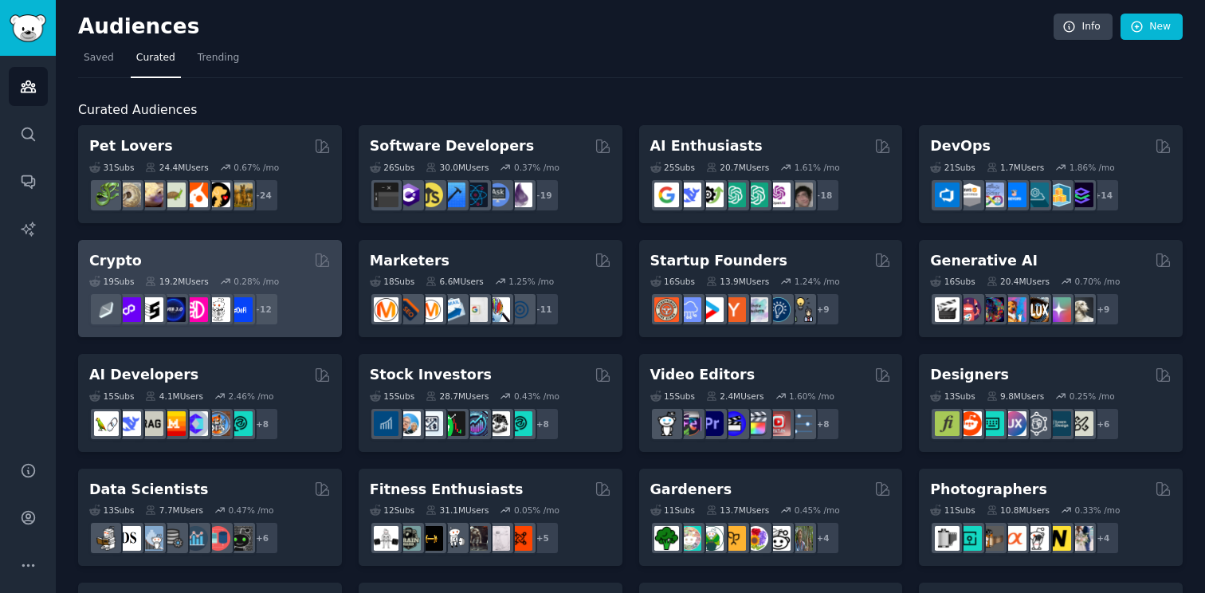
click at [125, 259] on h2 "Crypto" at bounding box center [115, 261] width 53 height 20
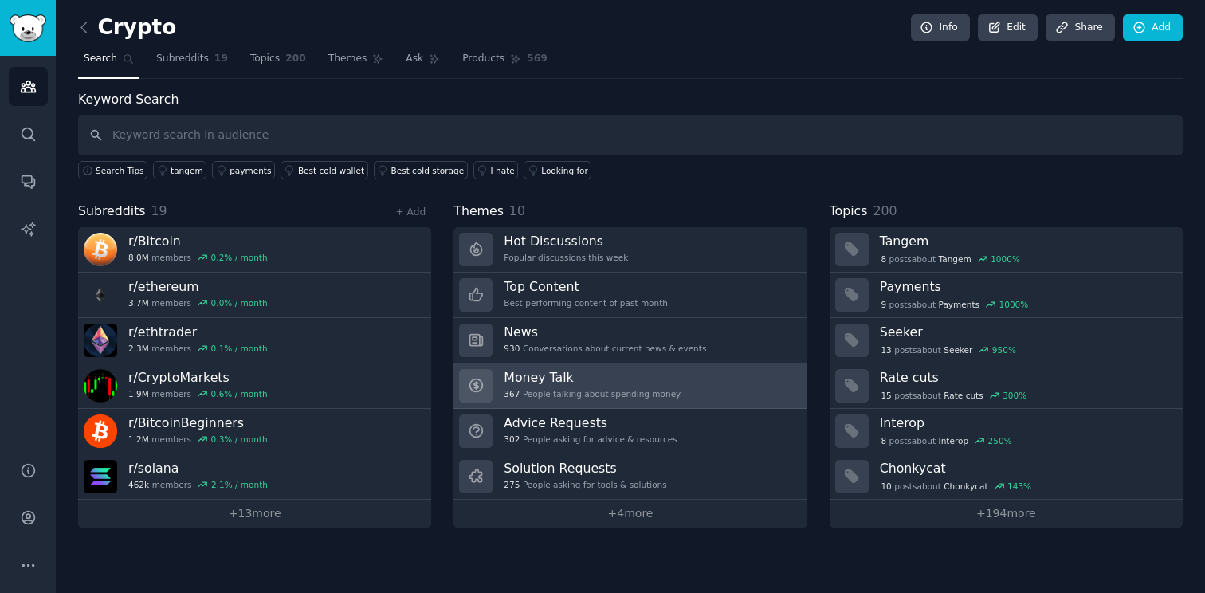
click at [604, 386] on div "Money Talk 367 People talking about spending money" at bounding box center [592, 385] width 177 height 33
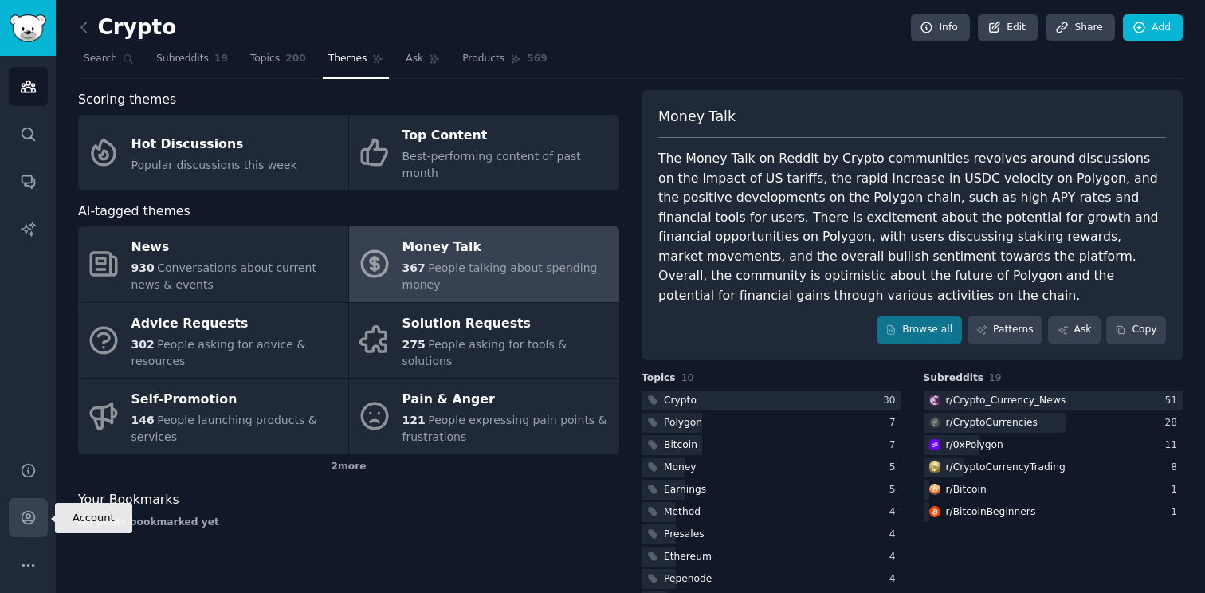
click at [10, 526] on link "Account" at bounding box center [28, 517] width 39 height 39
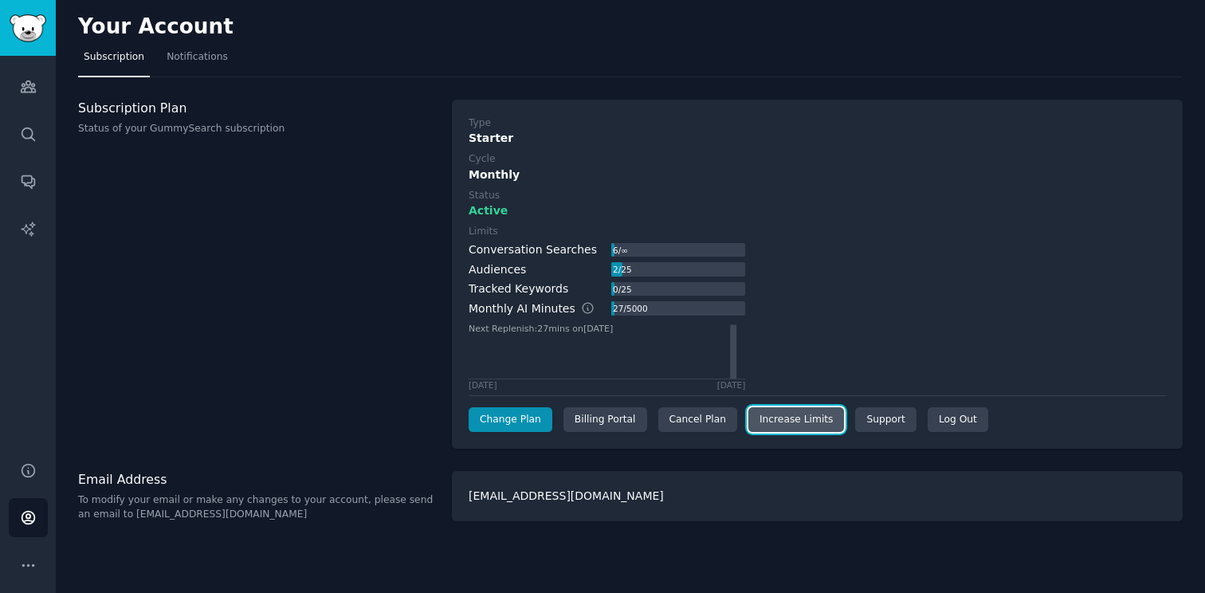
click at [815, 422] on link "Increase Limits" at bounding box center [796, 420] width 96 height 26
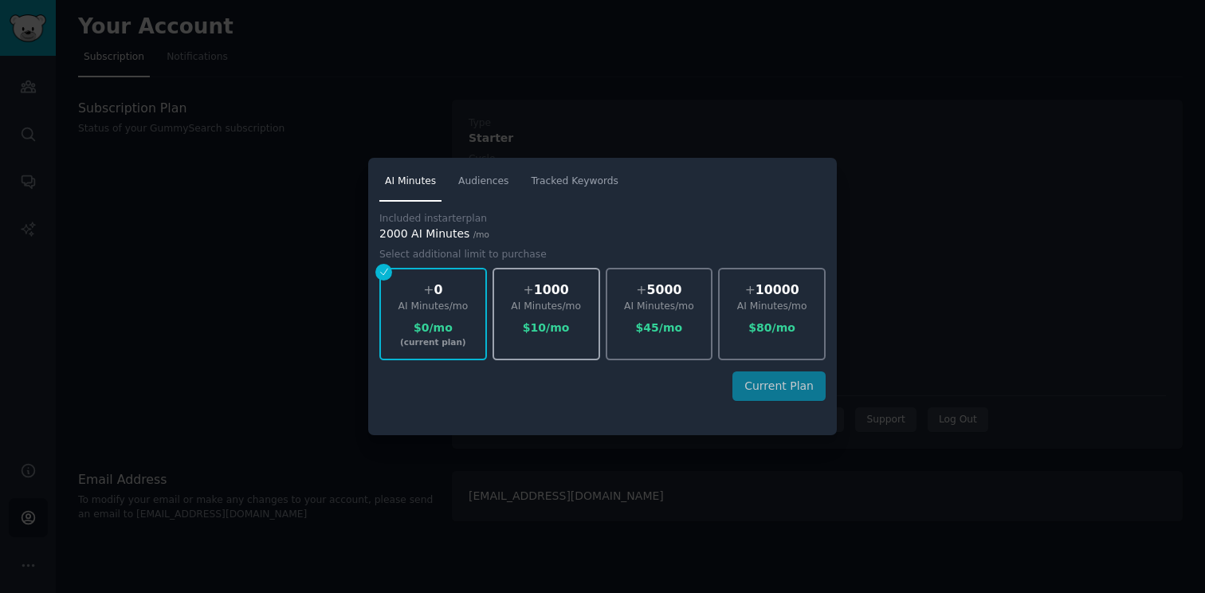
click at [567, 346] on div "+ 1000 AI Minutes /mo $ 10 /mo" at bounding box center [547, 314] width 108 height 92
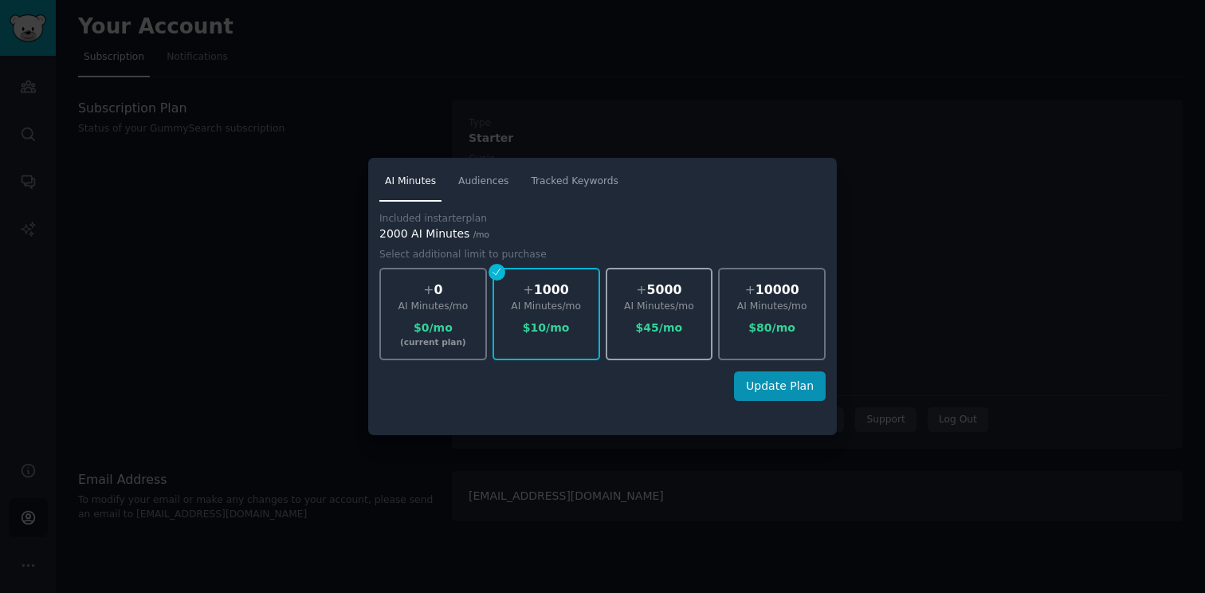
click at [627, 349] on div "+ 5000 AI Minutes /mo $ 45 /mo" at bounding box center [660, 314] width 108 height 92
click at [493, 188] on span "Audiences" at bounding box center [483, 182] width 50 height 14
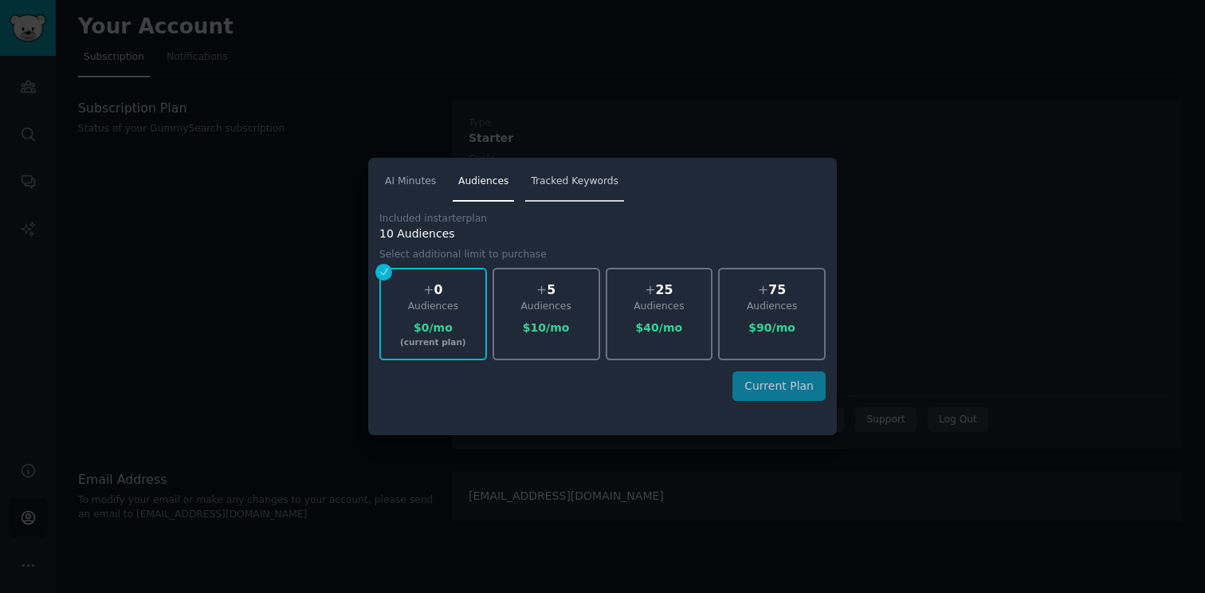
click at [567, 197] on link "Tracked Keywords" at bounding box center [574, 185] width 99 height 33
click at [475, 182] on span "Audiences" at bounding box center [483, 182] width 50 height 14
click at [480, 140] on div at bounding box center [602, 296] width 1205 height 593
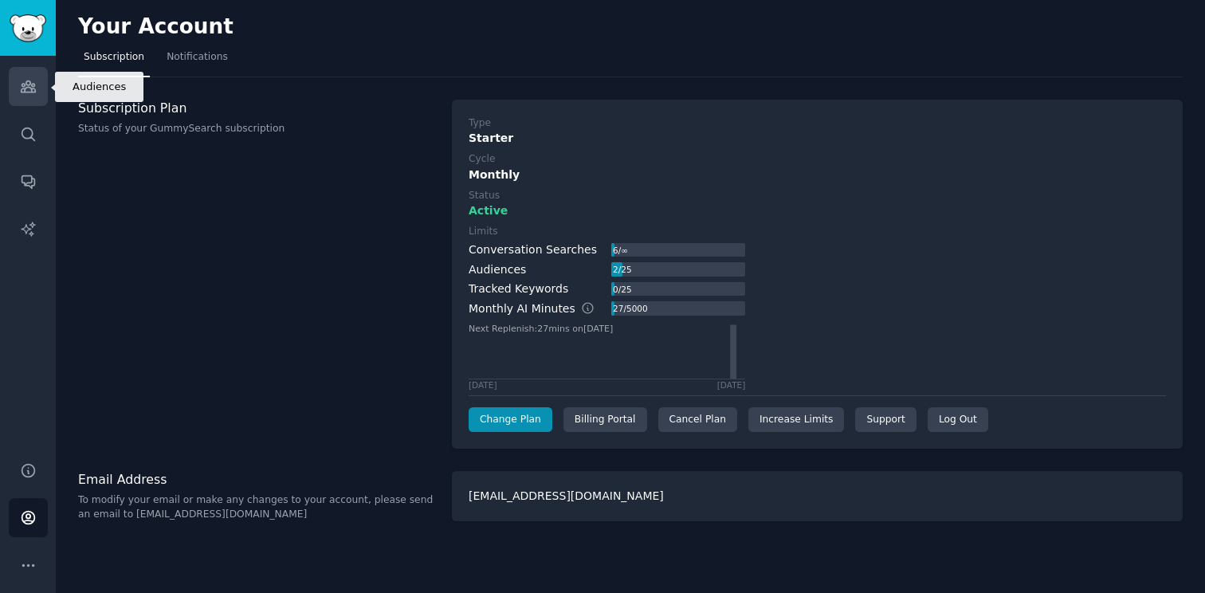
click at [18, 94] on link "Audiences" at bounding box center [28, 86] width 39 height 39
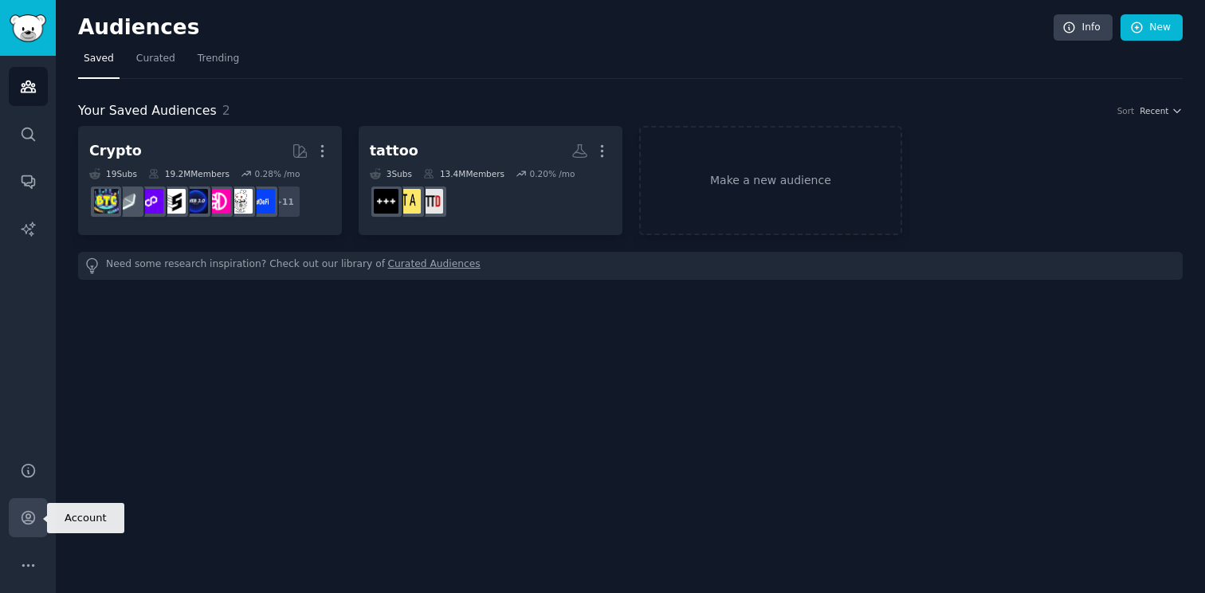
click at [22, 510] on icon "Sidebar" at bounding box center [28, 517] width 17 height 17
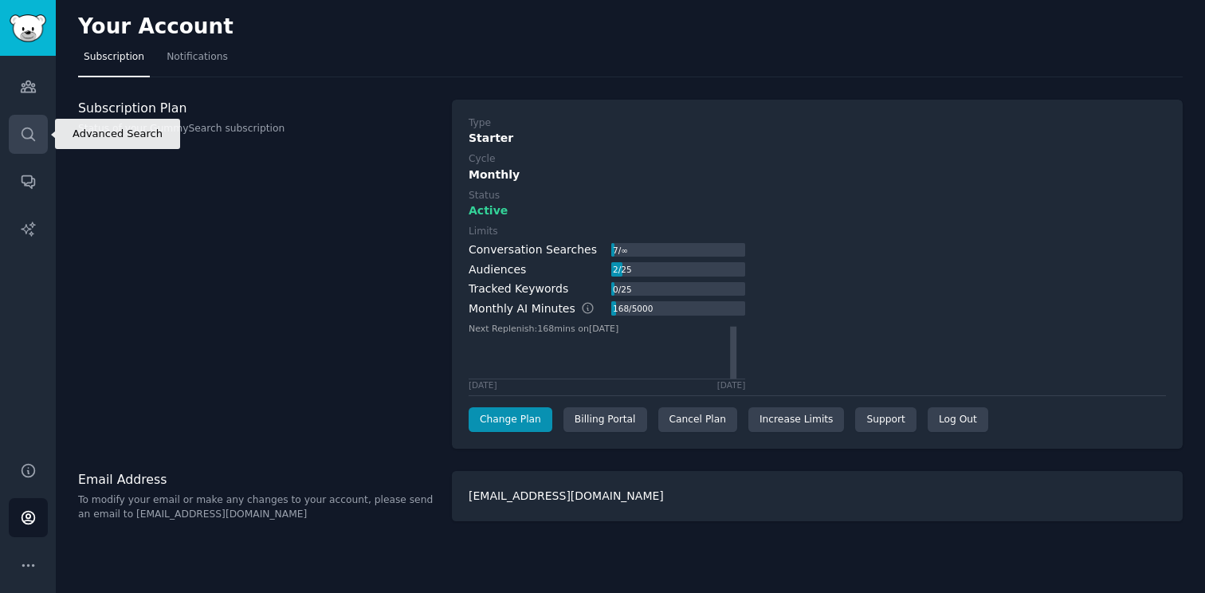
click at [37, 131] on link "Search" at bounding box center [28, 134] width 39 height 39
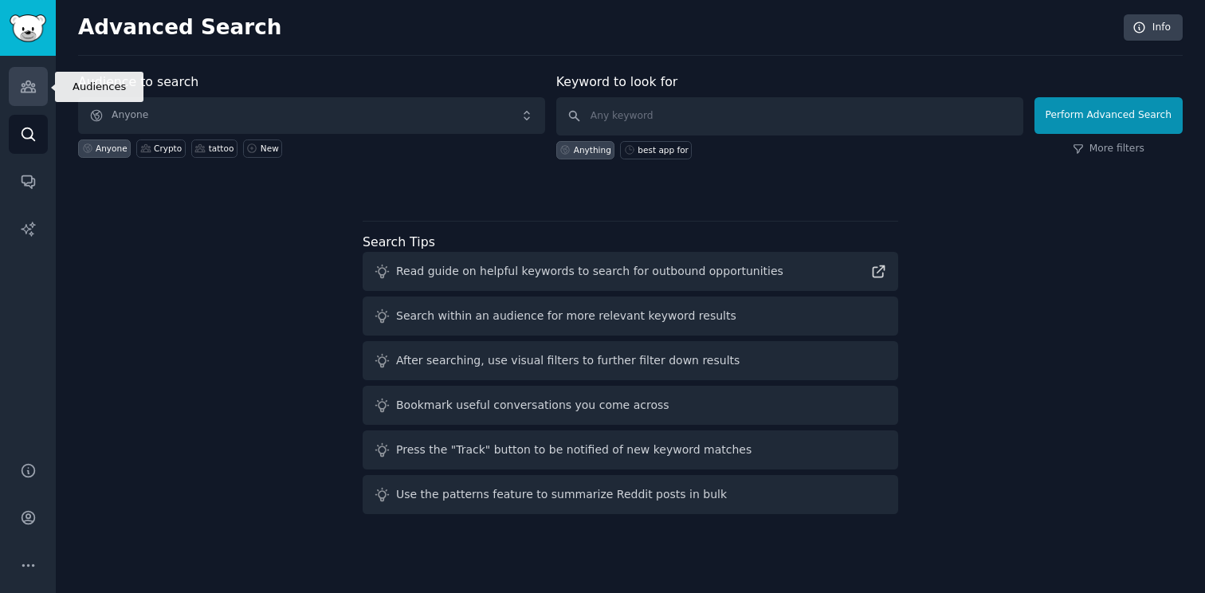
click at [34, 105] on link "Audiences" at bounding box center [28, 86] width 39 height 39
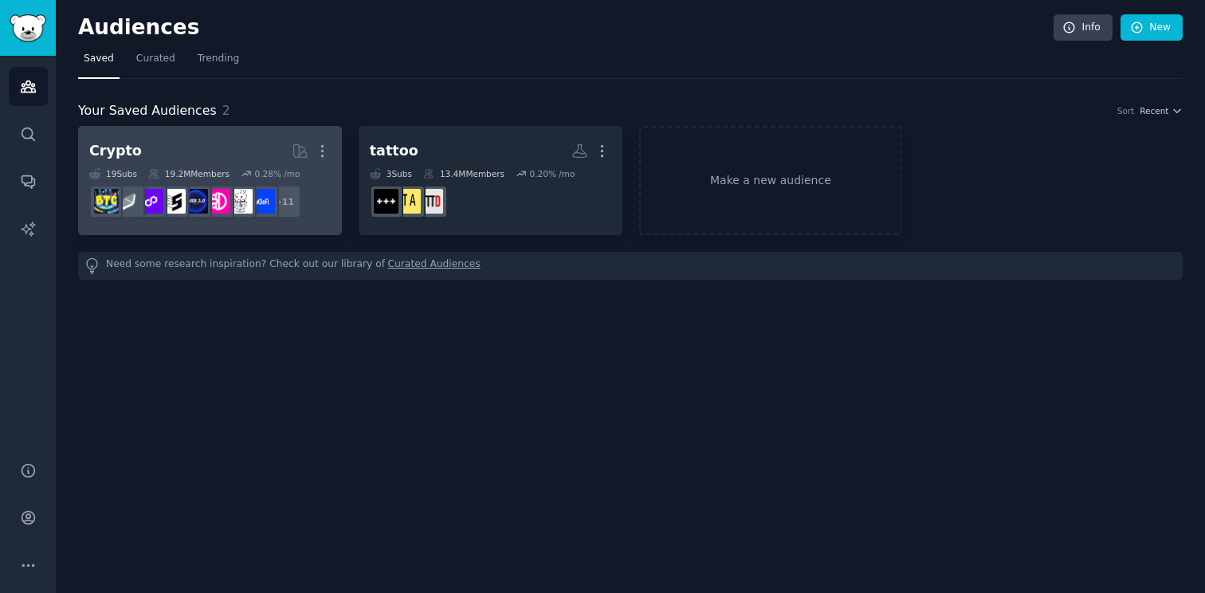
click at [217, 177] on div "19.2M Members" at bounding box center [188, 173] width 81 height 11
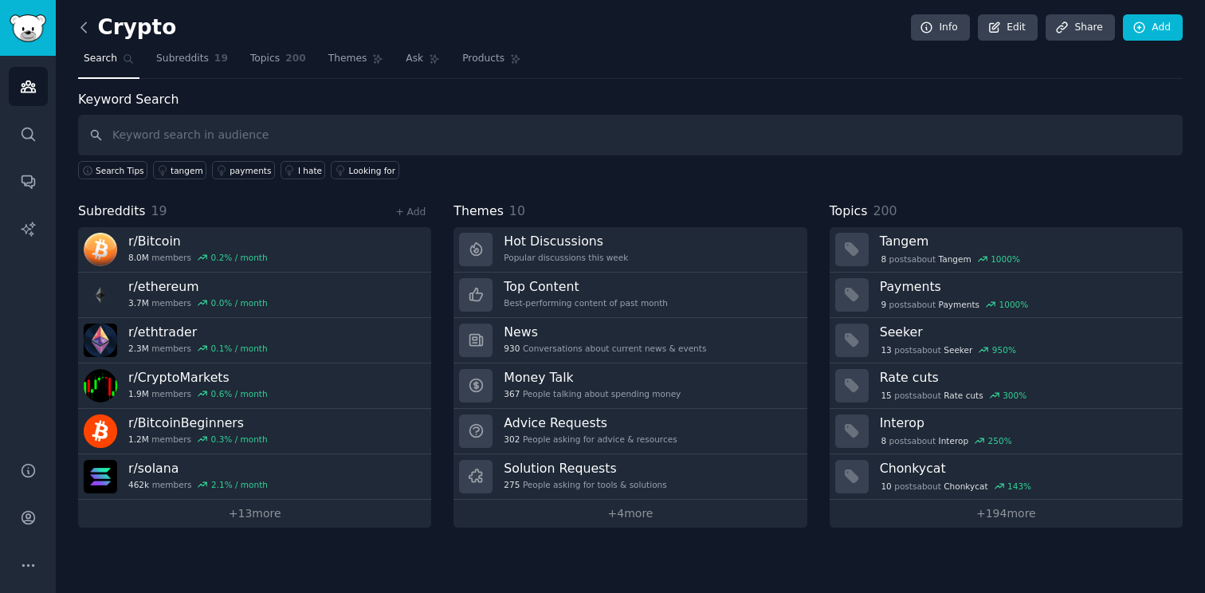
click at [91, 26] on icon at bounding box center [84, 27] width 17 height 17
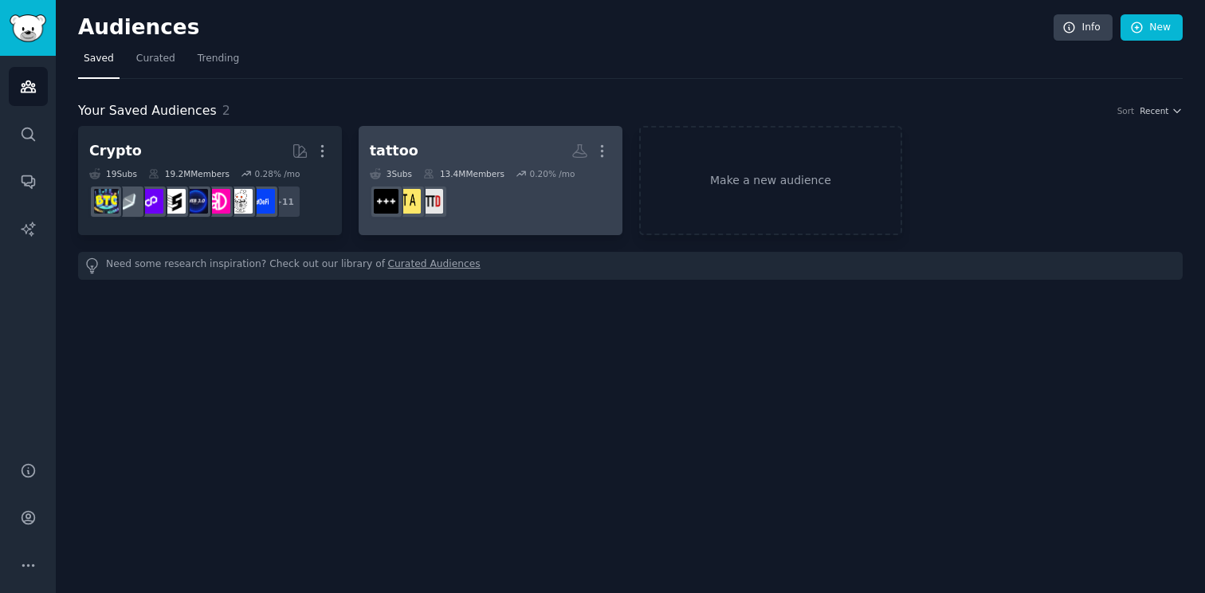
click at [551, 176] on div "0.20 % /mo" at bounding box center [552, 173] width 45 height 11
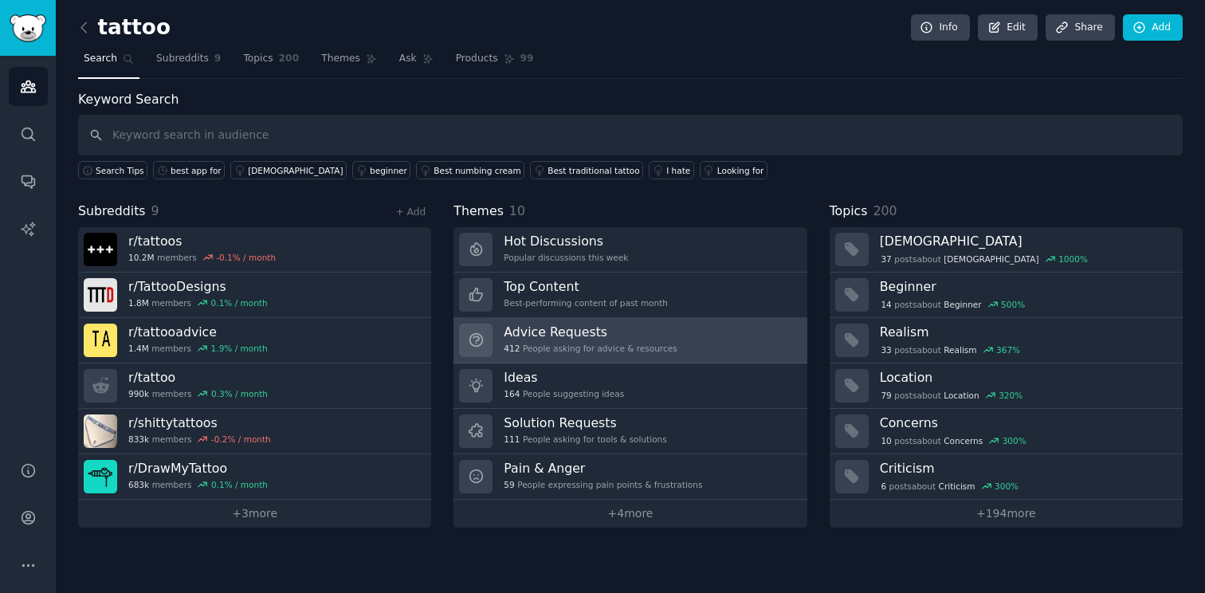
click at [662, 340] on div "Advice Requests 412 People asking for advice & resources" at bounding box center [590, 340] width 173 height 33
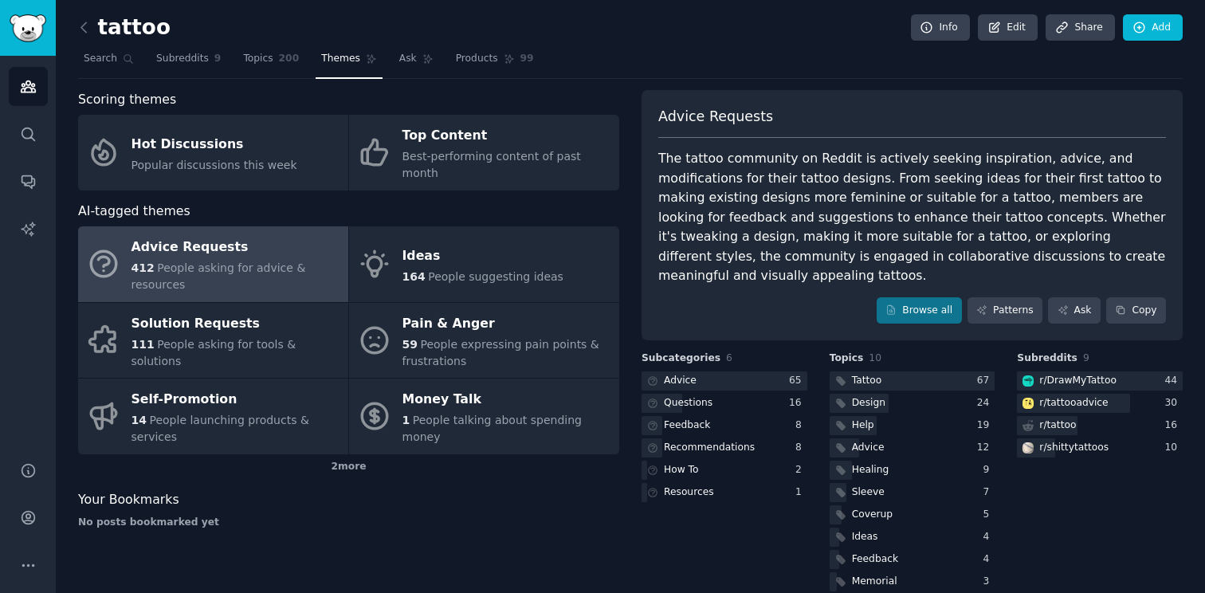
click at [268, 235] on div "Advice Requests" at bounding box center [236, 248] width 209 height 26
click at [1080, 297] on link "Ask" at bounding box center [1074, 310] width 53 height 27
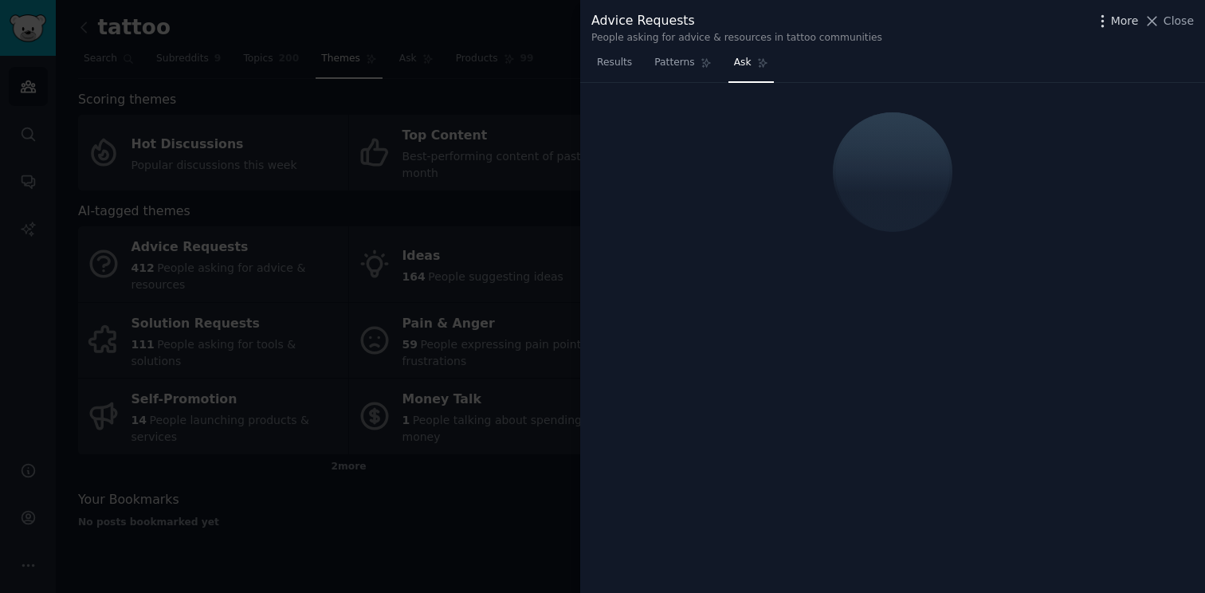
click at [1103, 22] on icon "button" at bounding box center [1103, 20] width 2 height 11
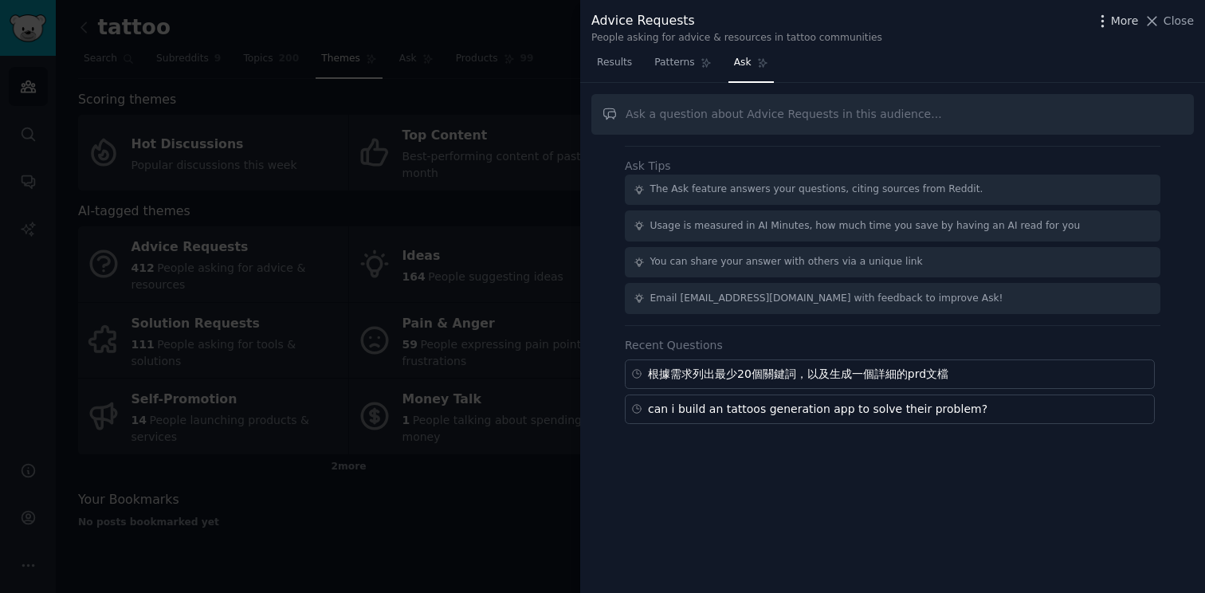
click at [1129, 26] on span "More" at bounding box center [1125, 21] width 28 height 17
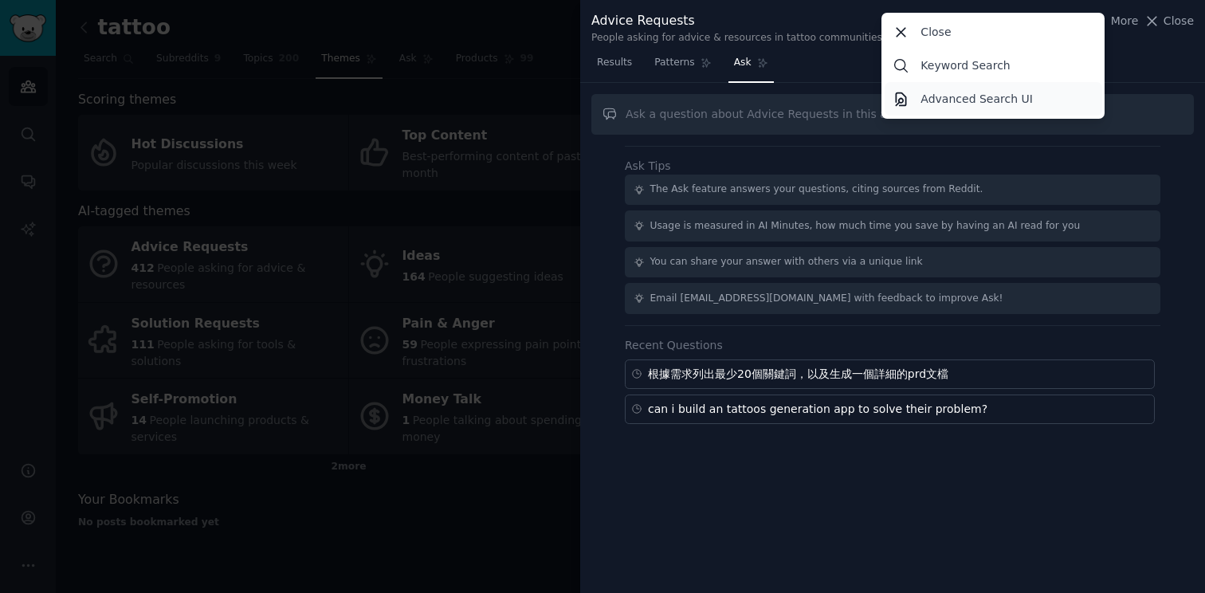
click at [1070, 96] on link "Advanced Search UI" at bounding box center [994, 98] width 218 height 33
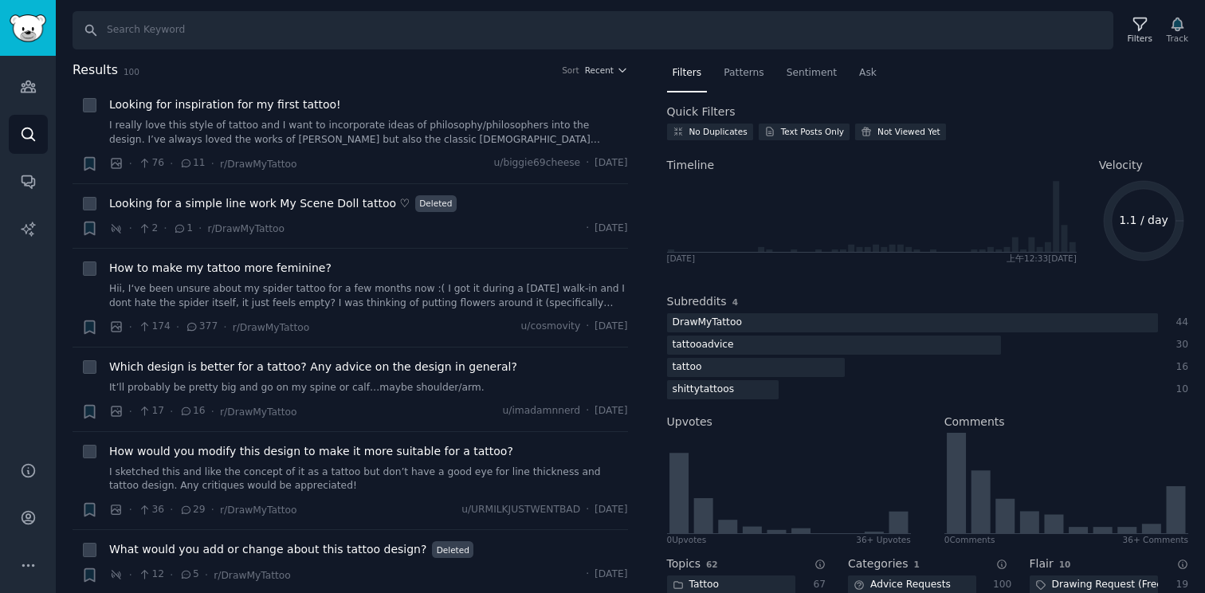
click at [128, 68] on span "100" at bounding box center [132, 72] width 16 height 10
click at [148, 69] on h2 "Results 100 Sort Recent" at bounding box center [351, 71] width 556 height 20
click at [598, 73] on span "Recent" at bounding box center [599, 70] width 29 height 11
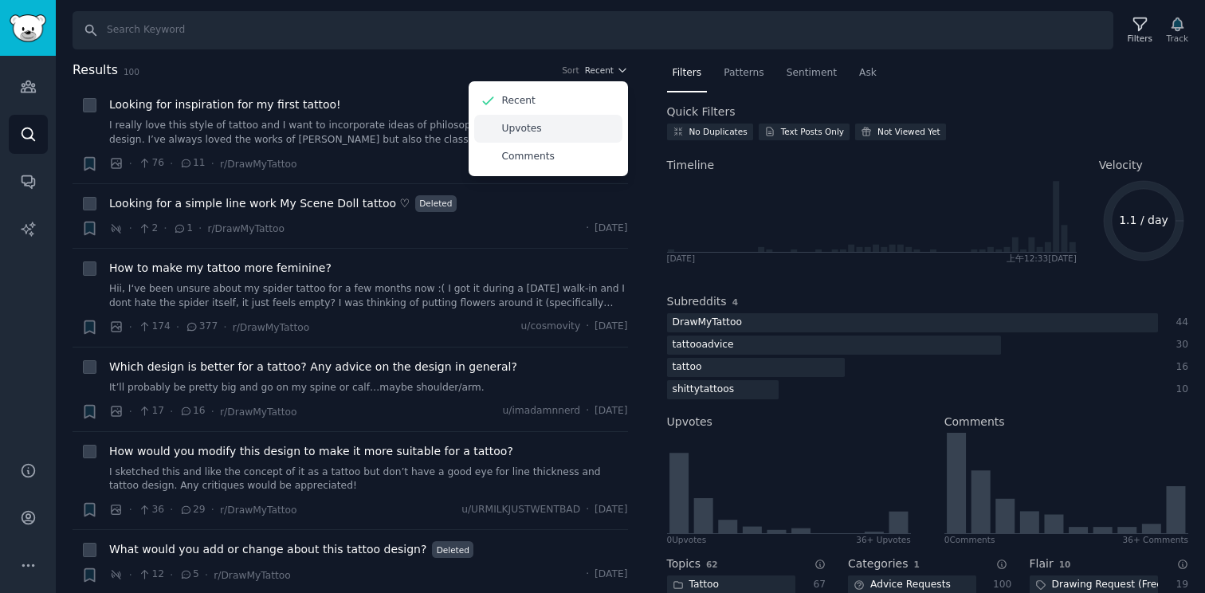
click at [587, 135] on div "Upvotes" at bounding box center [548, 129] width 148 height 28
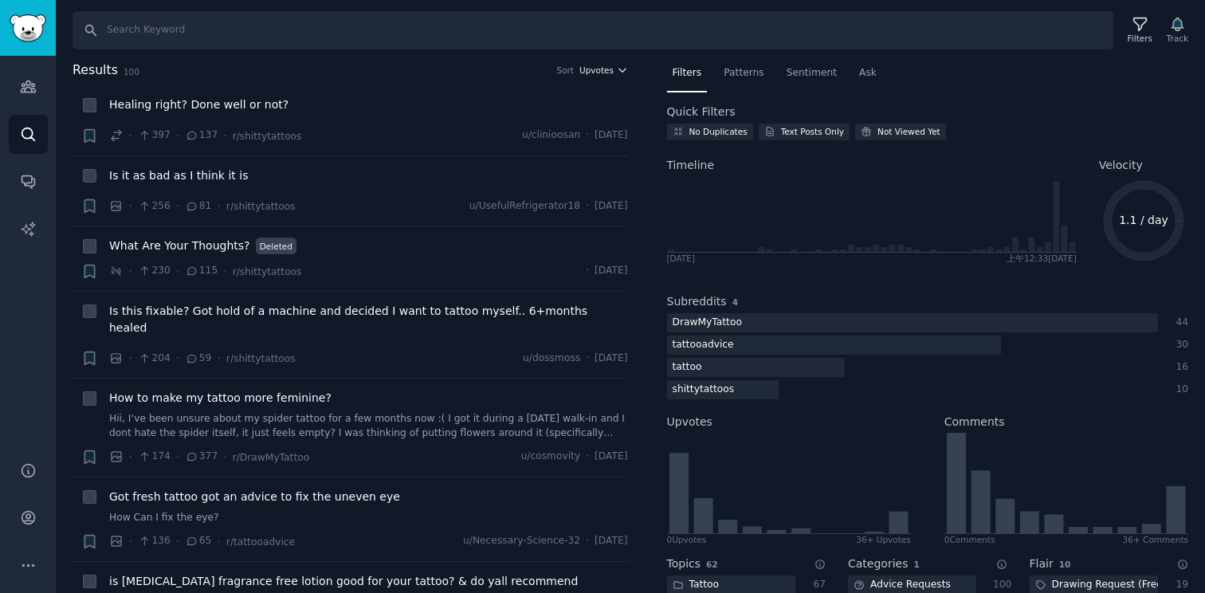
click at [597, 72] on span "Upvotes" at bounding box center [596, 70] width 34 height 11
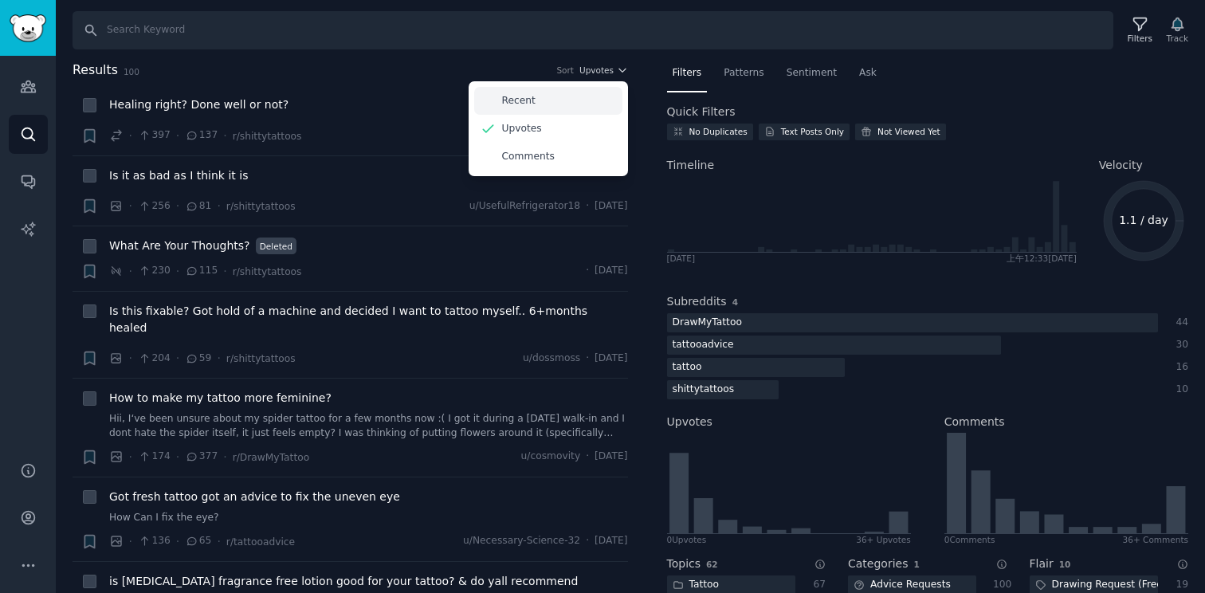
click at [592, 97] on div "Recent" at bounding box center [548, 101] width 148 height 28
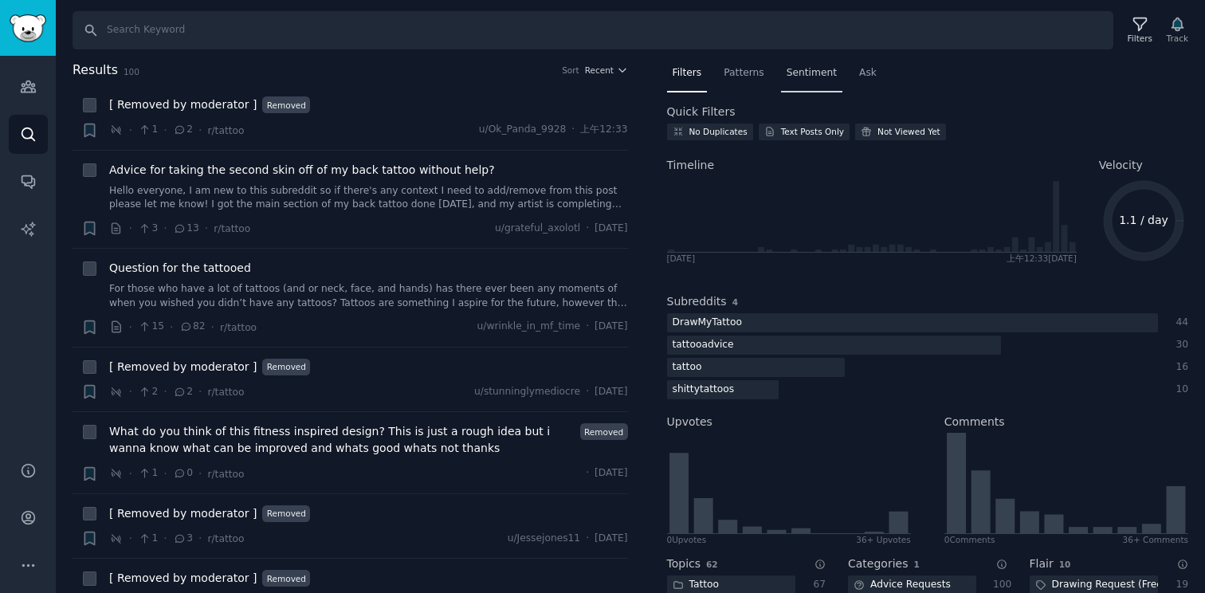
click at [814, 67] on span "Sentiment" at bounding box center [812, 73] width 50 height 14
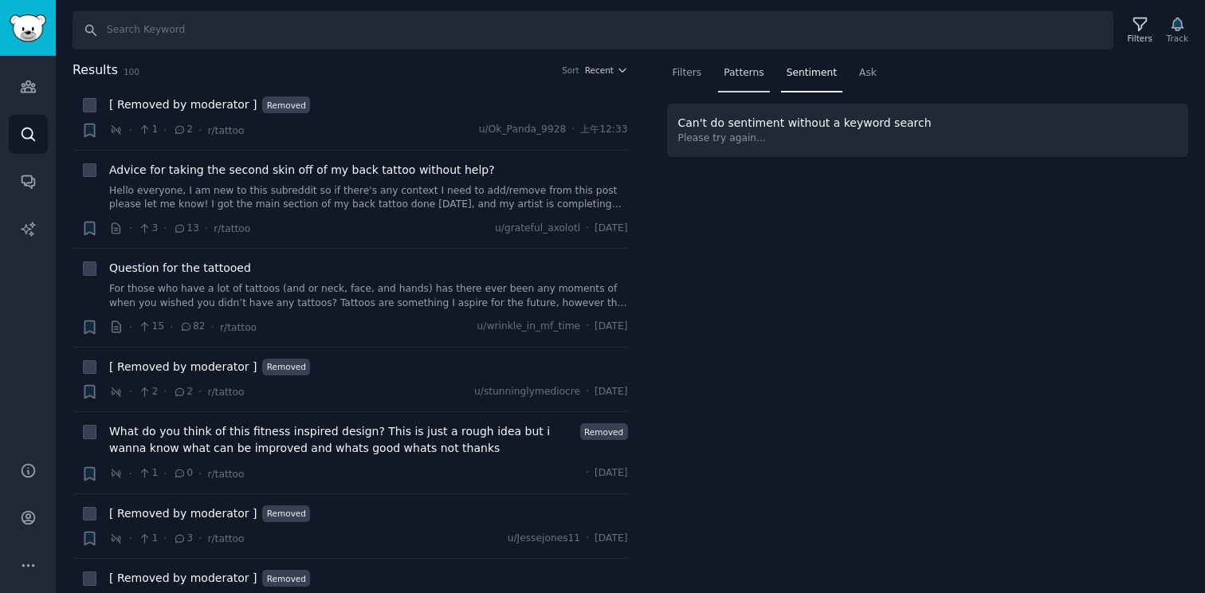
click at [744, 81] on div "Patterns" at bounding box center [743, 77] width 51 height 33
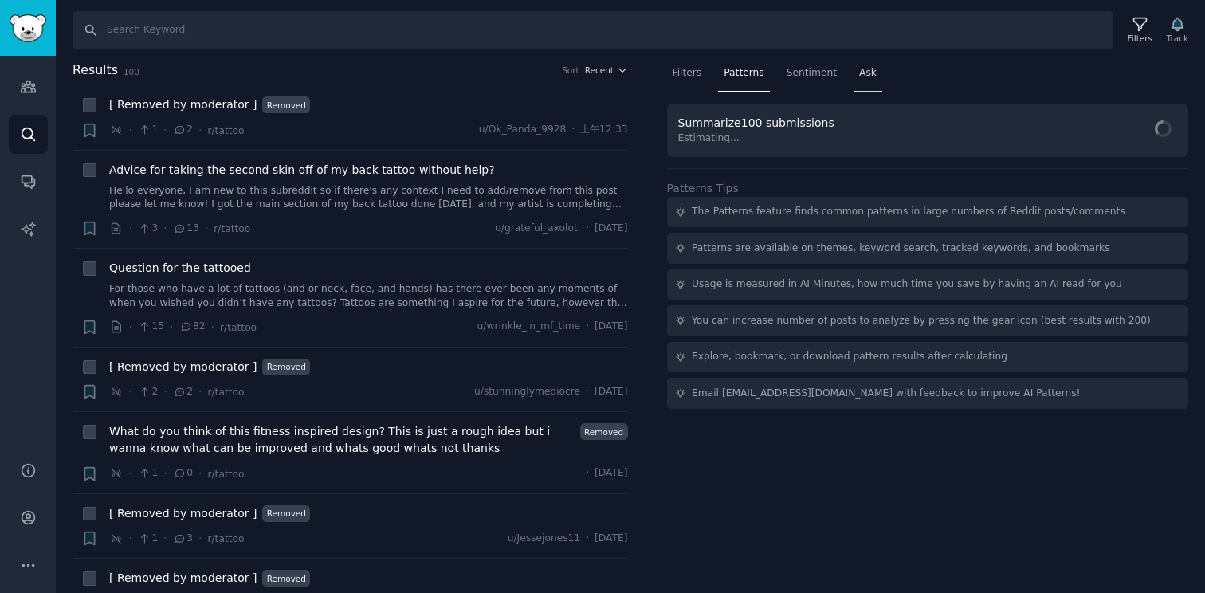
click at [859, 72] on span "Ask" at bounding box center [868, 73] width 18 height 14
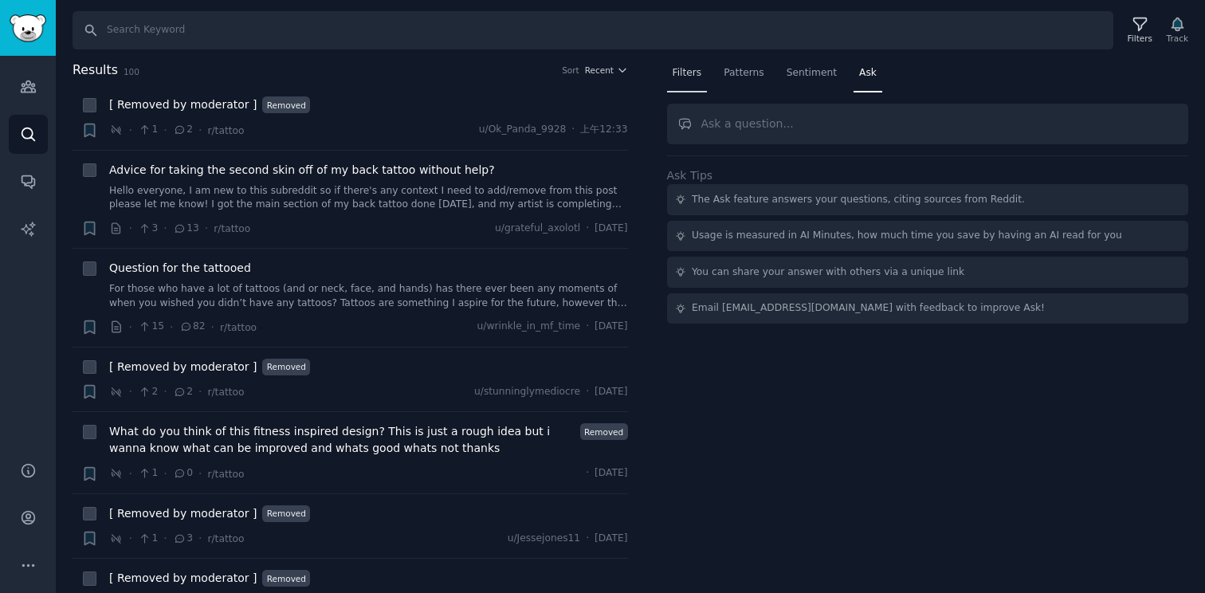
click at [681, 84] on div "Filters" at bounding box center [687, 77] width 41 height 33
